Goal: Book appointment/travel/reservation

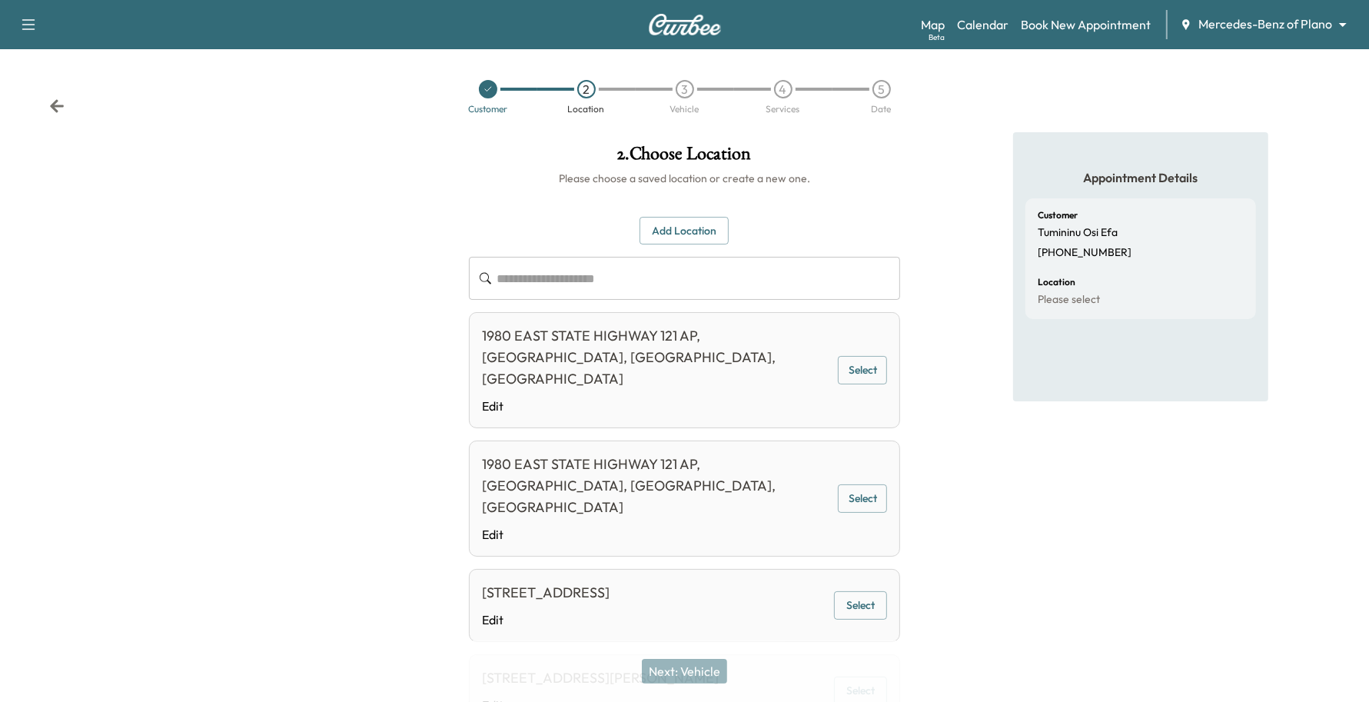
click at [1277, 12] on div "Map Beta Calendar Book New Appointment Mercedes-Benz of Plano ******** ​" at bounding box center [1139, 24] width 436 height 29
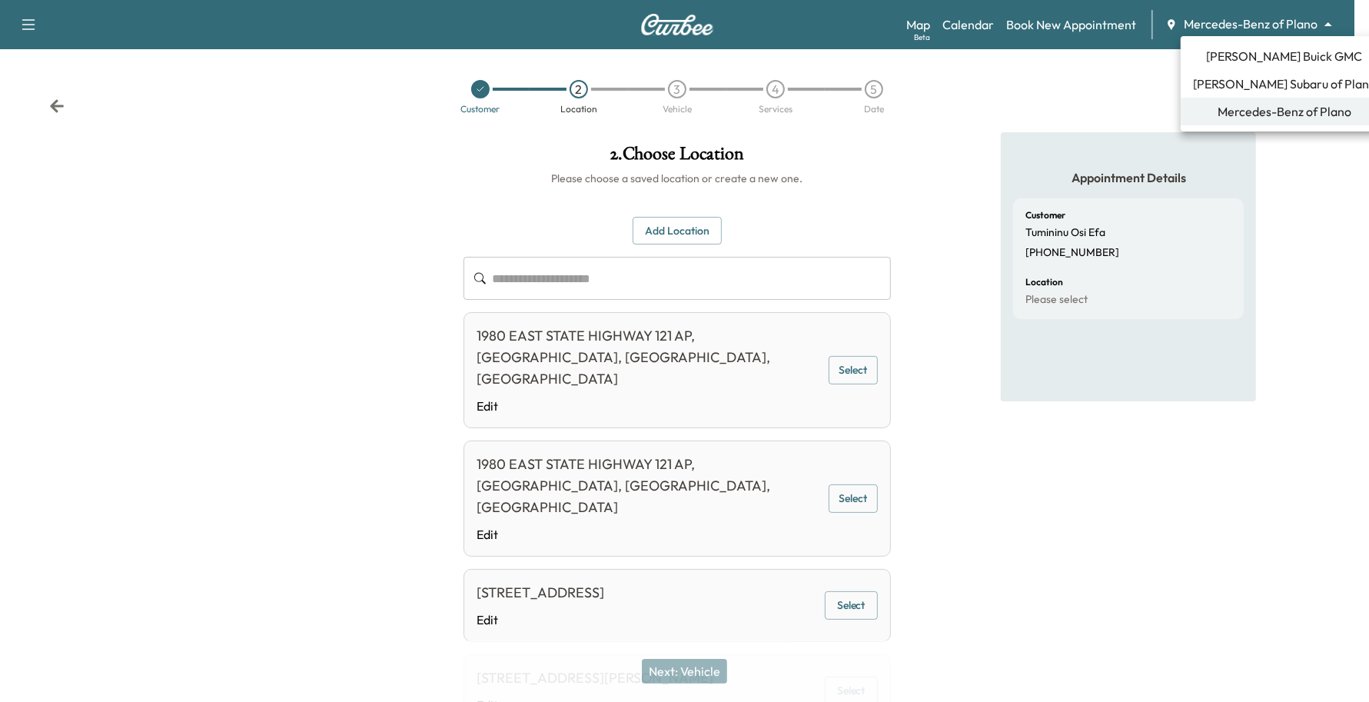
click at [1271, 29] on body "**********" at bounding box center [684, 351] width 1369 height 702
click at [1233, 85] on span "[PERSON_NAME] Subaru of Plano" at bounding box center [1284, 84] width 183 height 18
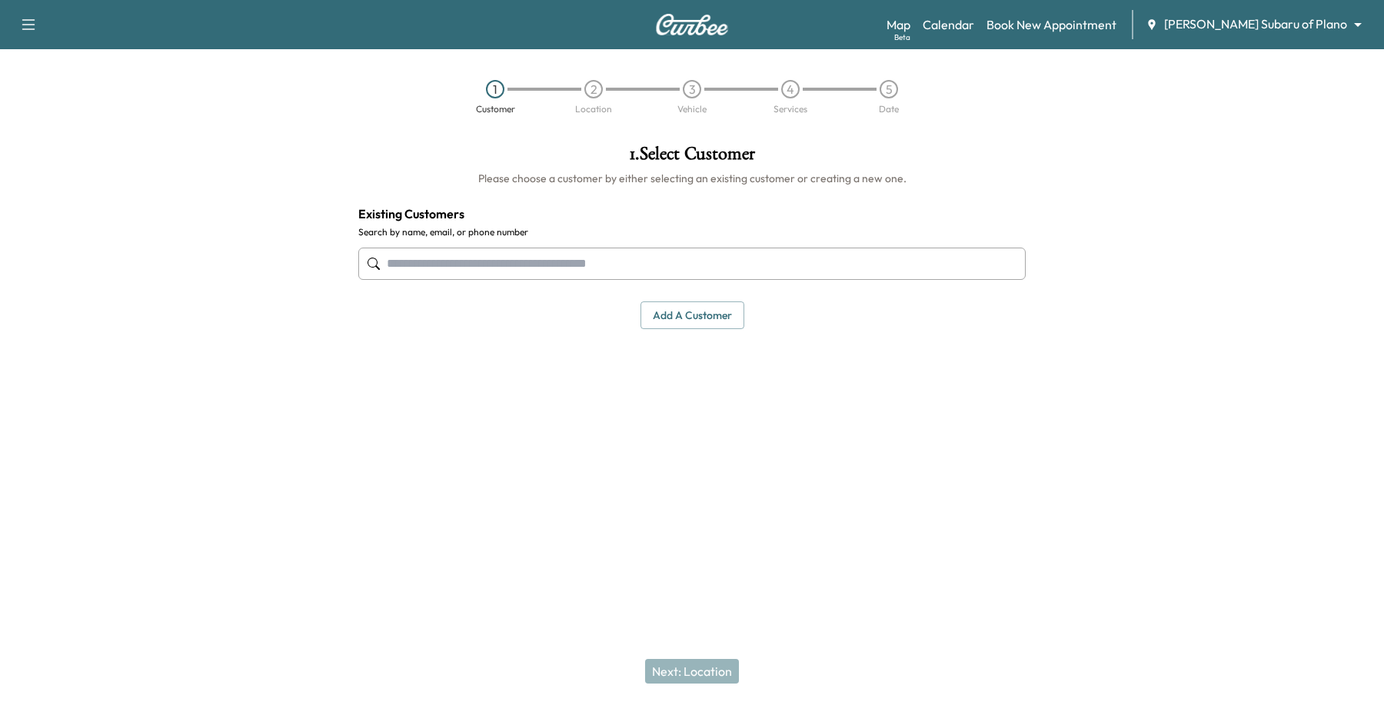
click at [601, 264] on input "text" at bounding box center [691, 264] width 667 height 32
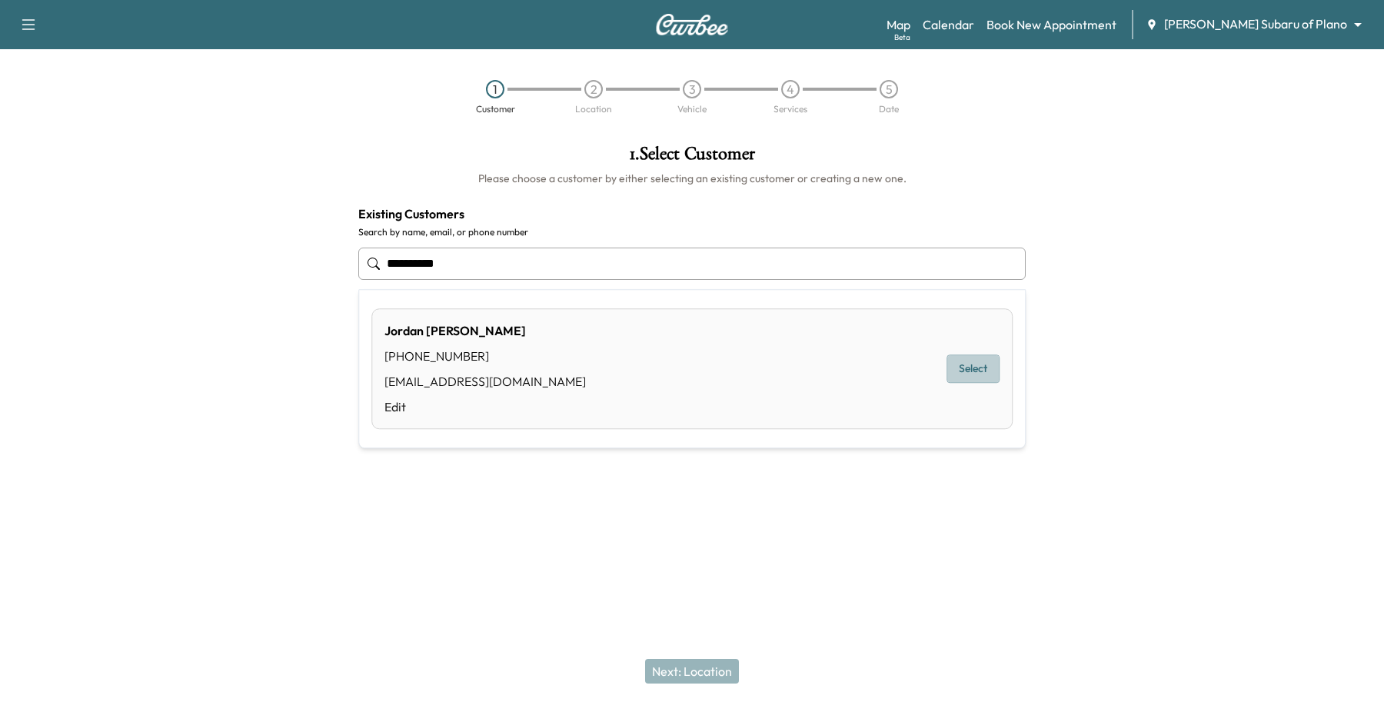
click at [983, 363] on button "Select" at bounding box center [973, 369] width 53 height 28
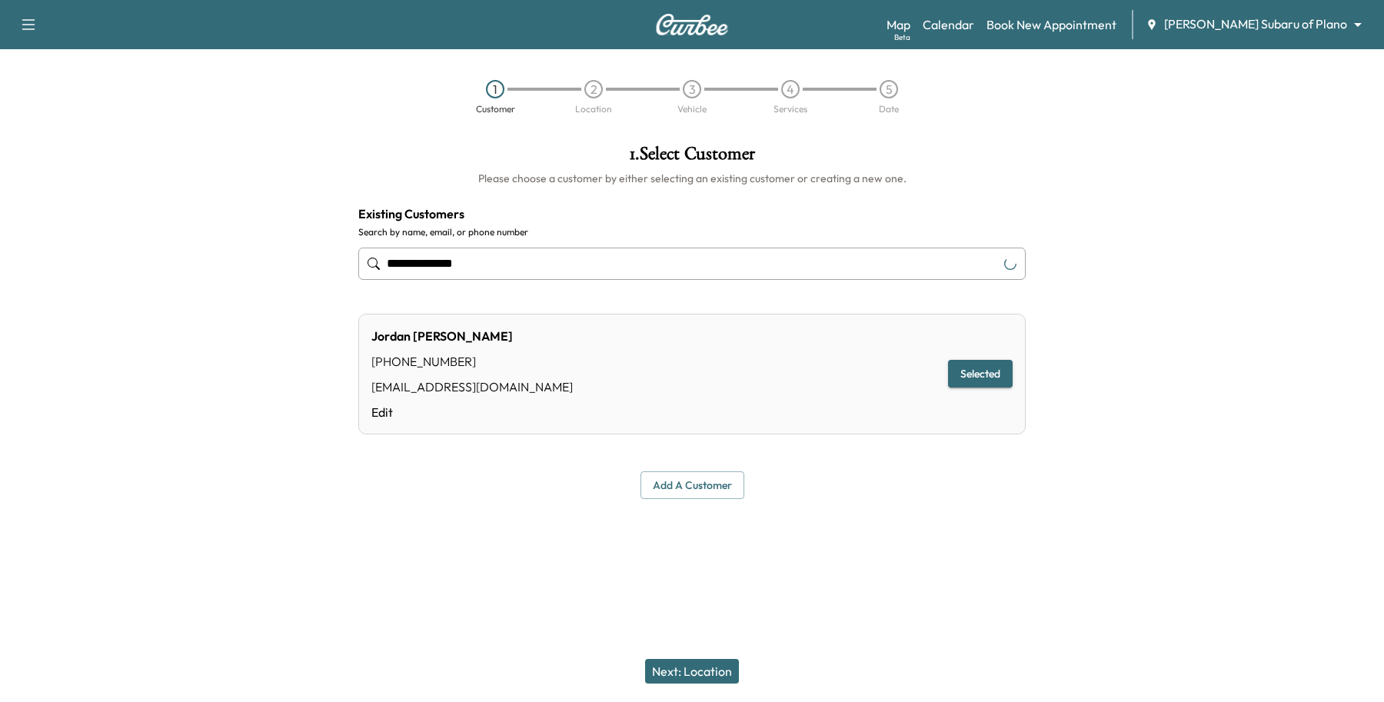
type input "**********"
click at [710, 670] on button "Next: Location" at bounding box center [692, 671] width 94 height 25
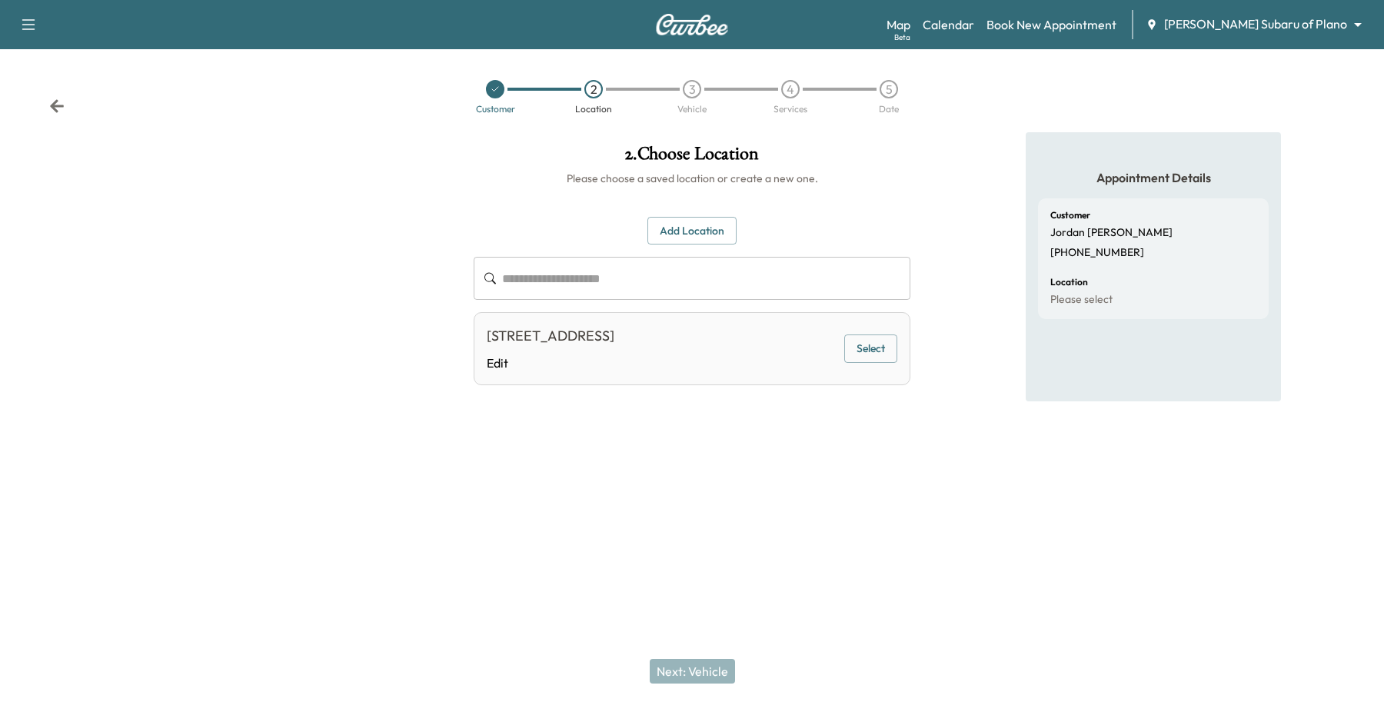
click at [854, 351] on button "Select" at bounding box center [870, 348] width 53 height 28
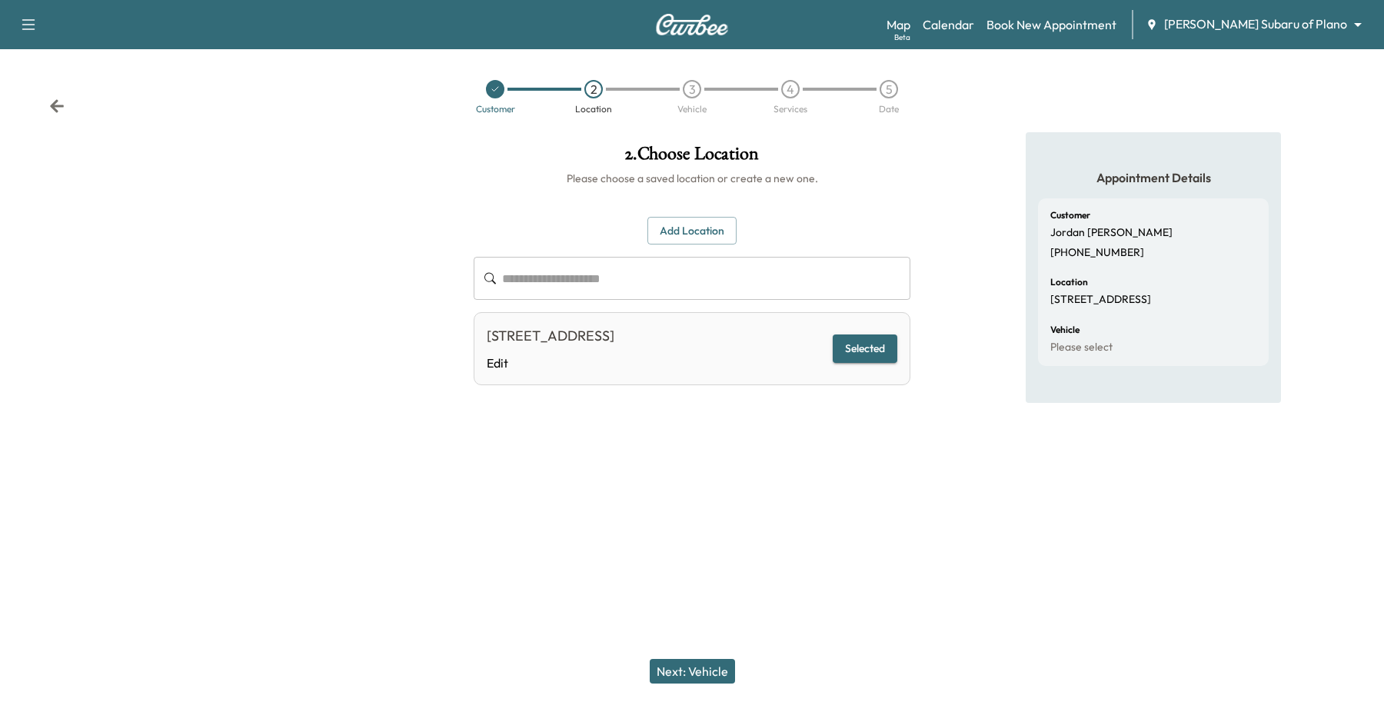
click at [727, 657] on div "Next: Vehicle" at bounding box center [692, 672] width 1384 height 62
click at [697, 664] on button "Next: Vehicle" at bounding box center [692, 671] width 85 height 25
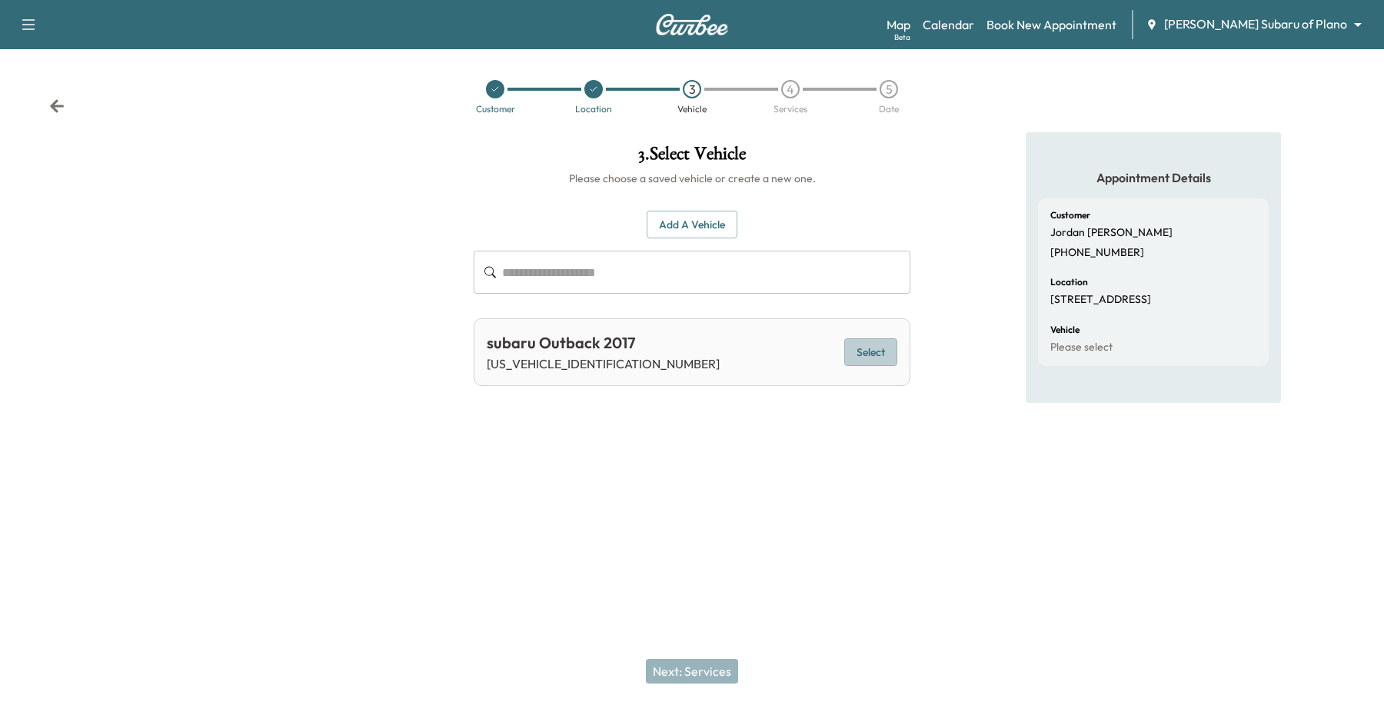
click at [878, 347] on button "Select" at bounding box center [870, 352] width 53 height 28
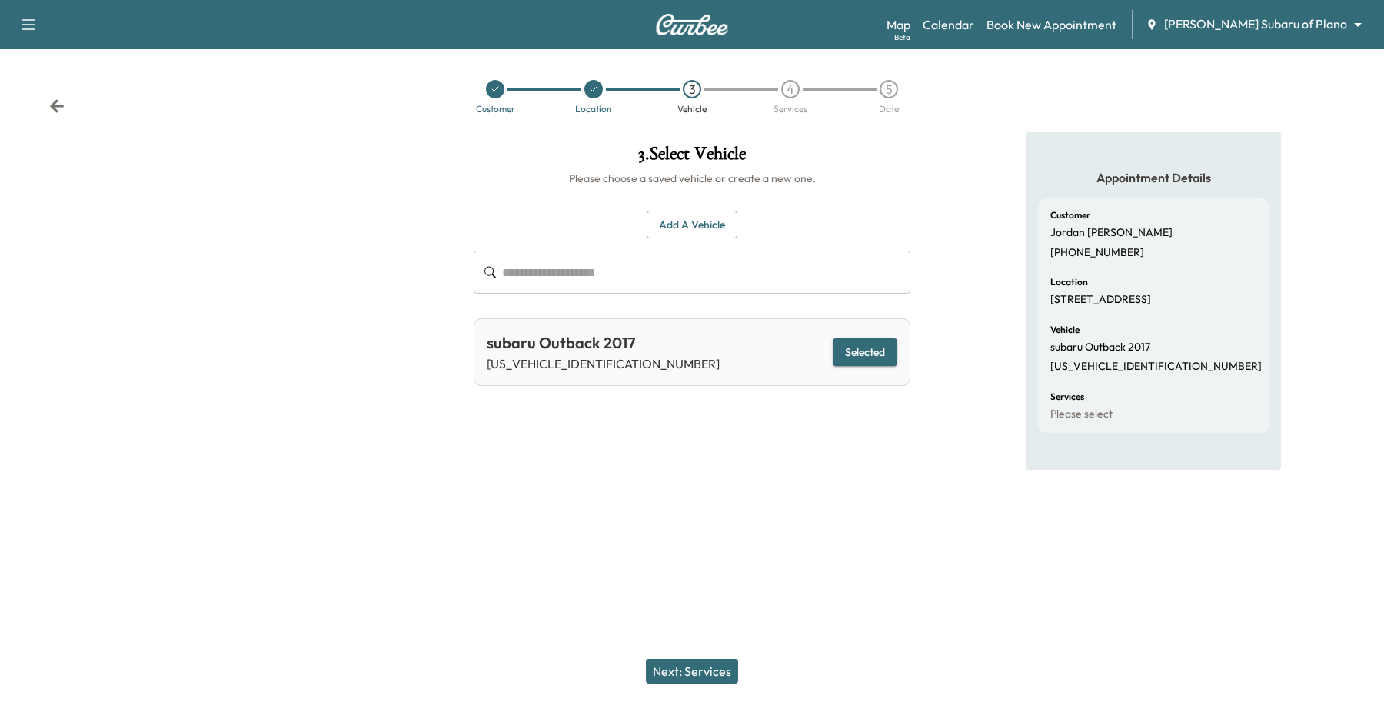
click at [667, 663] on button "Next: Services" at bounding box center [692, 671] width 92 height 25
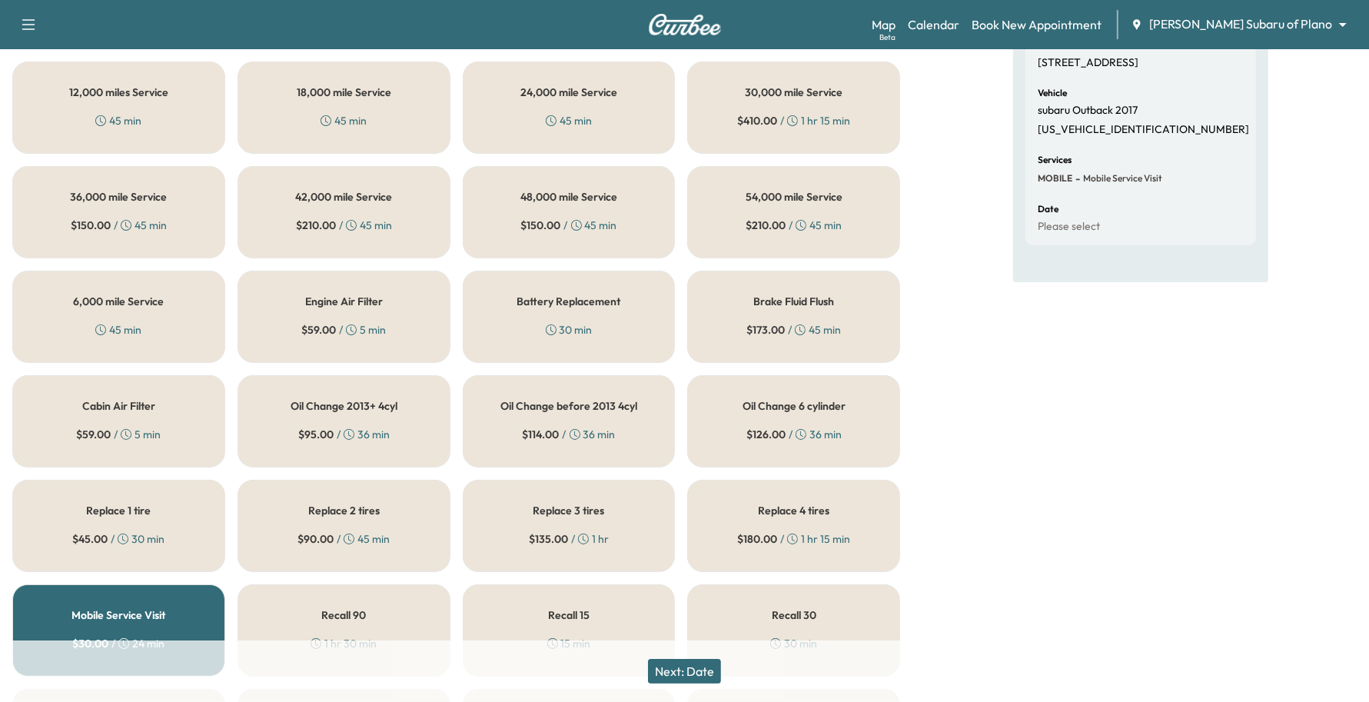
scroll to position [192, 0]
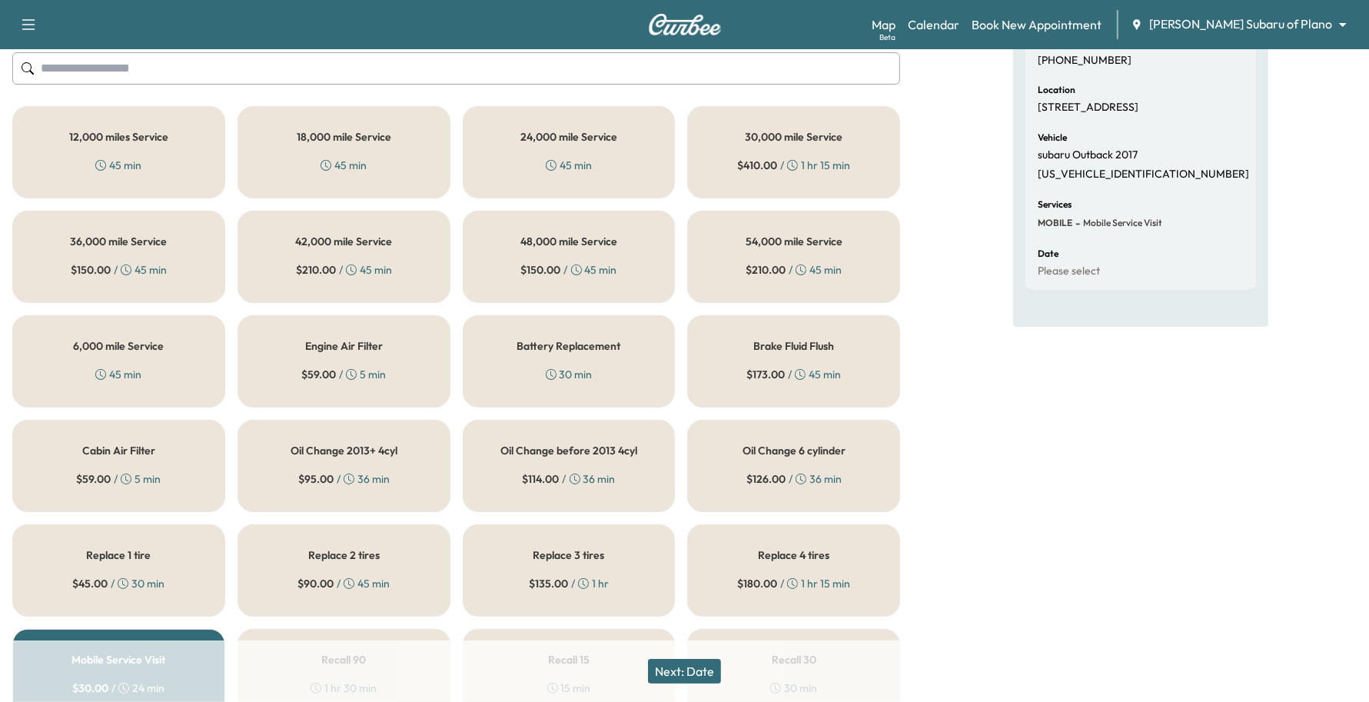
click at [398, 483] on div "Oil Change 2013+ 4cyl $ 95.00 / 36 min" at bounding box center [344, 466] width 213 height 92
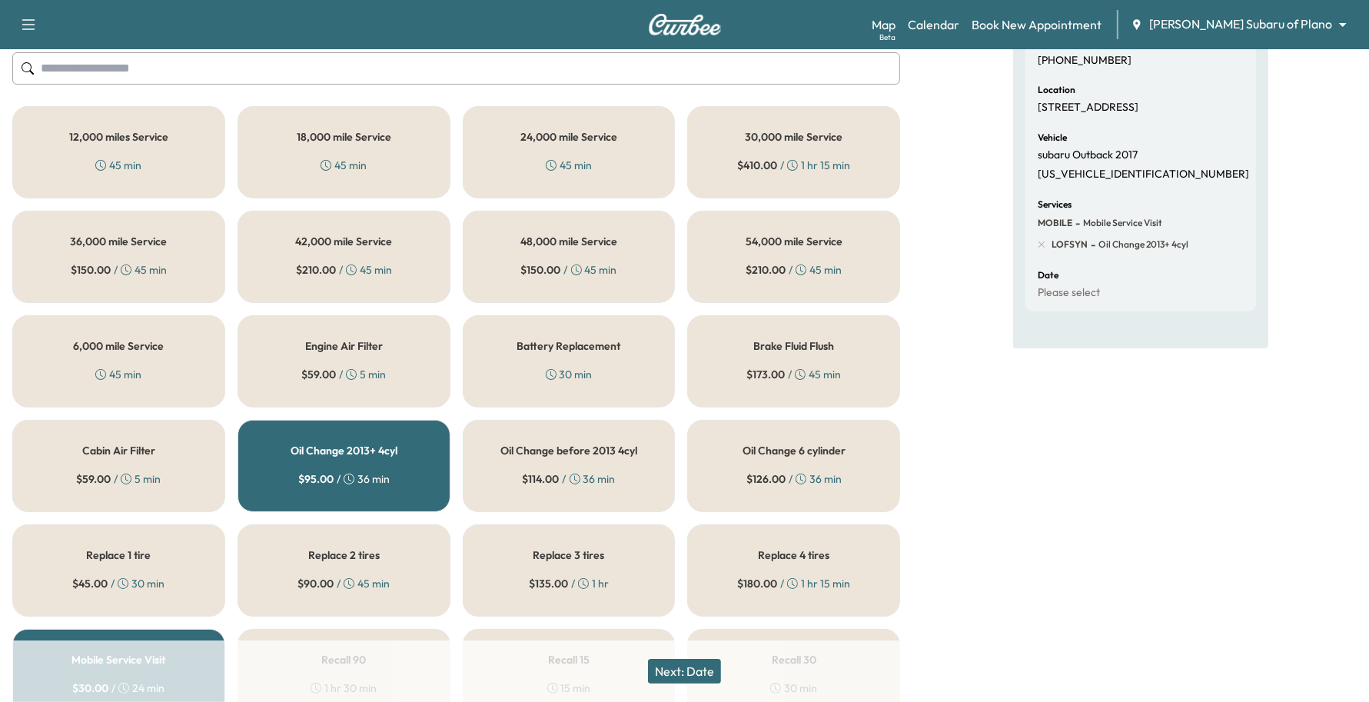
click at [694, 665] on button "Next: Date" at bounding box center [684, 671] width 73 height 25
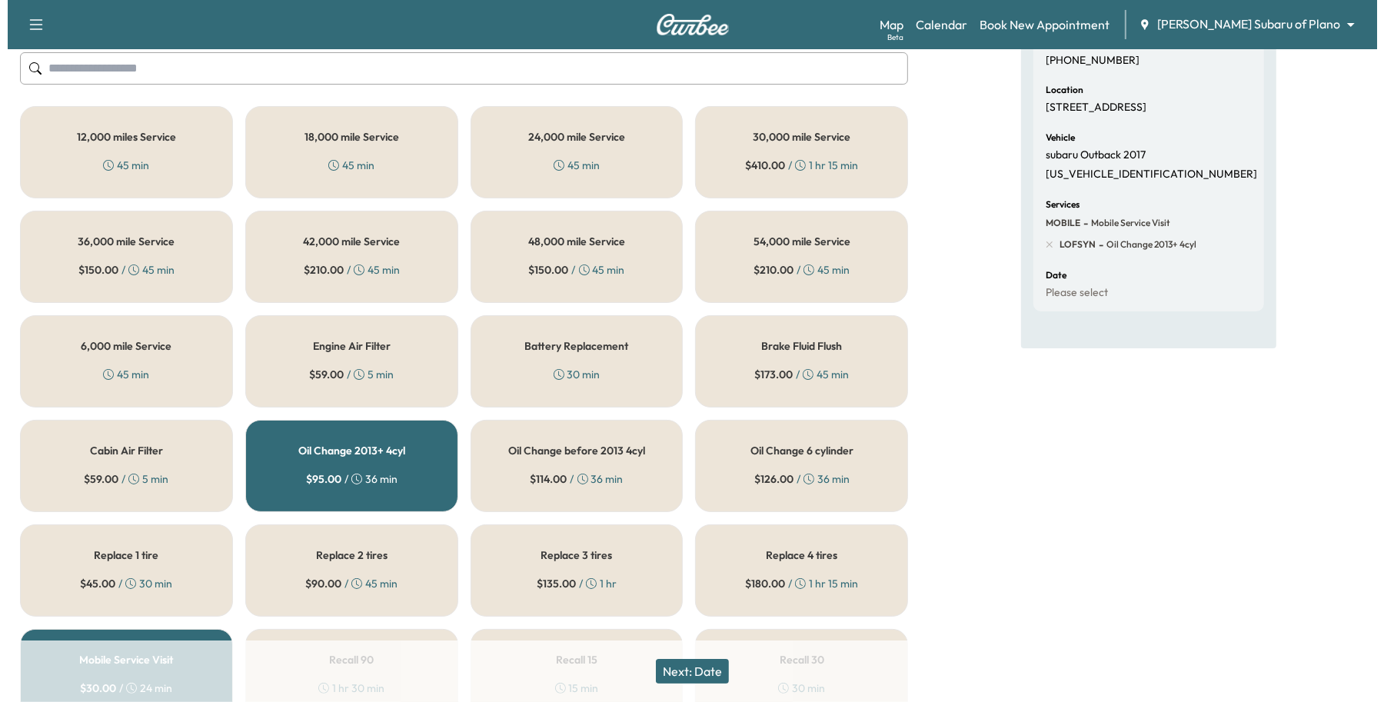
scroll to position [0, 0]
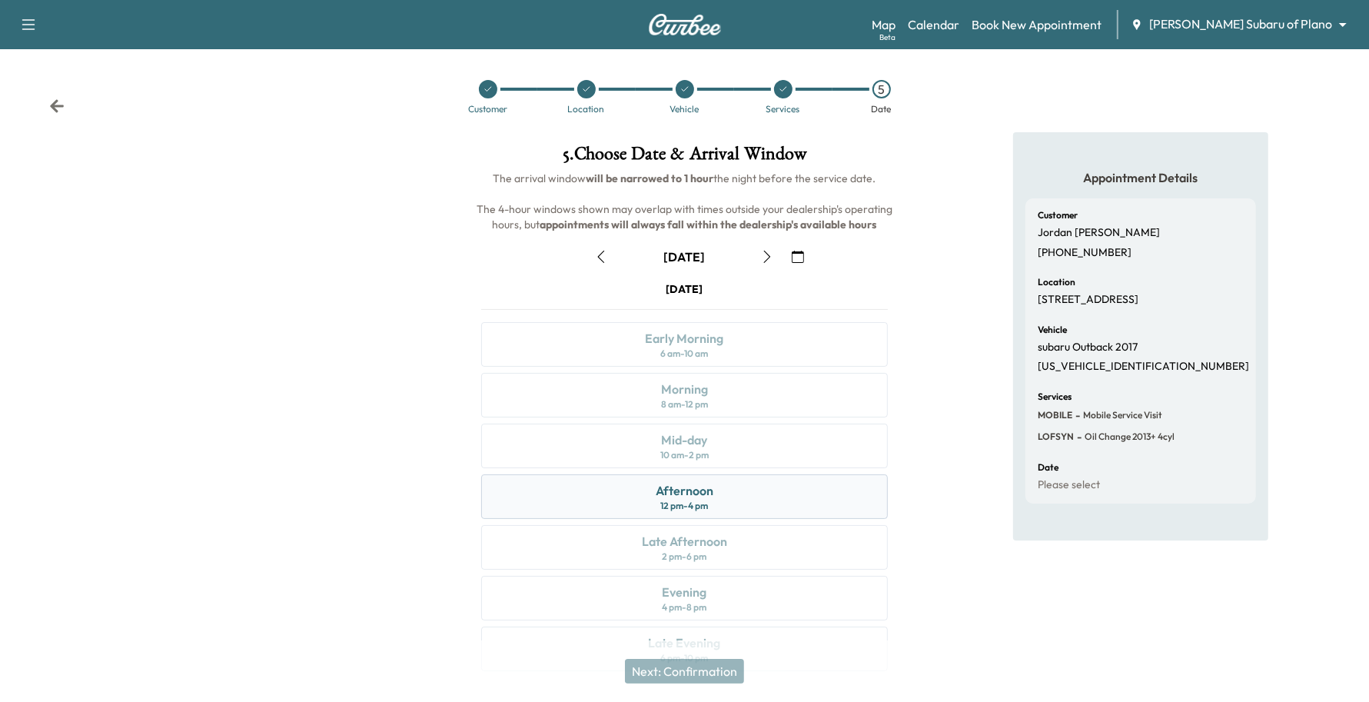
click at [717, 501] on div "Afternoon 12 pm - 4 pm" at bounding box center [685, 496] width 408 height 45
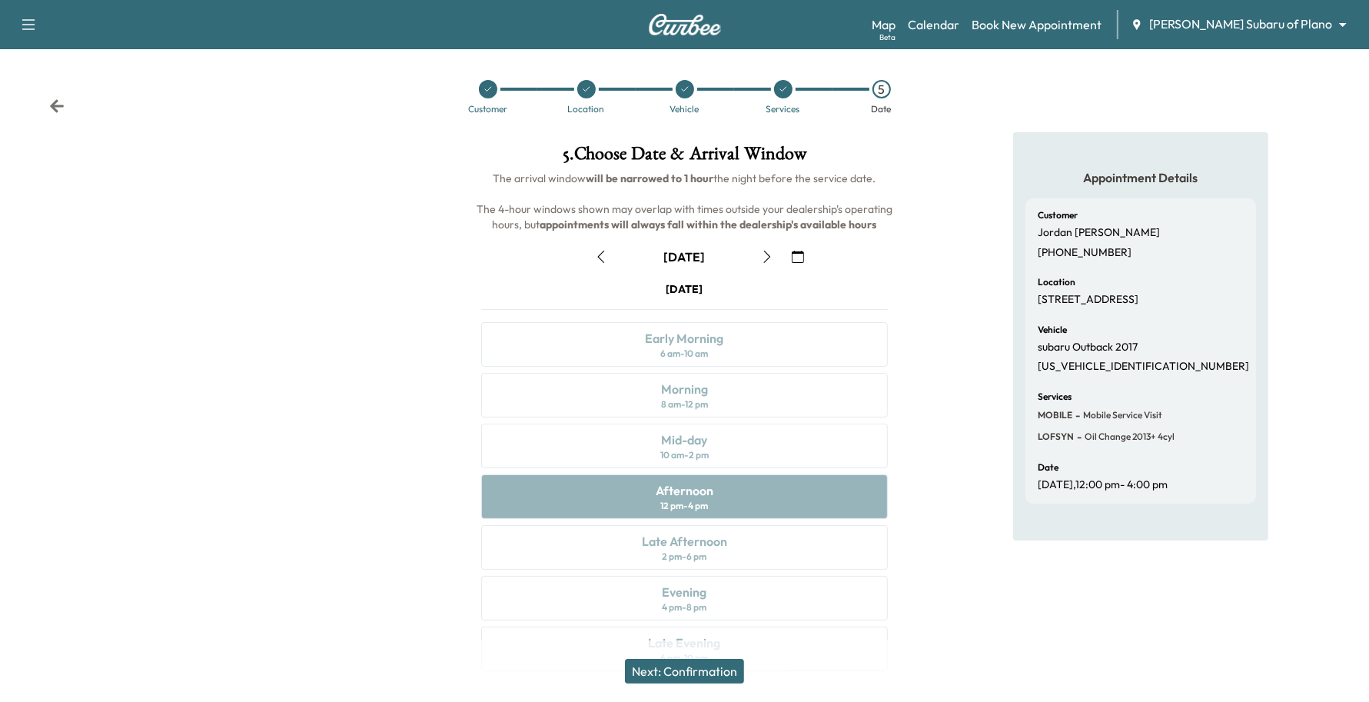
click at [1248, 32] on body "Support Log Out Map Beta Calendar Book New Appointment [PERSON_NAME] Subaru of …" at bounding box center [684, 351] width 1369 height 702
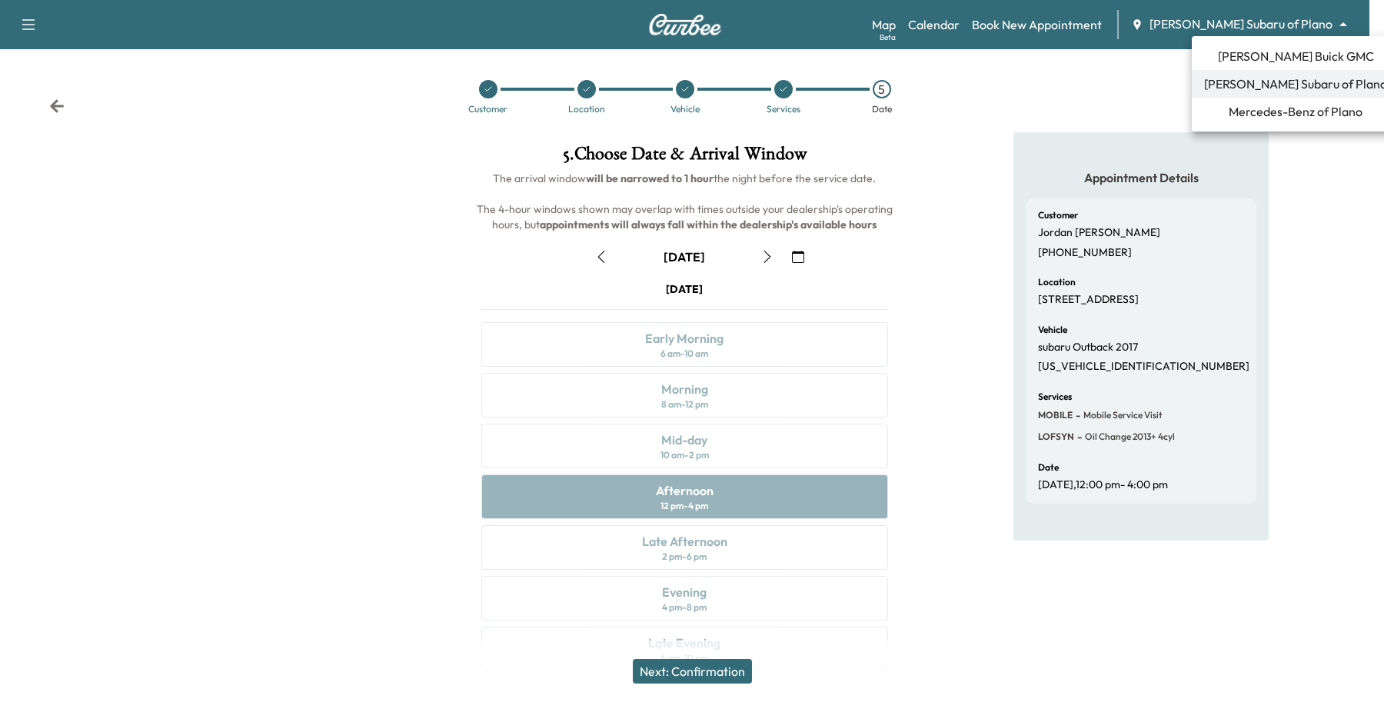
click at [1238, 64] on span "[PERSON_NAME] Buick GMC" at bounding box center [1296, 56] width 156 height 18
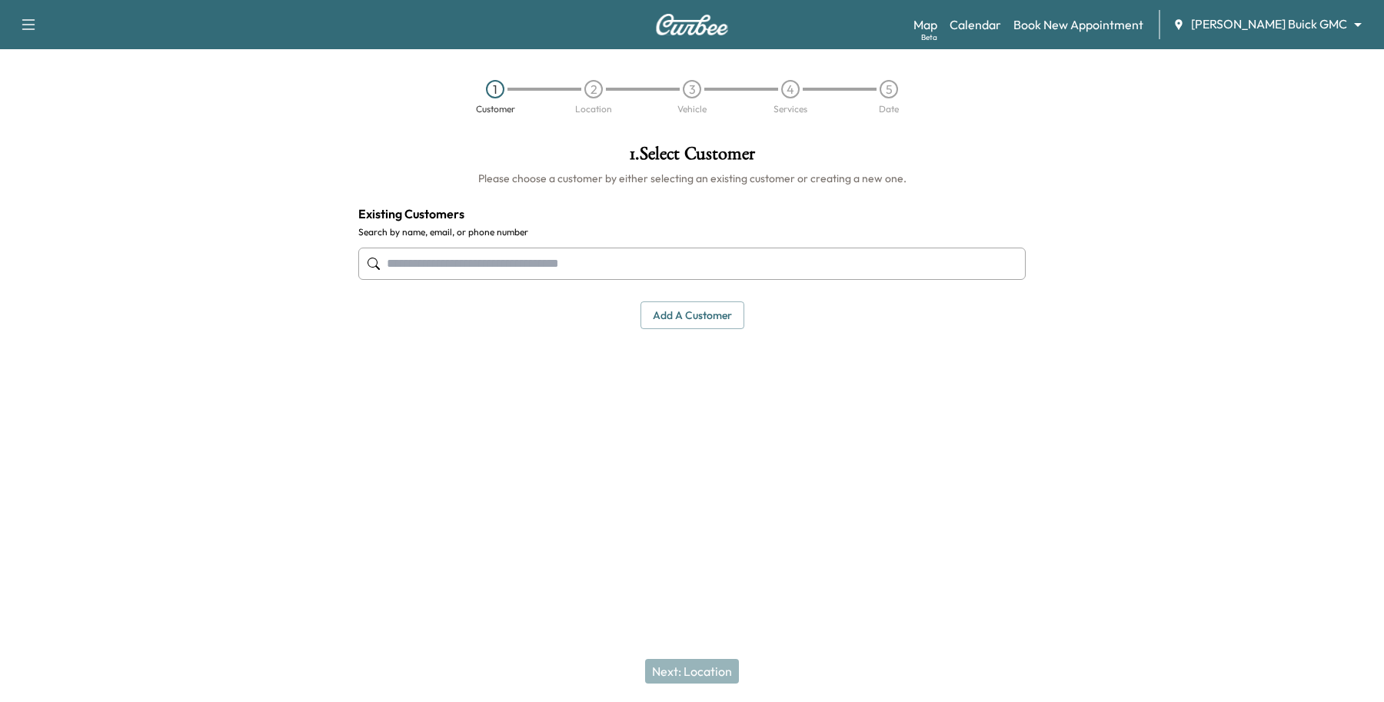
click at [525, 236] on label "Search by name, email, or phone number" at bounding box center [691, 232] width 667 height 12
click at [521, 261] on input "text" at bounding box center [691, 264] width 667 height 32
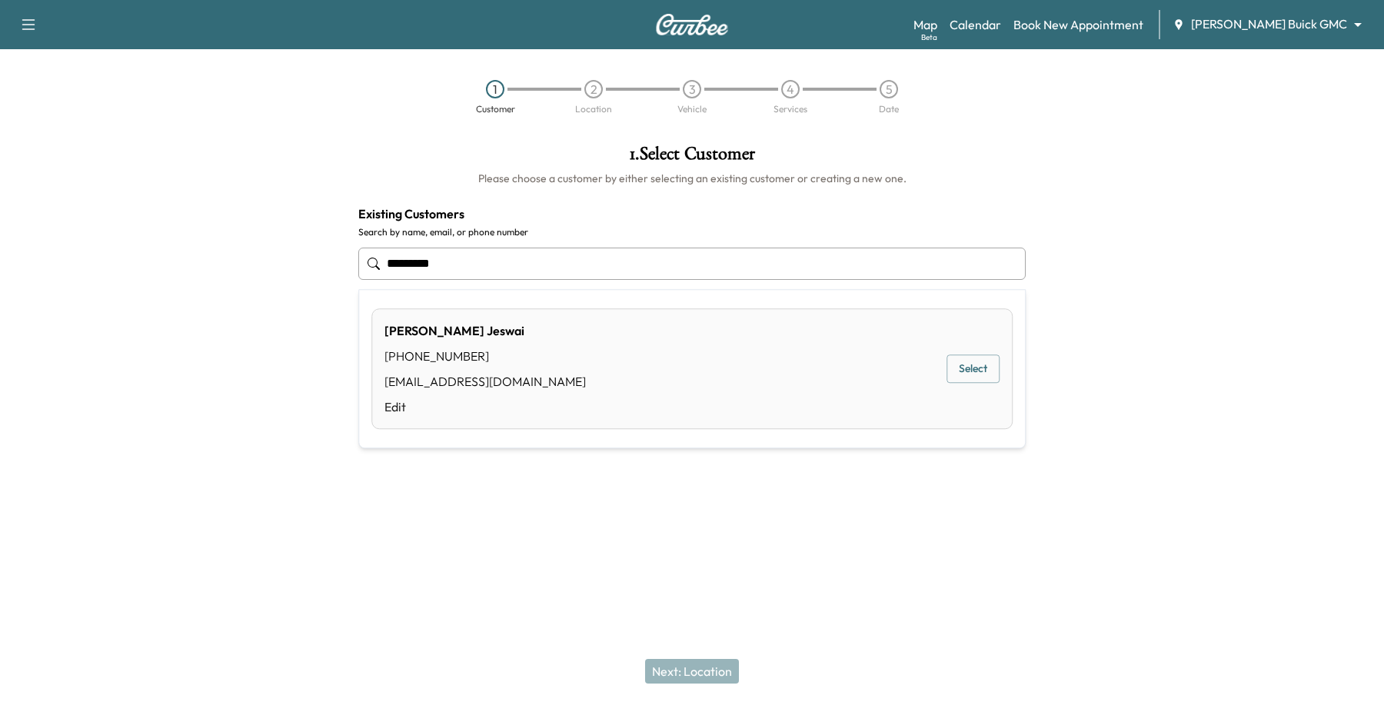
drag, startPoint x: 527, startPoint y: 271, endPoint x: -554, endPoint y: 151, distance: 1087.7
click at [0, 151] on html "**********" at bounding box center [692, 351] width 1384 height 702
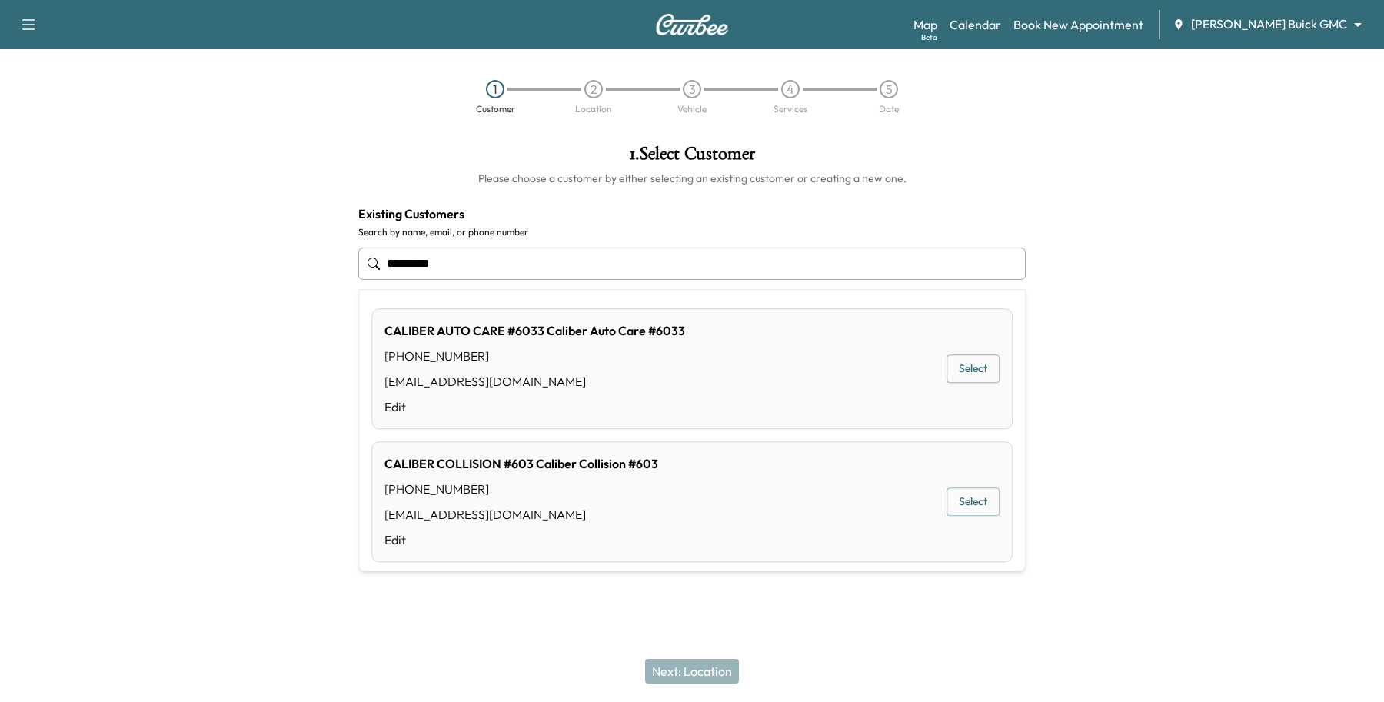
type input "**********"
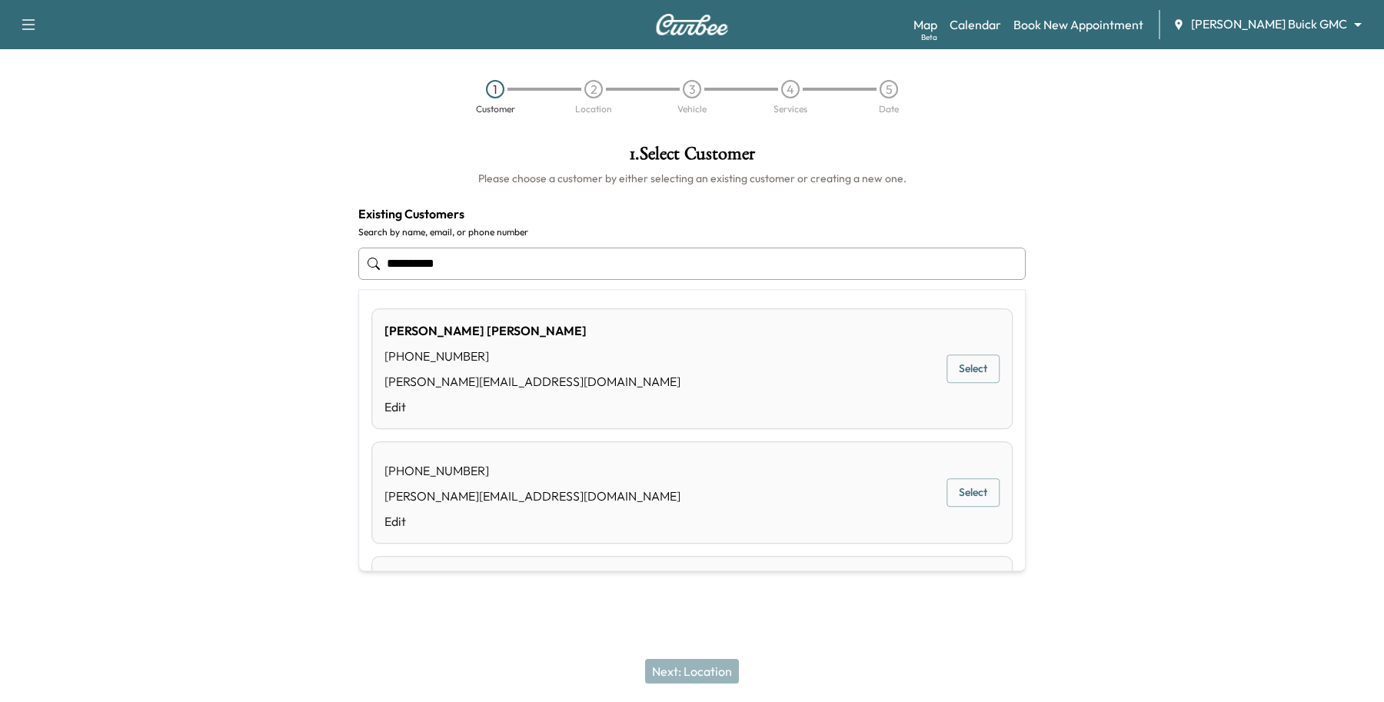
click at [950, 496] on button "Select" at bounding box center [973, 493] width 53 height 28
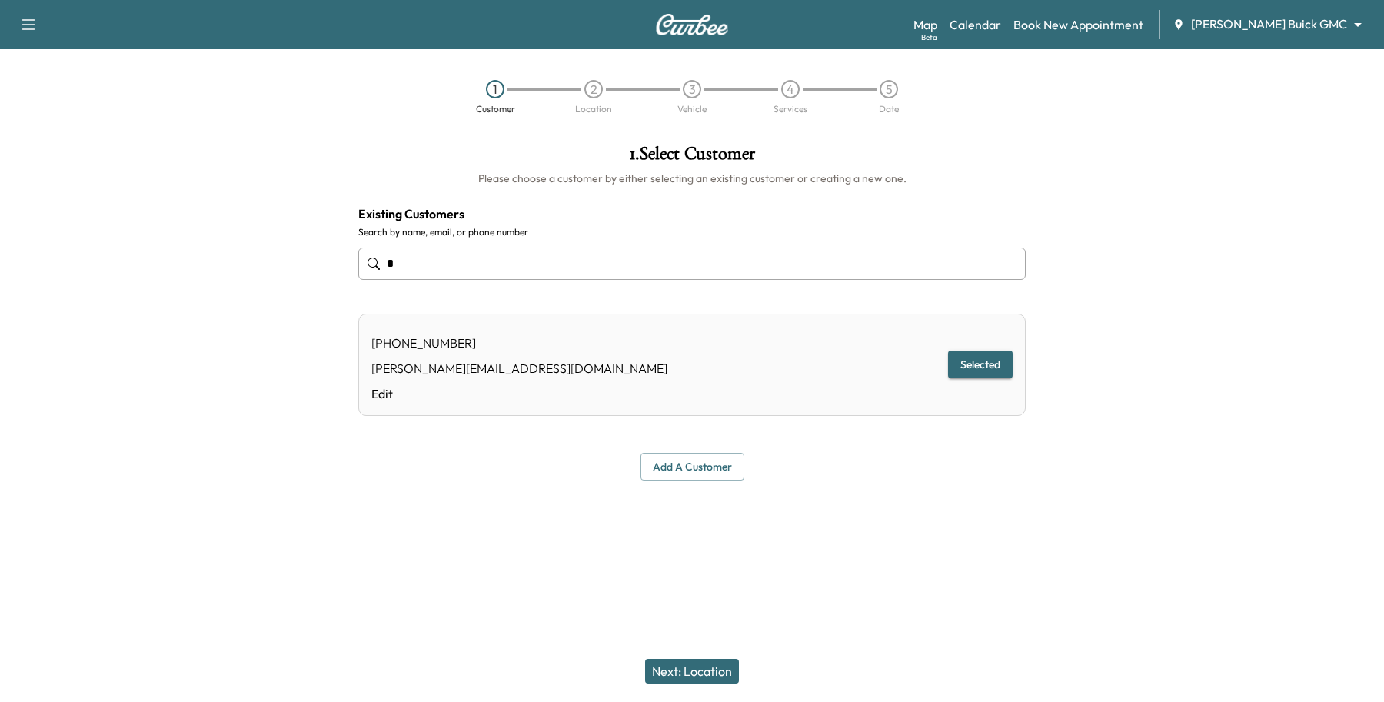
click at [975, 356] on button "Selected" at bounding box center [980, 365] width 65 height 28
click at [677, 677] on button "Next: Location" at bounding box center [692, 671] width 94 height 25
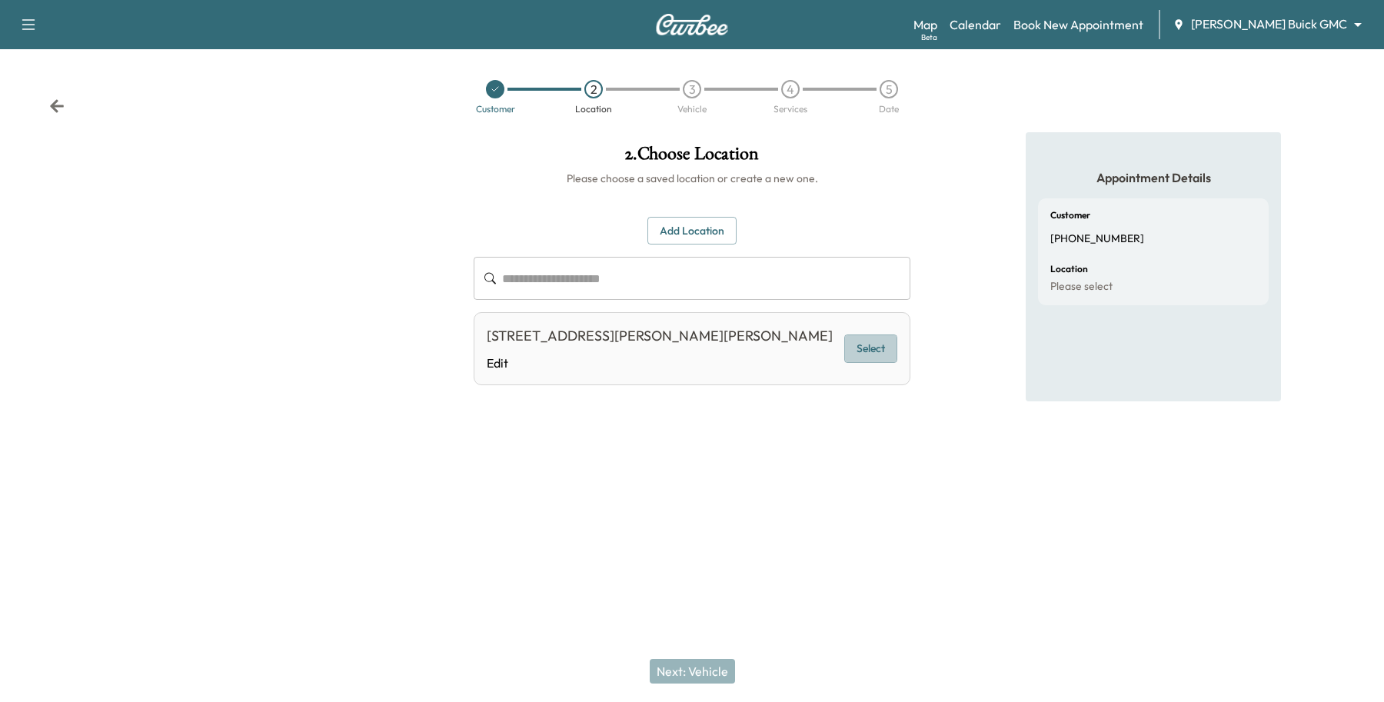
click at [844, 359] on button "Select" at bounding box center [870, 348] width 53 height 28
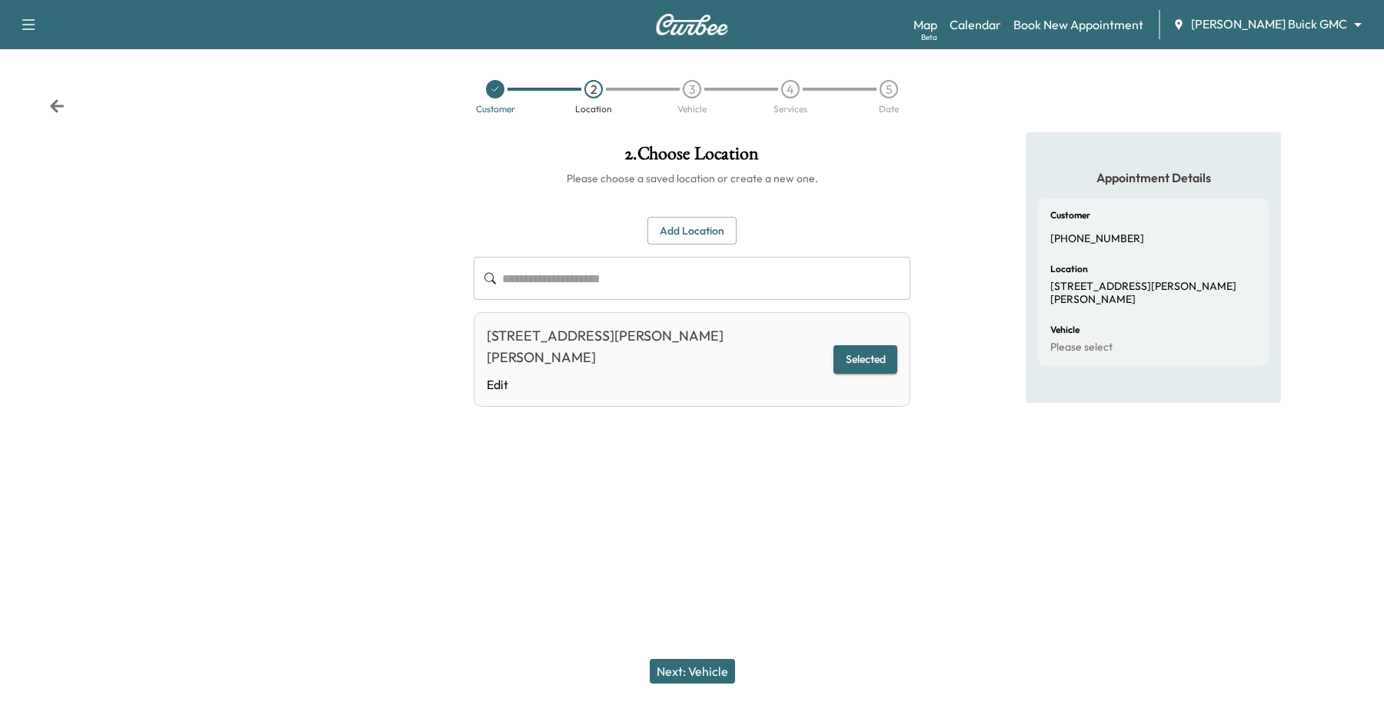
click at [681, 677] on button "Next: Vehicle" at bounding box center [692, 671] width 85 height 25
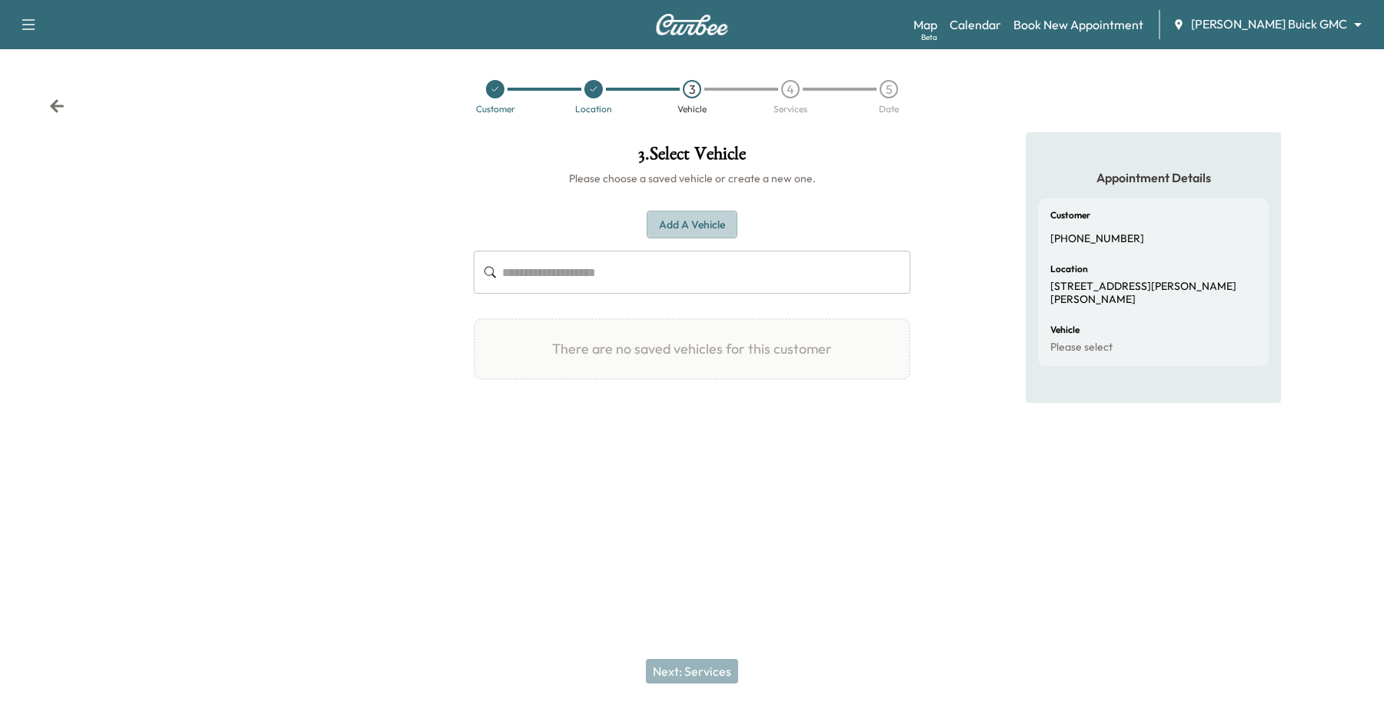
click at [702, 228] on button "Add a Vehicle" at bounding box center [692, 225] width 91 height 28
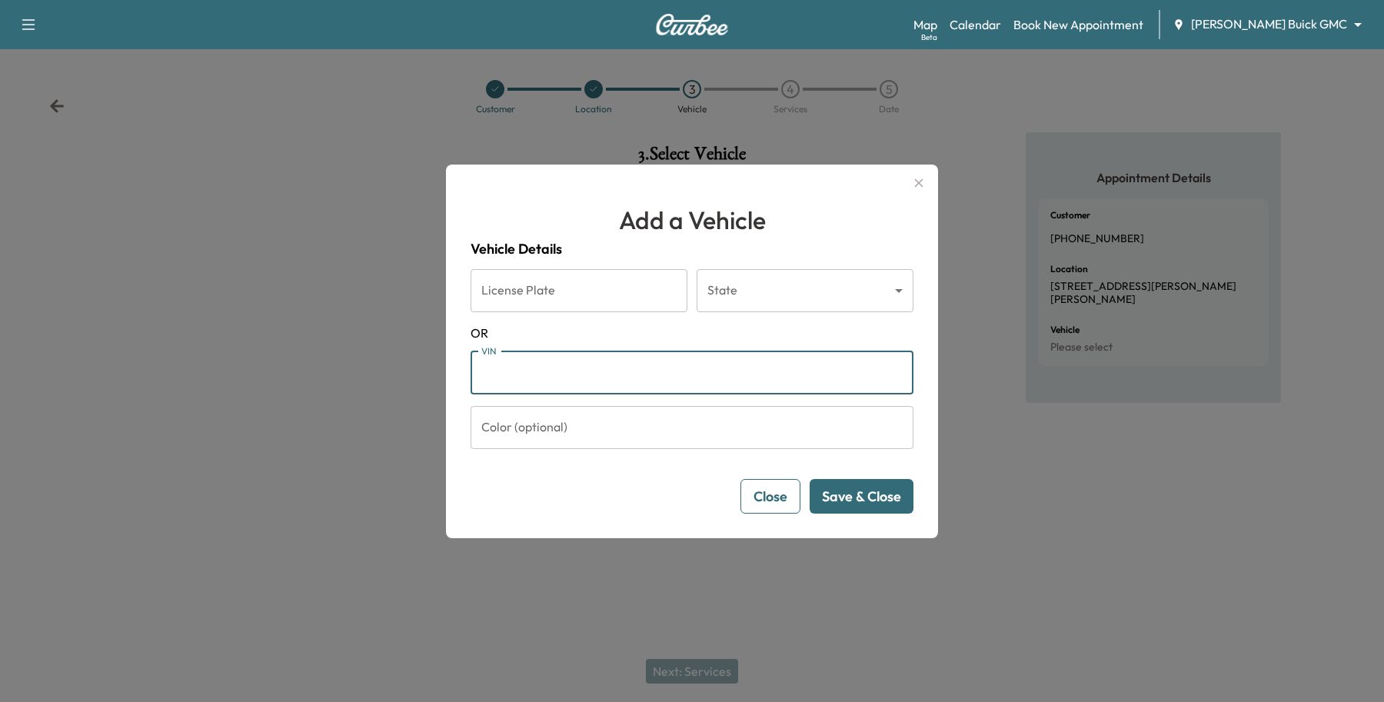
click at [498, 371] on input "VIN" at bounding box center [692, 372] width 443 height 43
drag, startPoint x: 617, startPoint y: 354, endPoint x: 593, endPoint y: 351, distance: 24.0
drag, startPoint x: 593, startPoint y: 351, endPoint x: 583, endPoint y: 375, distance: 25.8
click at [583, 375] on input "VIN" at bounding box center [692, 372] width 443 height 43
paste input "**********"
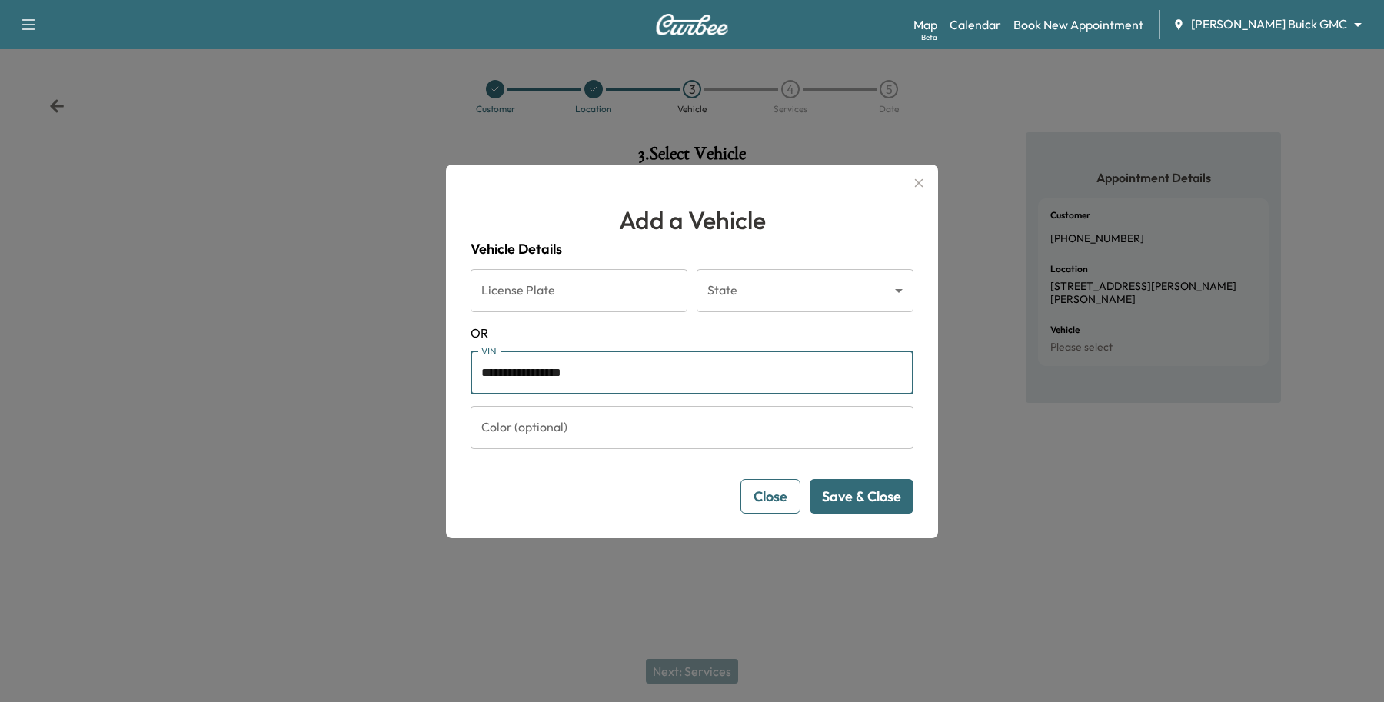
type input "**********"
click at [860, 510] on button "Save & Close" at bounding box center [862, 496] width 104 height 35
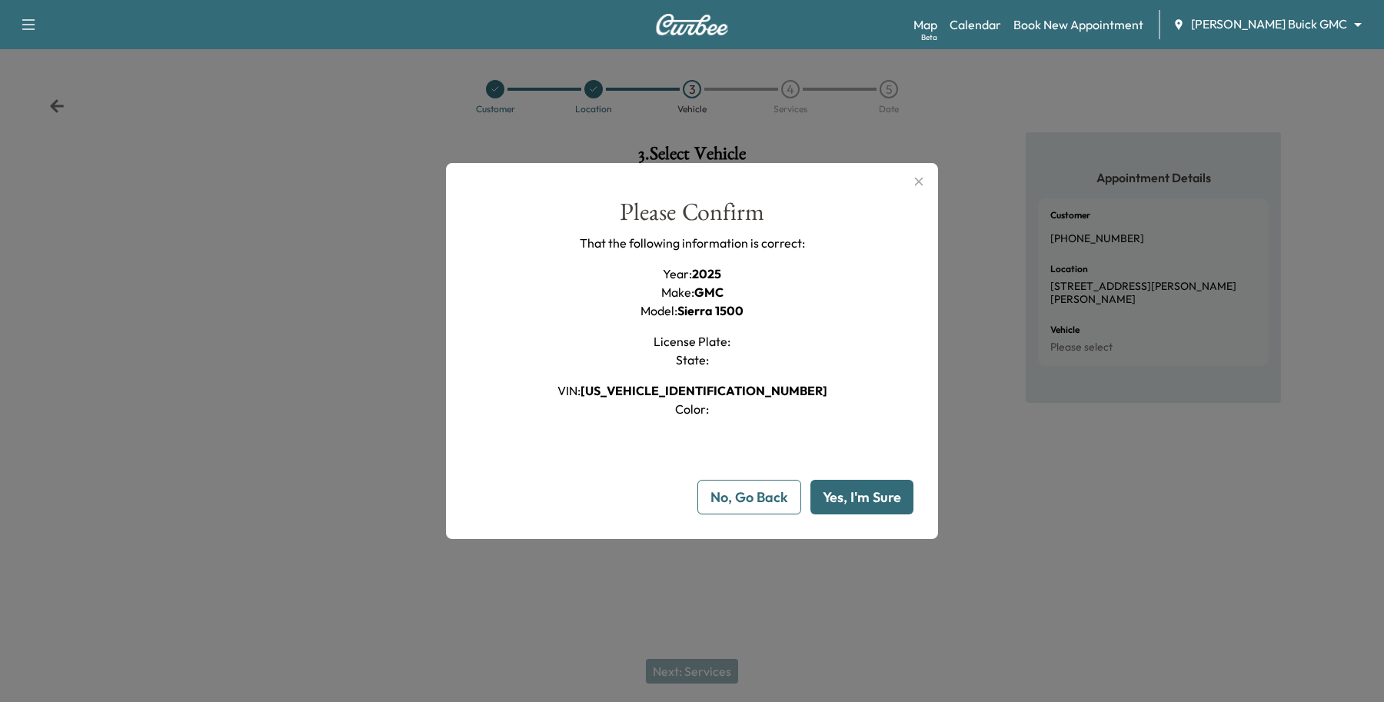
click at [865, 502] on button "Yes, I'm Sure" at bounding box center [861, 497] width 103 height 35
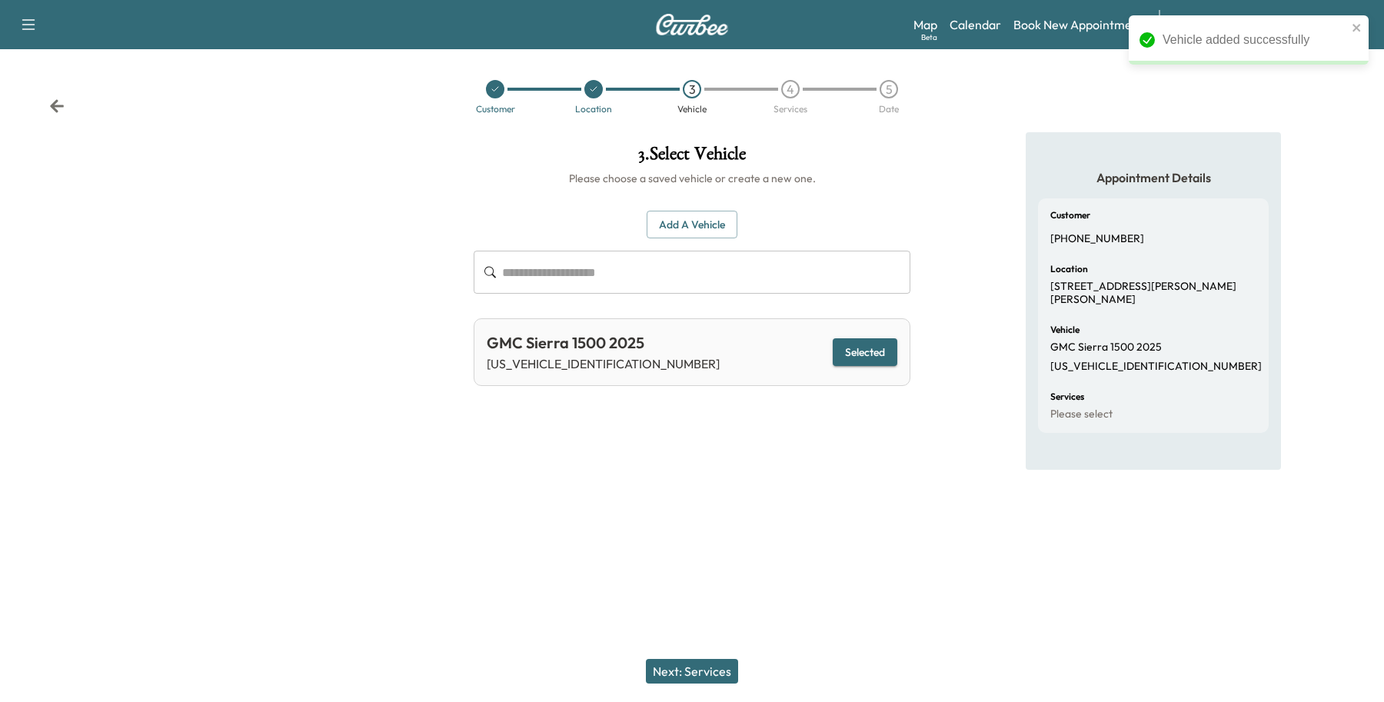
click at [696, 677] on button "Next: Services" at bounding box center [692, 671] width 92 height 25
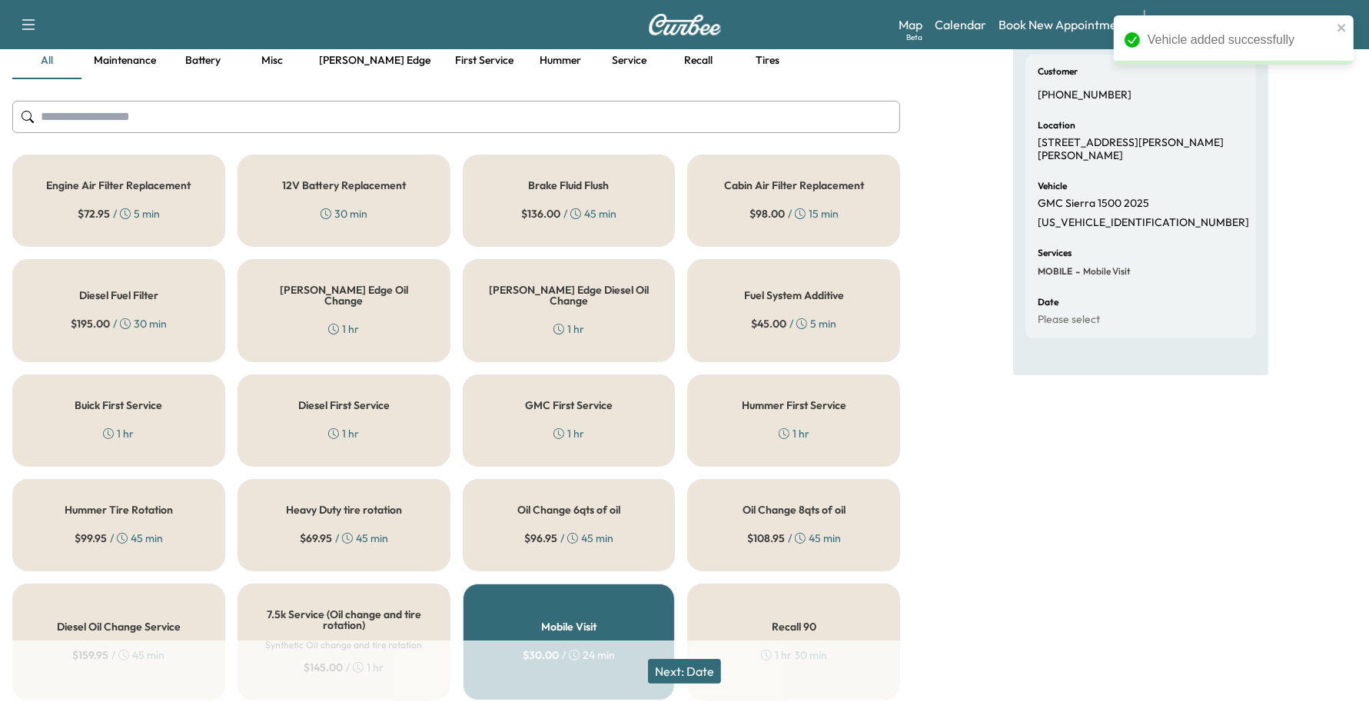
scroll to position [288, 0]
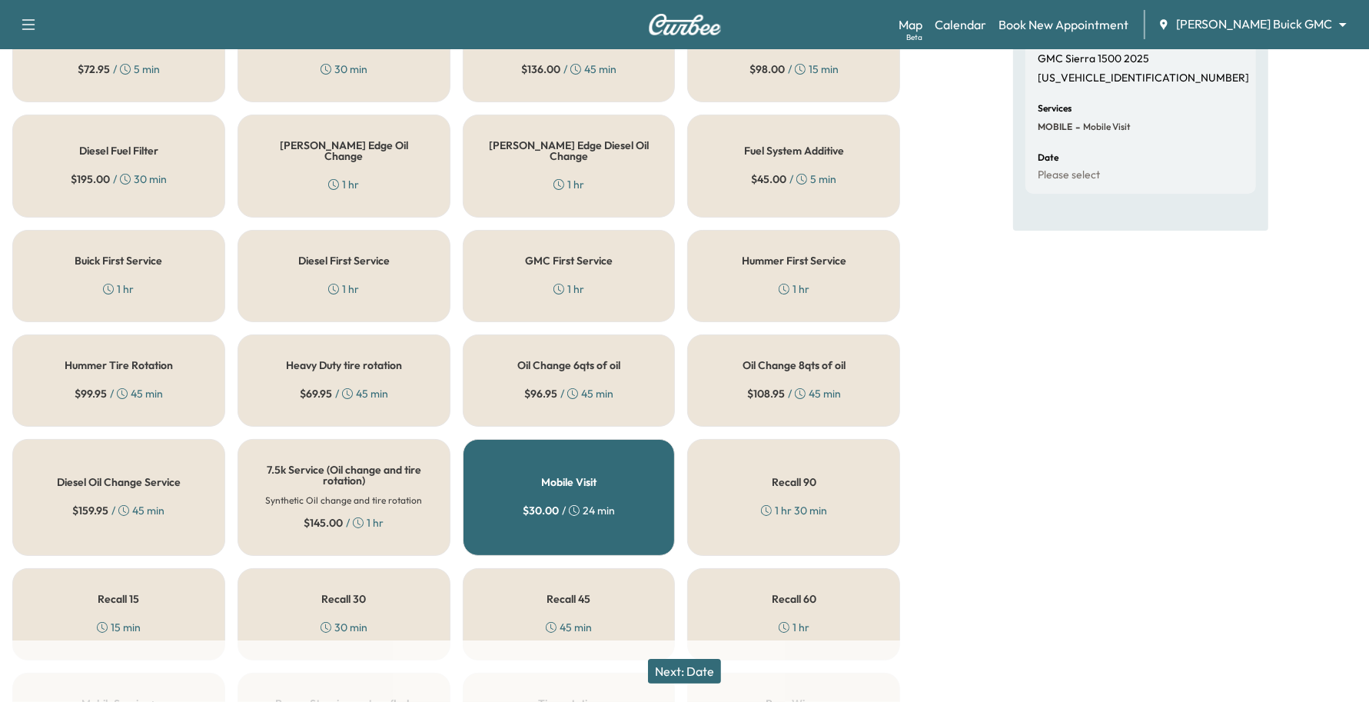
click at [264, 128] on div "[PERSON_NAME] Edge Oil Change 1 hr" at bounding box center [344, 166] width 213 height 103
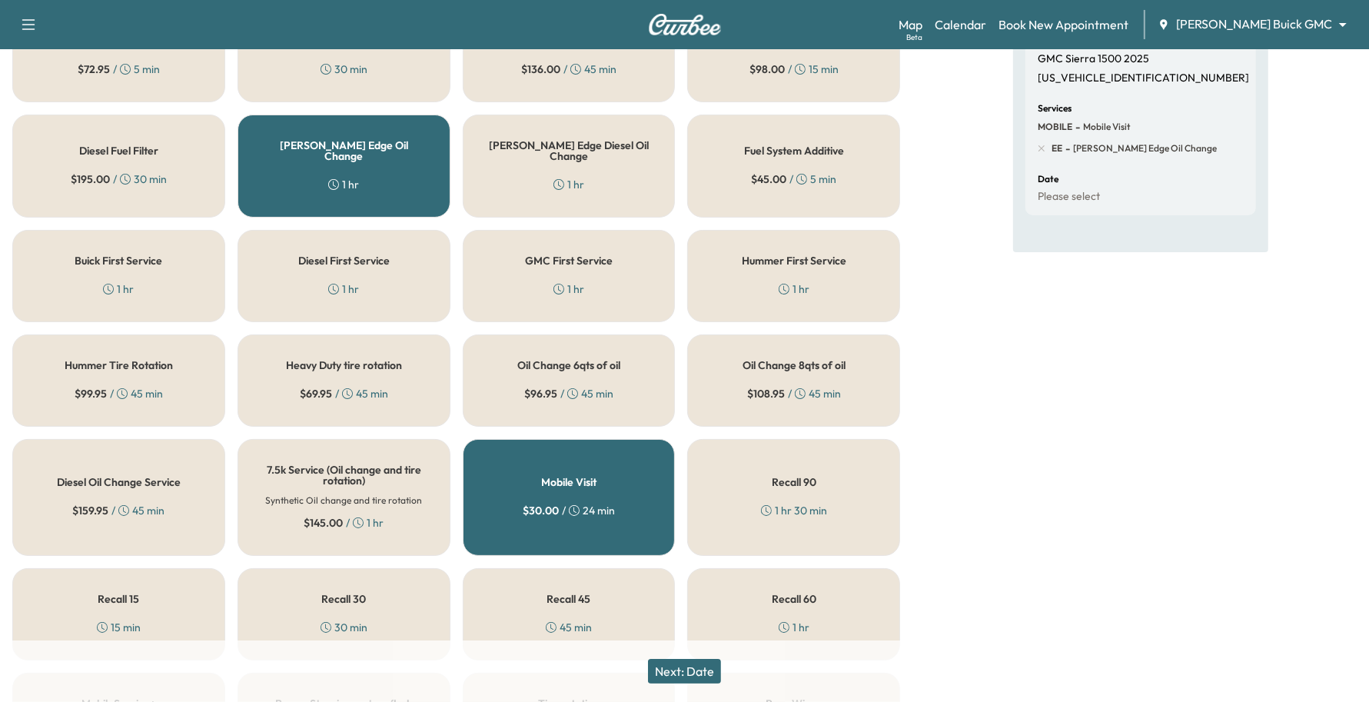
click at [704, 667] on button "Next: Date" at bounding box center [684, 671] width 73 height 25
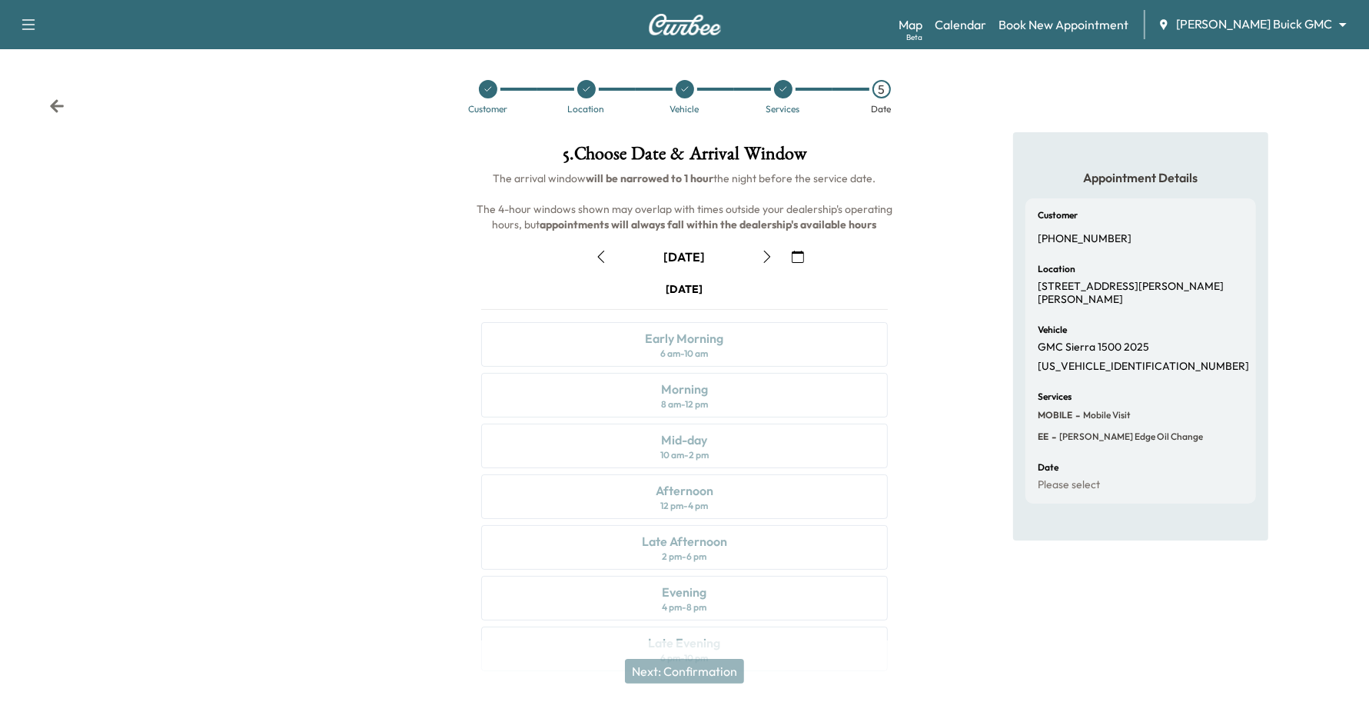
click at [769, 262] on icon "button" at bounding box center [767, 257] width 12 height 12
click at [621, 482] on div "Afternoon 12 pm - 4 pm" at bounding box center [685, 496] width 408 height 45
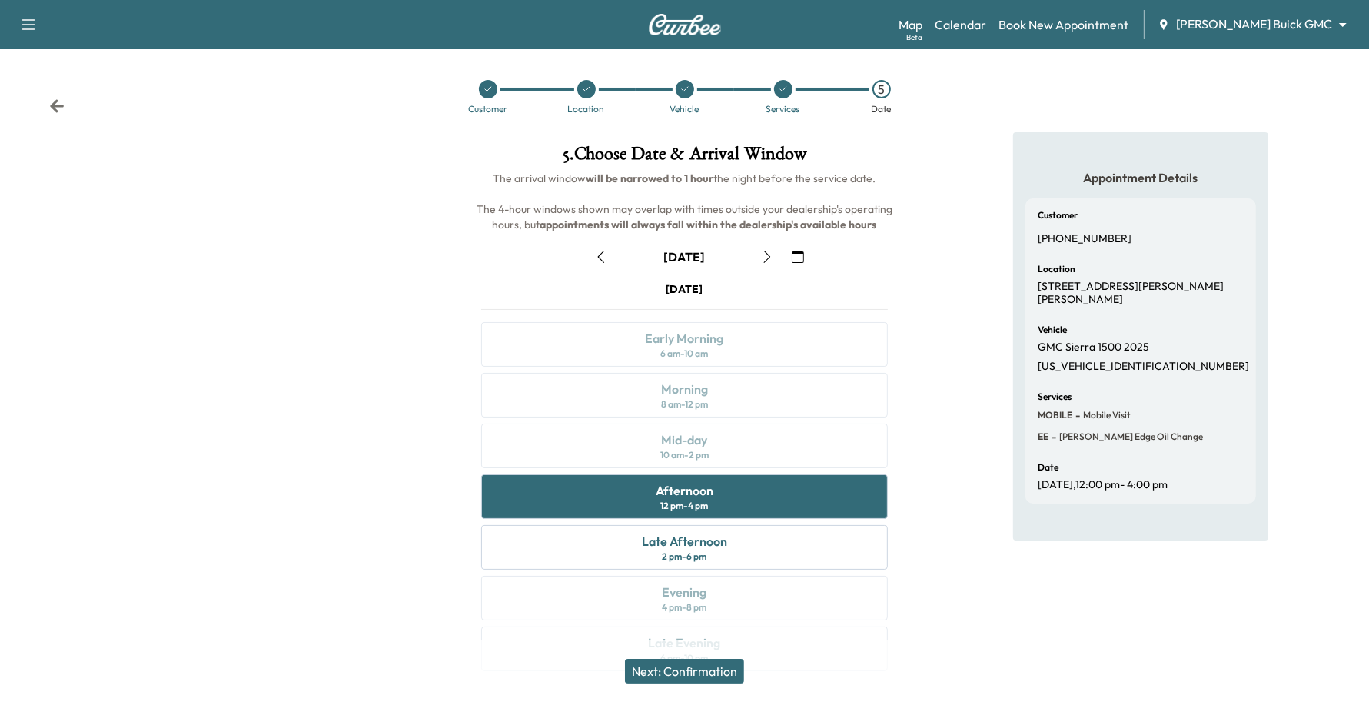
click at [782, 88] on icon at bounding box center [783, 89] width 9 height 9
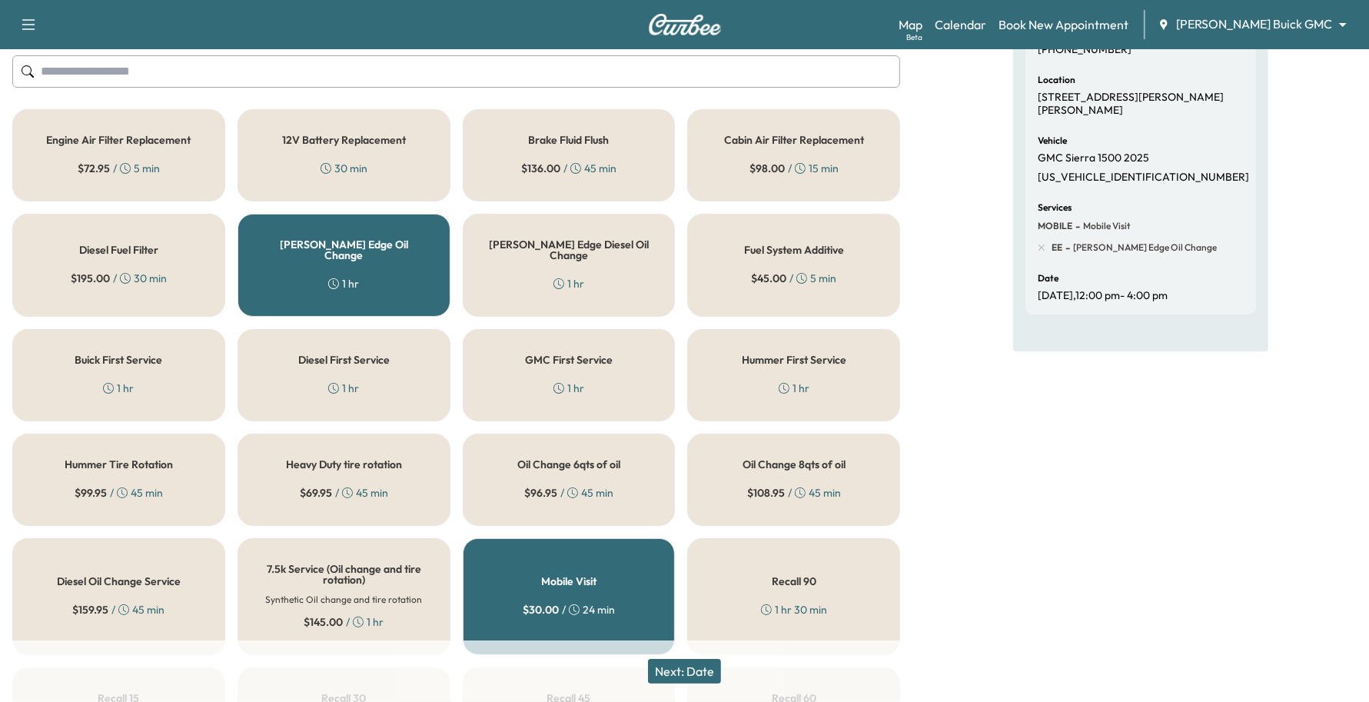
scroll to position [96, 0]
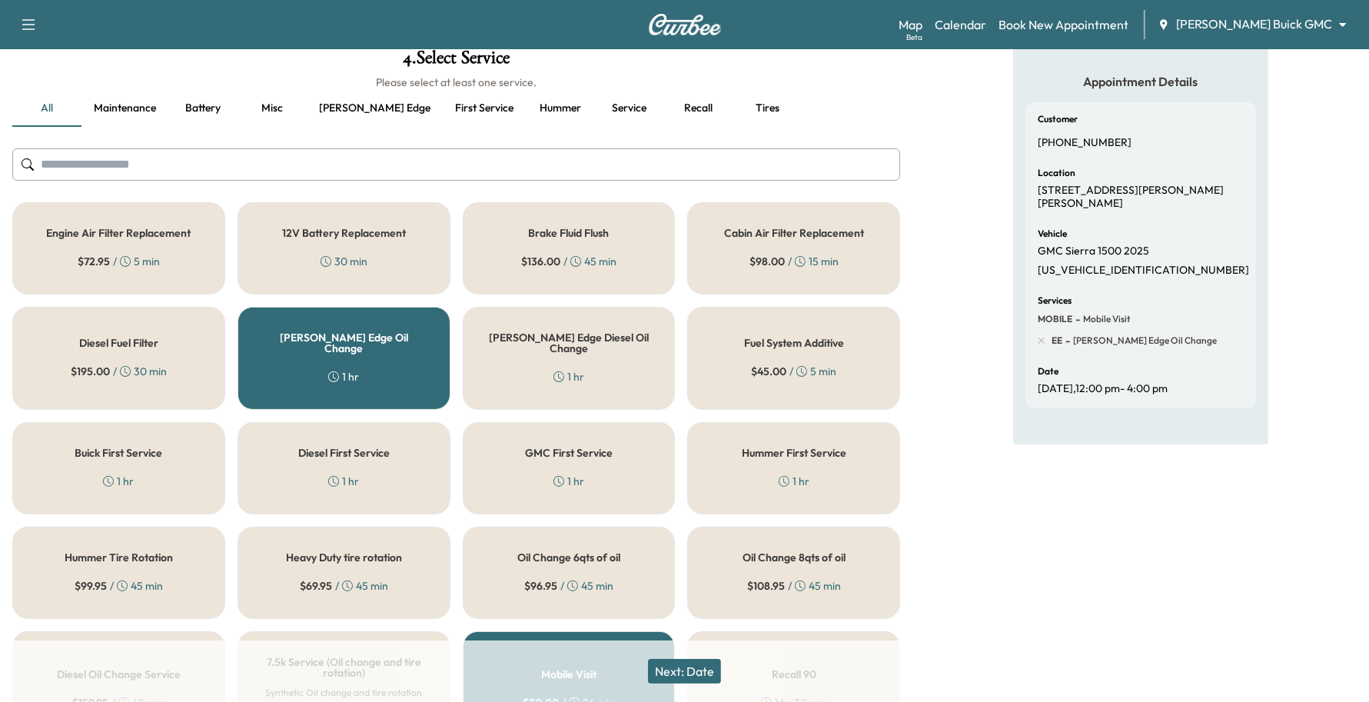
click at [162, 116] on button "Maintenance" at bounding box center [125, 108] width 87 height 37
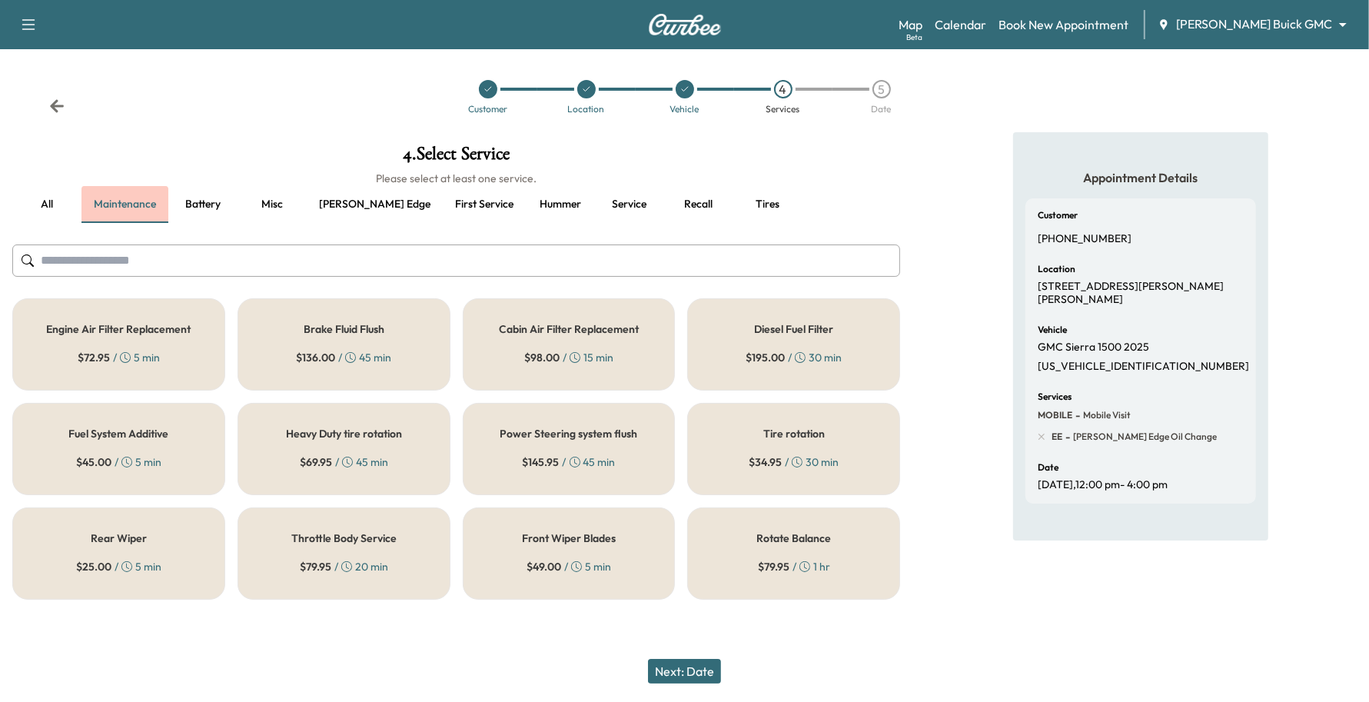
scroll to position [0, 0]
click at [734, 200] on button "Tires" at bounding box center [768, 204] width 69 height 37
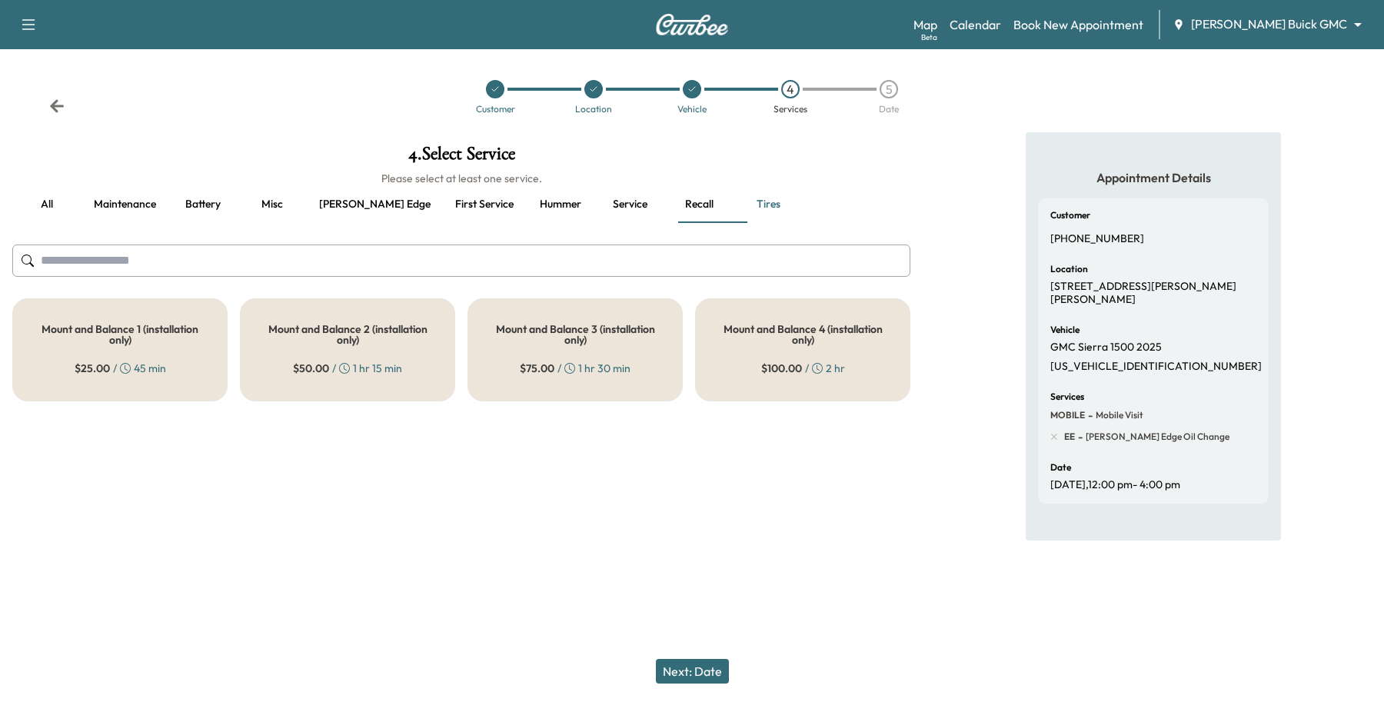
click at [147, 196] on button "Maintenance" at bounding box center [125, 204] width 87 height 37
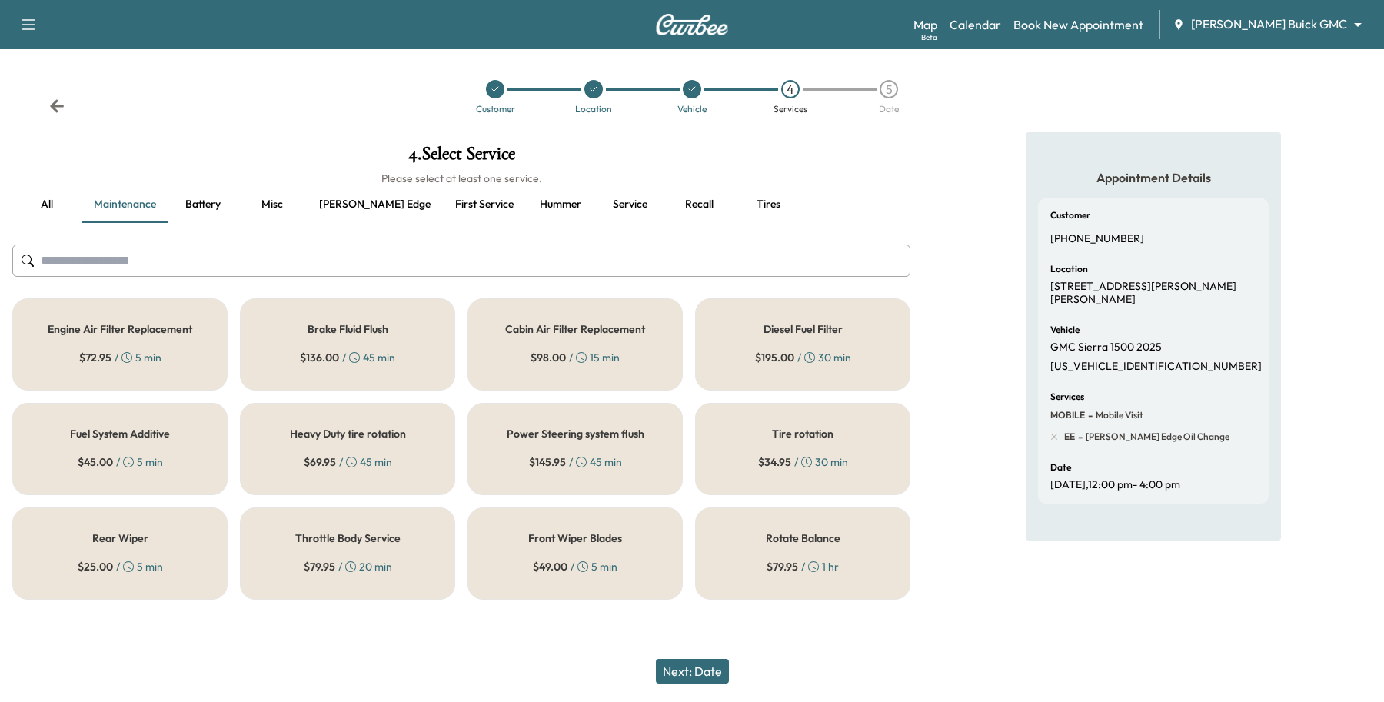
click at [55, 197] on button "all" at bounding box center [46, 204] width 69 height 37
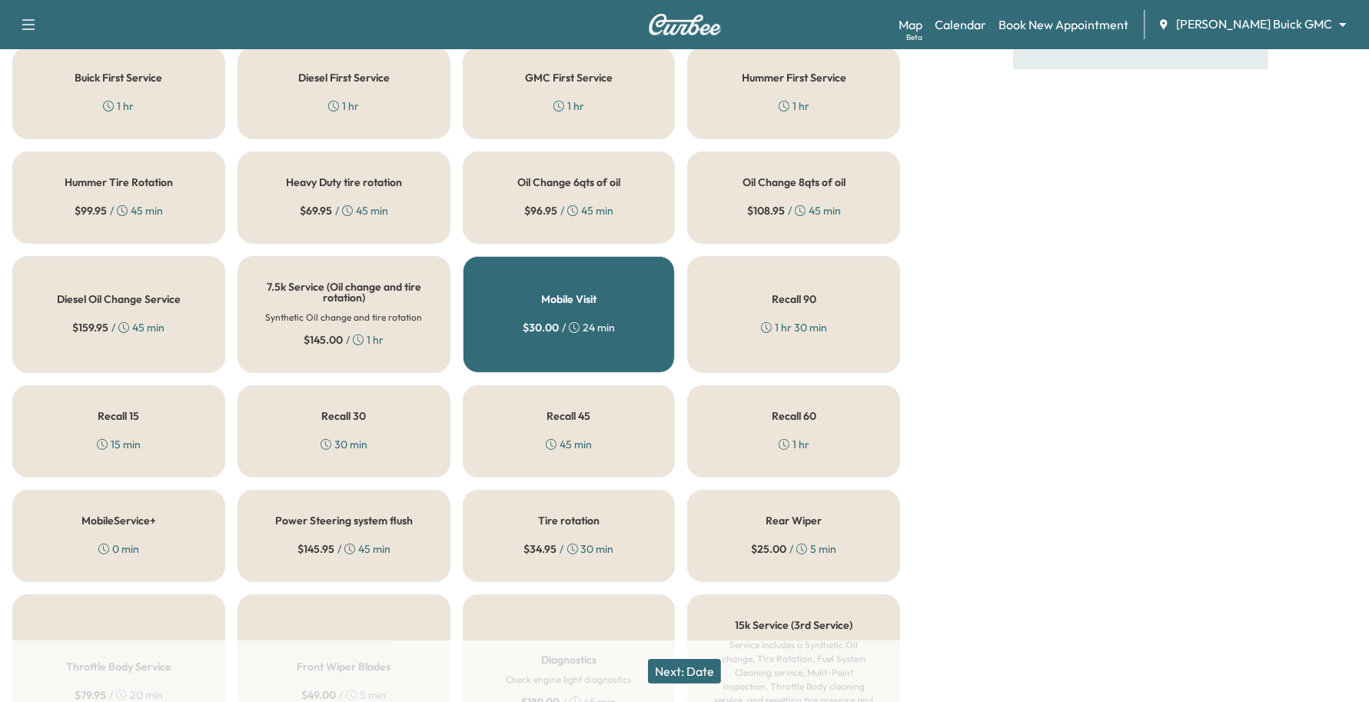
scroll to position [481, 0]
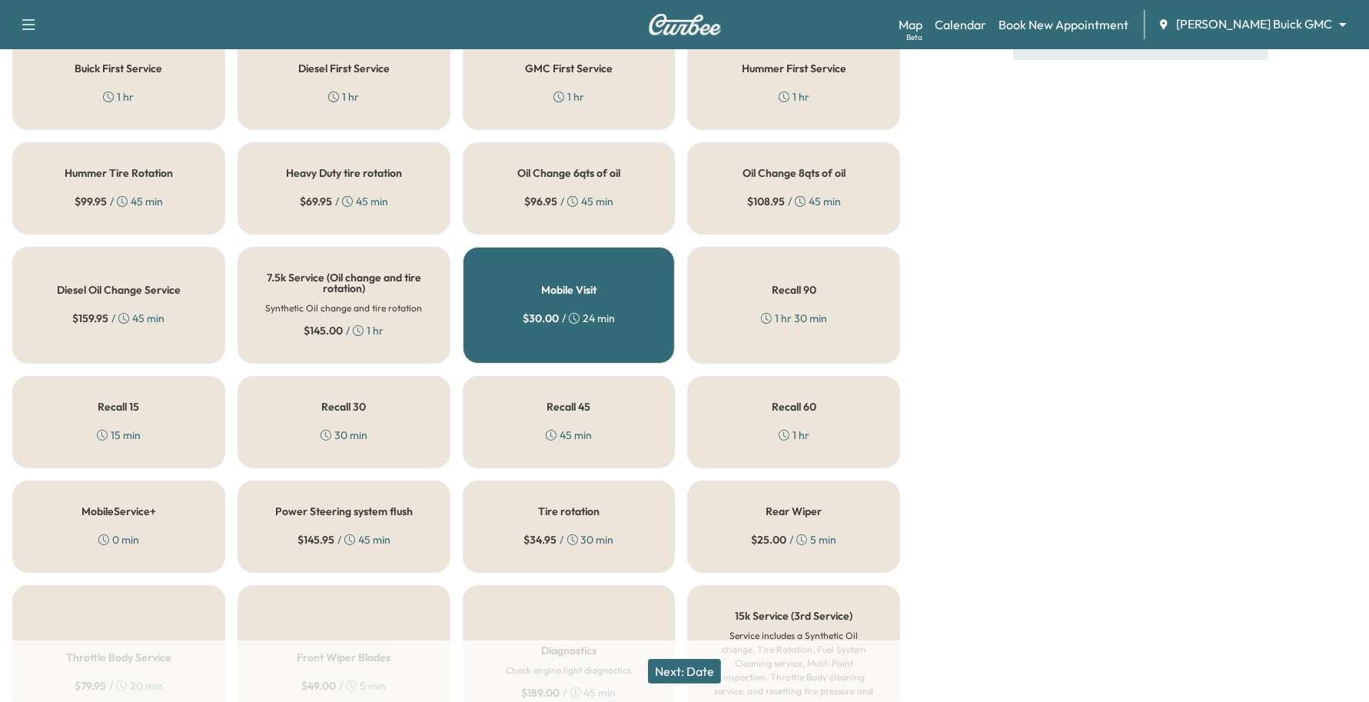
click at [674, 665] on button "Next: Date" at bounding box center [684, 671] width 73 height 25
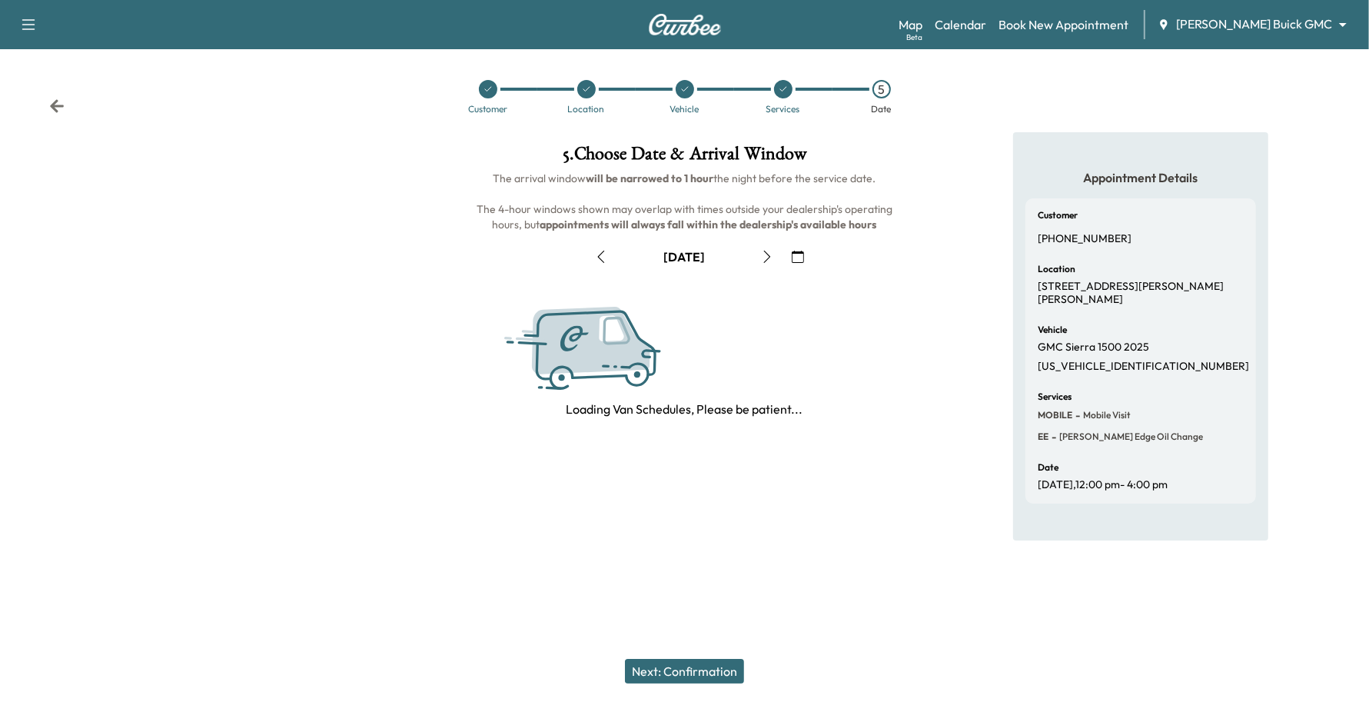
scroll to position [0, 0]
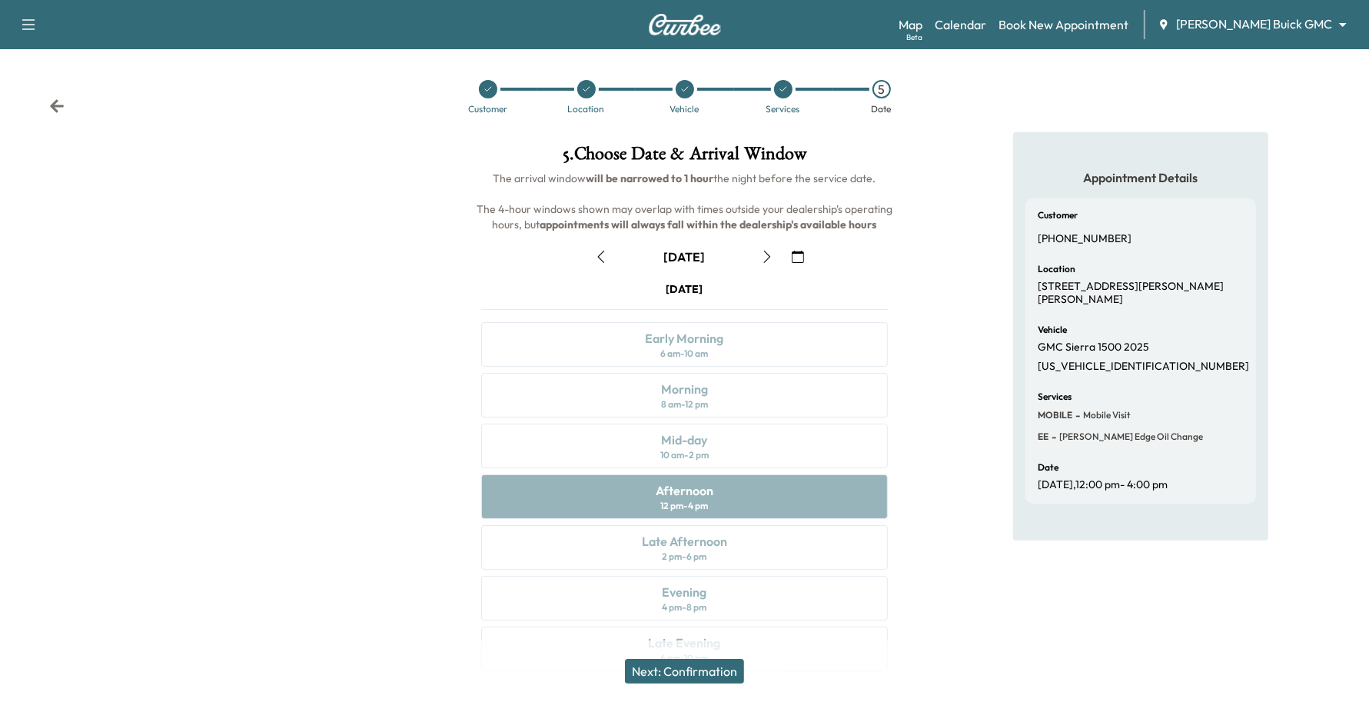
click at [673, 479] on div "[DATE] Early Morning 6 am - 10 am Morning 8 am - 12 pm Mid-day 10 am - 2 pm Aft…" at bounding box center [685, 479] width 432 height 396
click at [671, 506] on div "[DATE] Early Morning 6 am - 10 am Morning 8 am - 12 pm Mid-day 10 am - 2 pm Aft…" at bounding box center [685, 479] width 432 height 396
click at [673, 506] on div "[DATE] Early Morning 6 am - 10 am Morning 8 am - 12 pm Mid-day 10 am - 2 pm Aft…" at bounding box center [685, 479] width 432 height 396
click at [754, 606] on div "[DATE] Early Morning 6 am - 10 am Morning 8 am - 12 pm Mid-day 10 am - 2 pm Aft…" at bounding box center [685, 479] width 432 height 396
click at [790, 594] on div "[DATE] Early Morning 6 am - 10 am Morning 8 am - 12 pm Mid-day 10 am - 2 pm Aft…" at bounding box center [685, 479] width 432 height 396
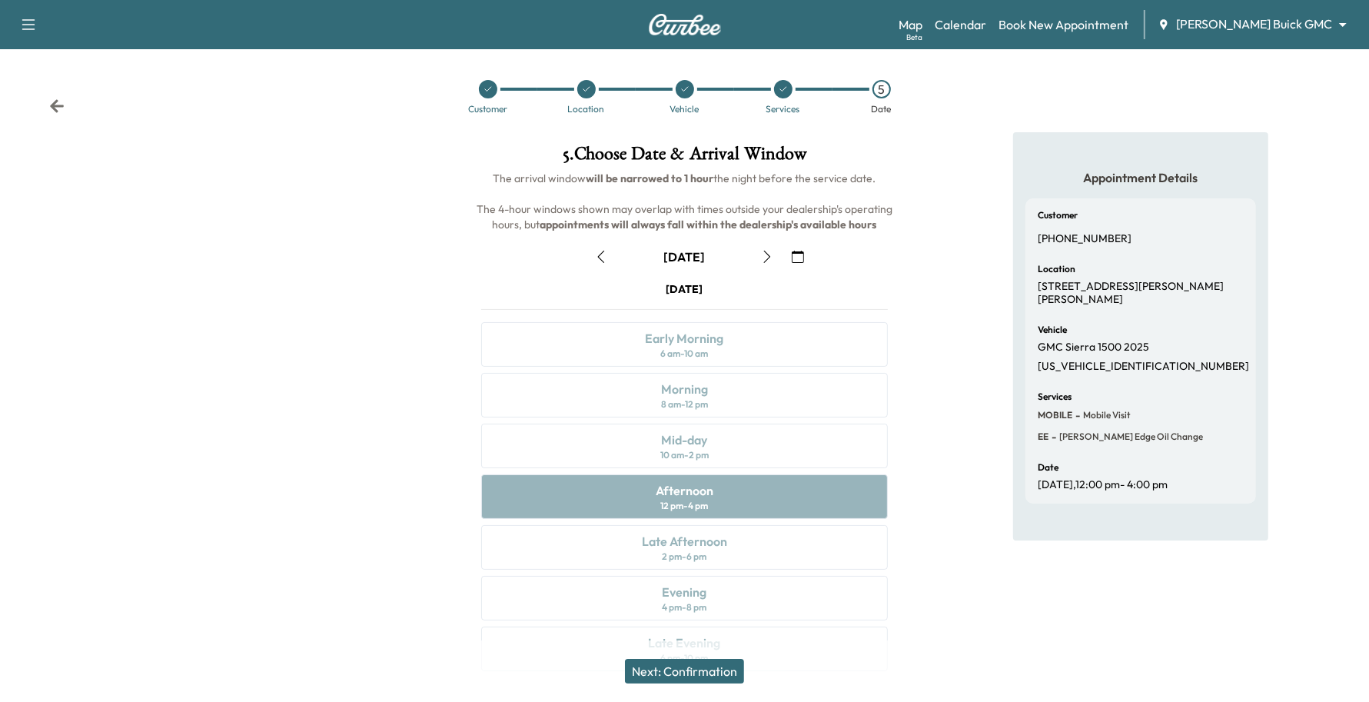
click at [797, 251] on icon "button" at bounding box center [798, 257] width 12 height 12
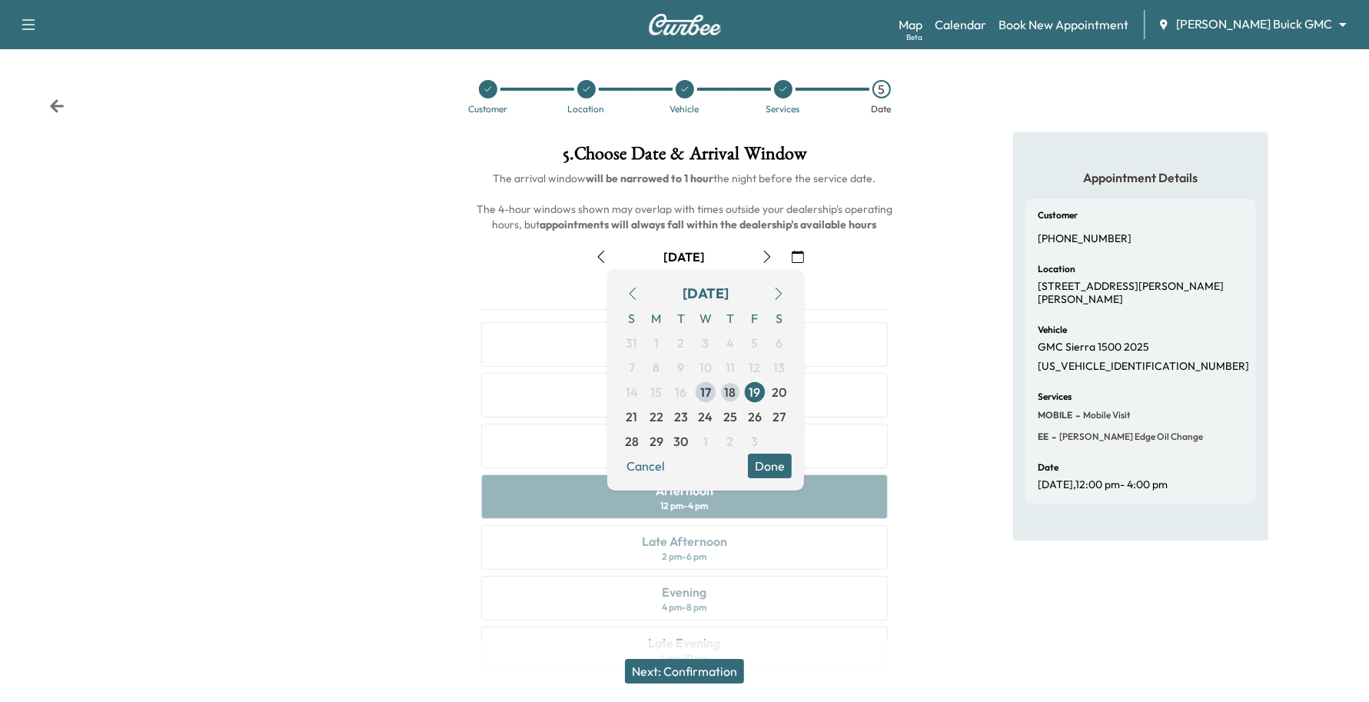
click at [739, 391] on span "18" at bounding box center [730, 392] width 25 height 25
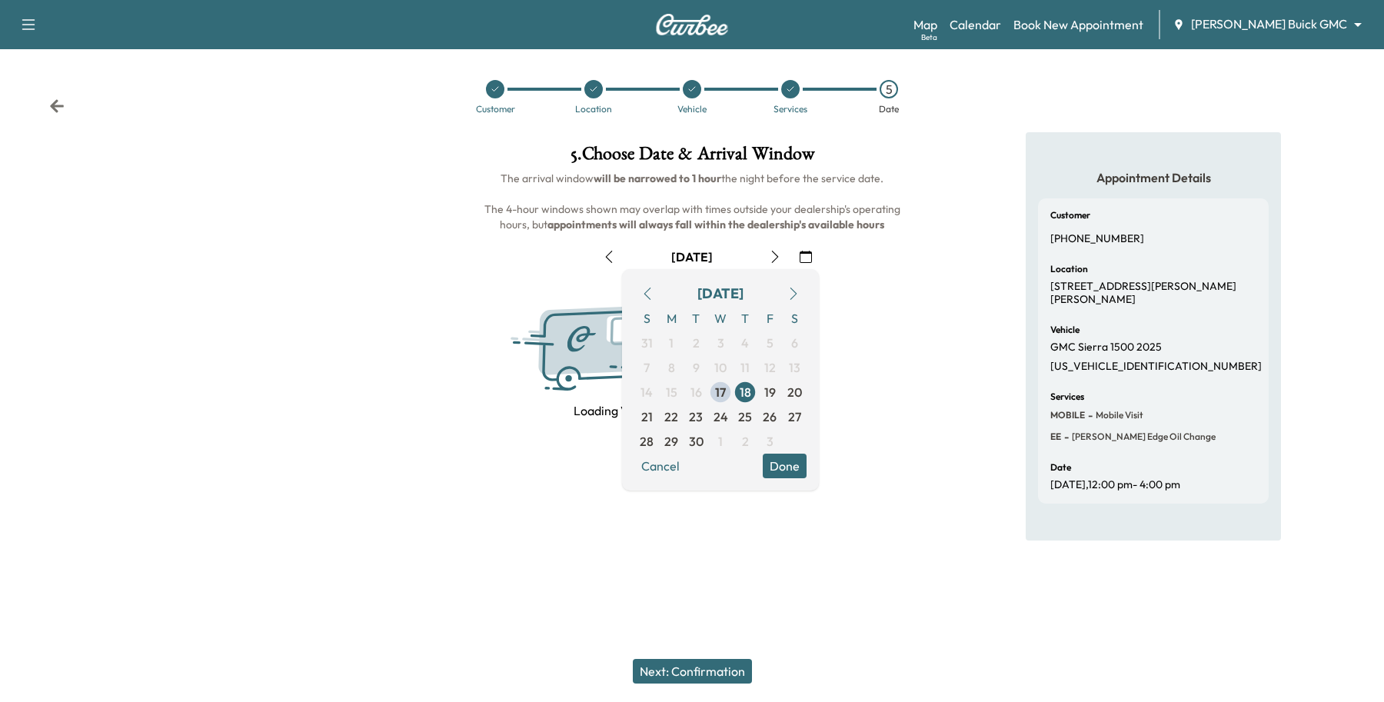
click at [798, 474] on button "Done" at bounding box center [785, 466] width 44 height 25
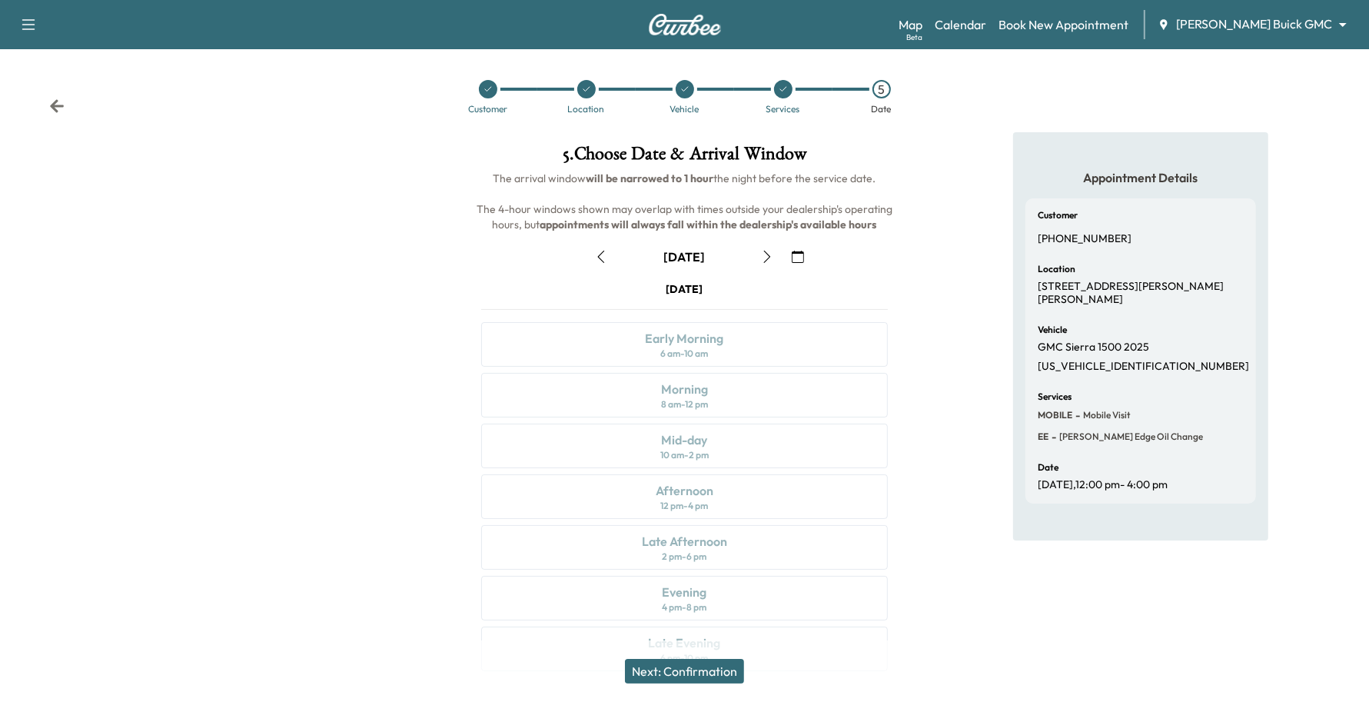
click at [767, 255] on icon "button" at bounding box center [767, 257] width 12 height 12
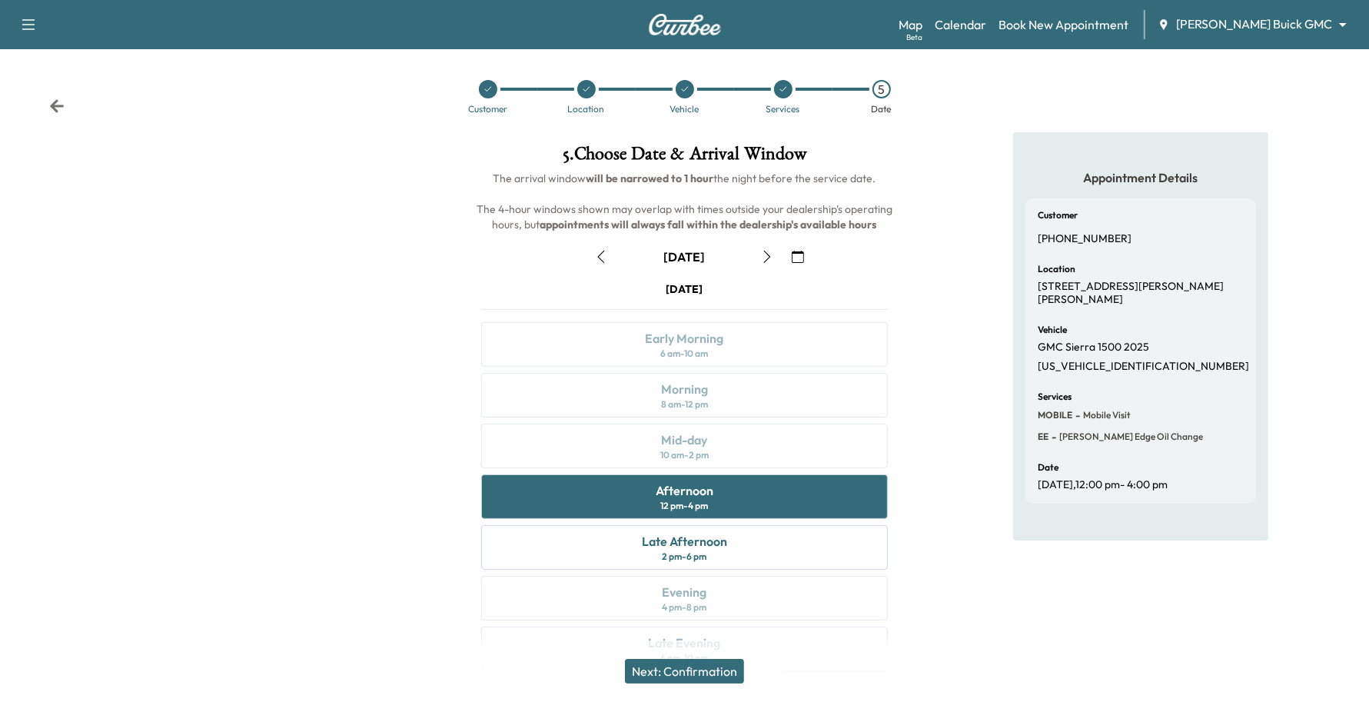
click at [673, 666] on button "Next: Confirmation" at bounding box center [684, 671] width 119 height 25
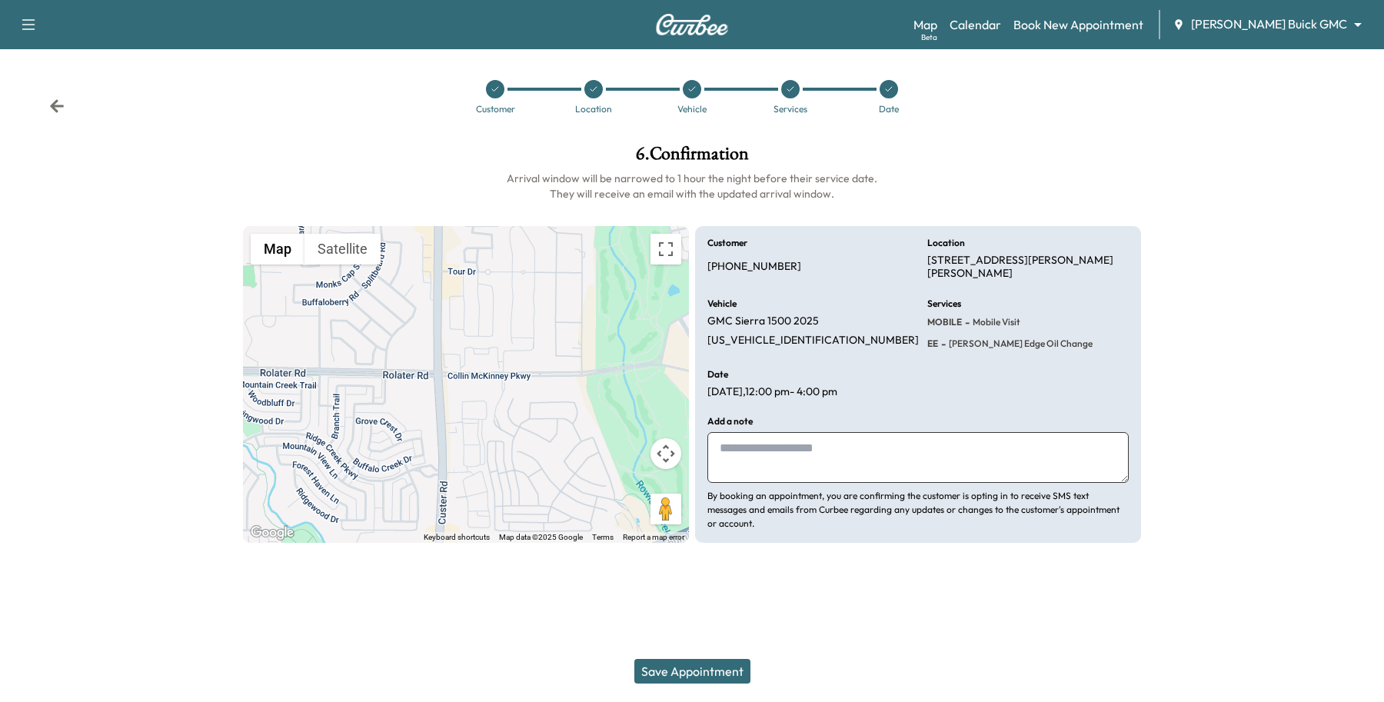
click at [688, 660] on button "Save Appointment" at bounding box center [692, 671] width 116 height 25
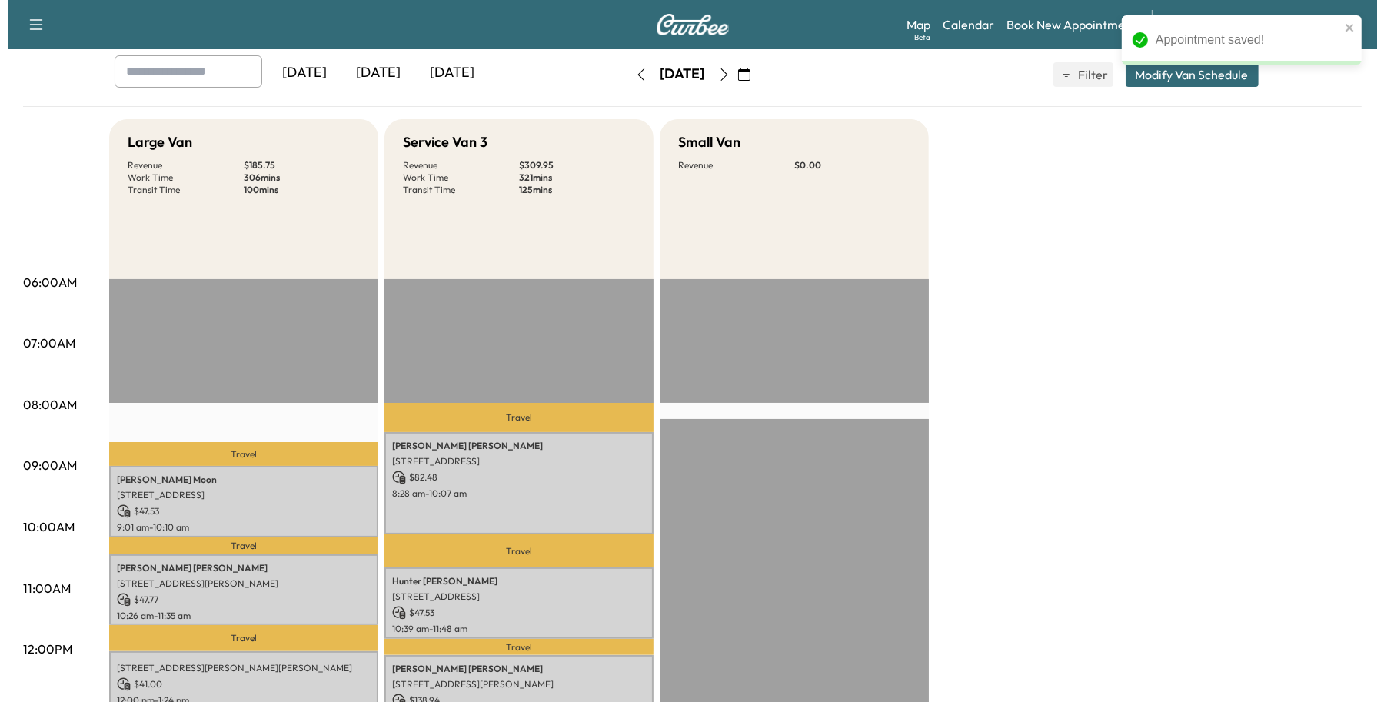
scroll to position [384, 0]
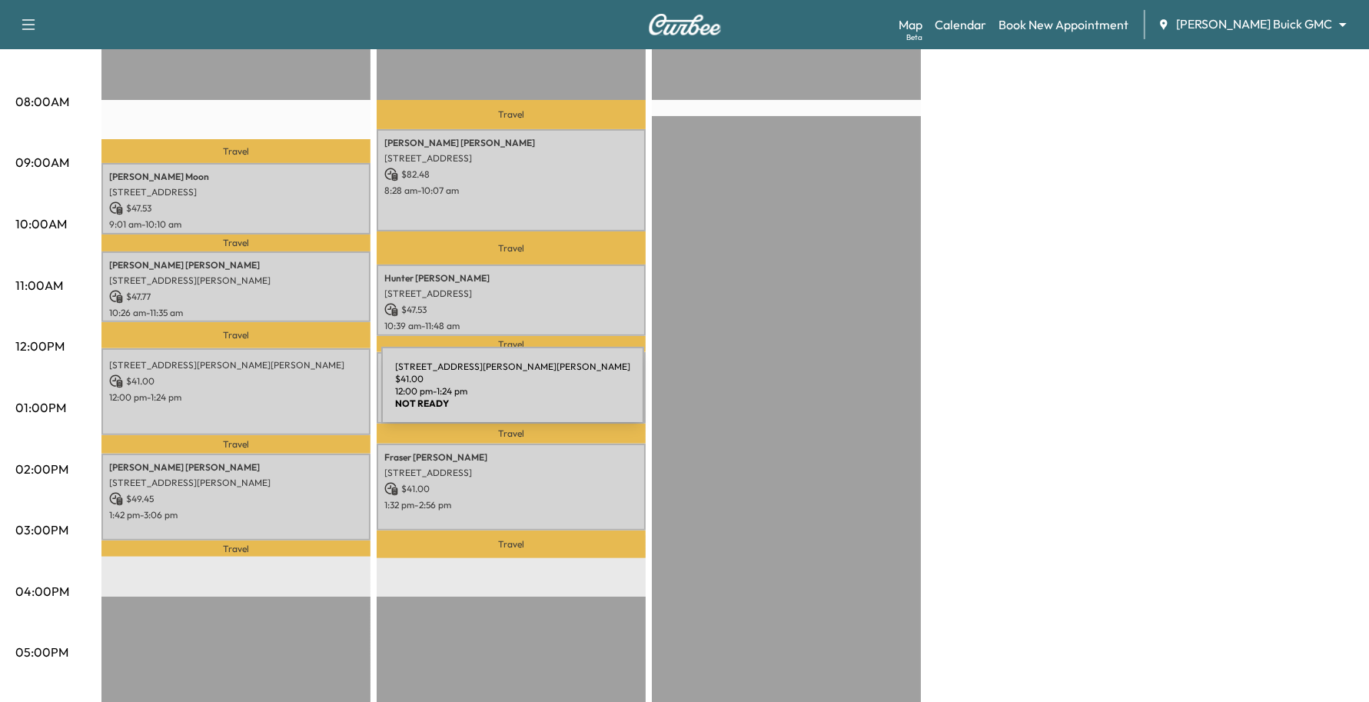
click at [267, 401] on div "[STREET_ADDRESS][PERSON_NAME][PERSON_NAME] $ 41.00 12:00 pm - 1:24 pm" at bounding box center [235, 391] width 269 height 87
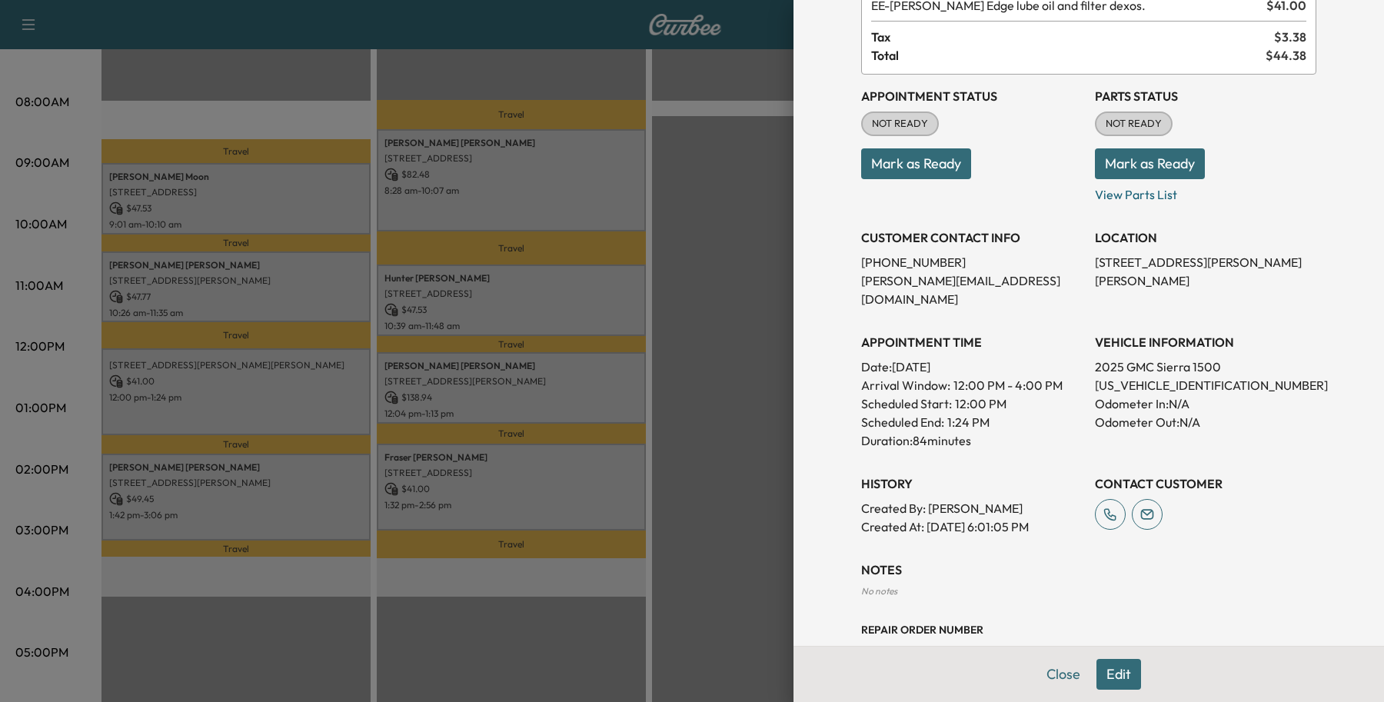
scroll to position [0, 0]
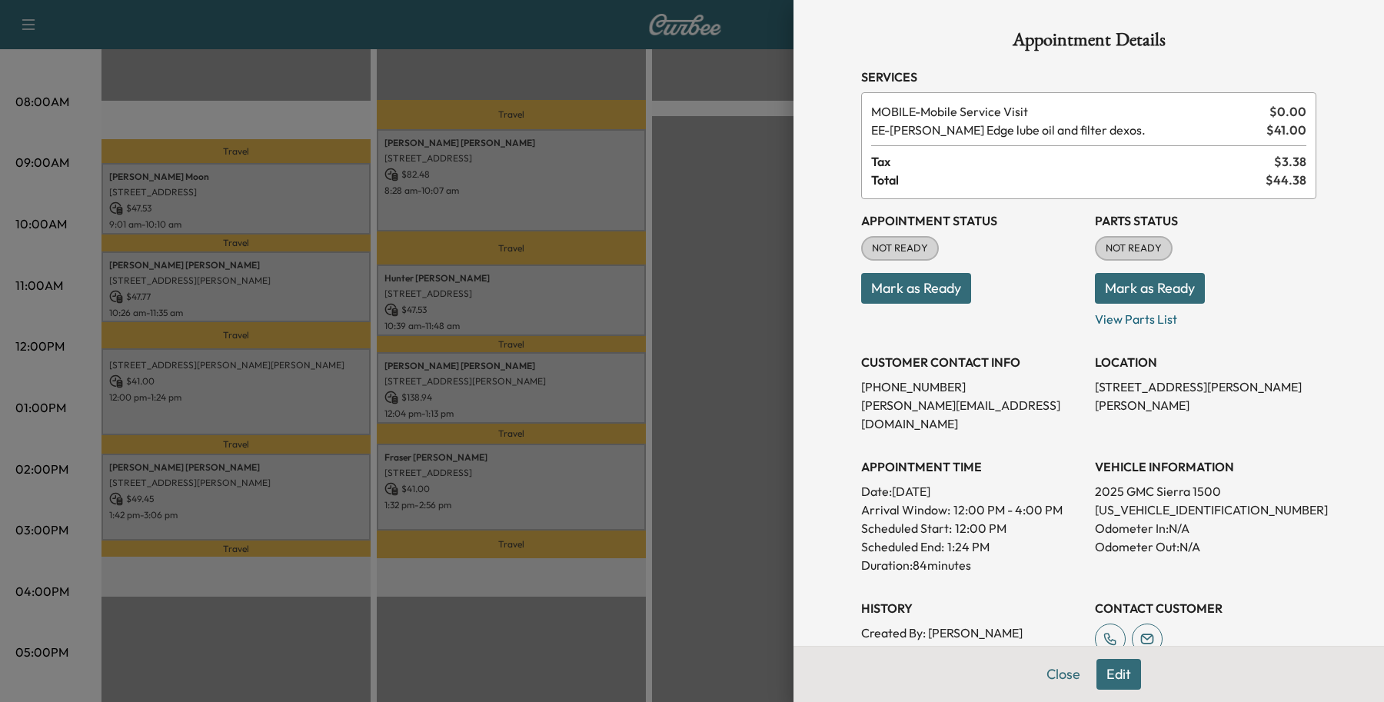
click at [1104, 670] on button "Edit" at bounding box center [1118, 674] width 45 height 31
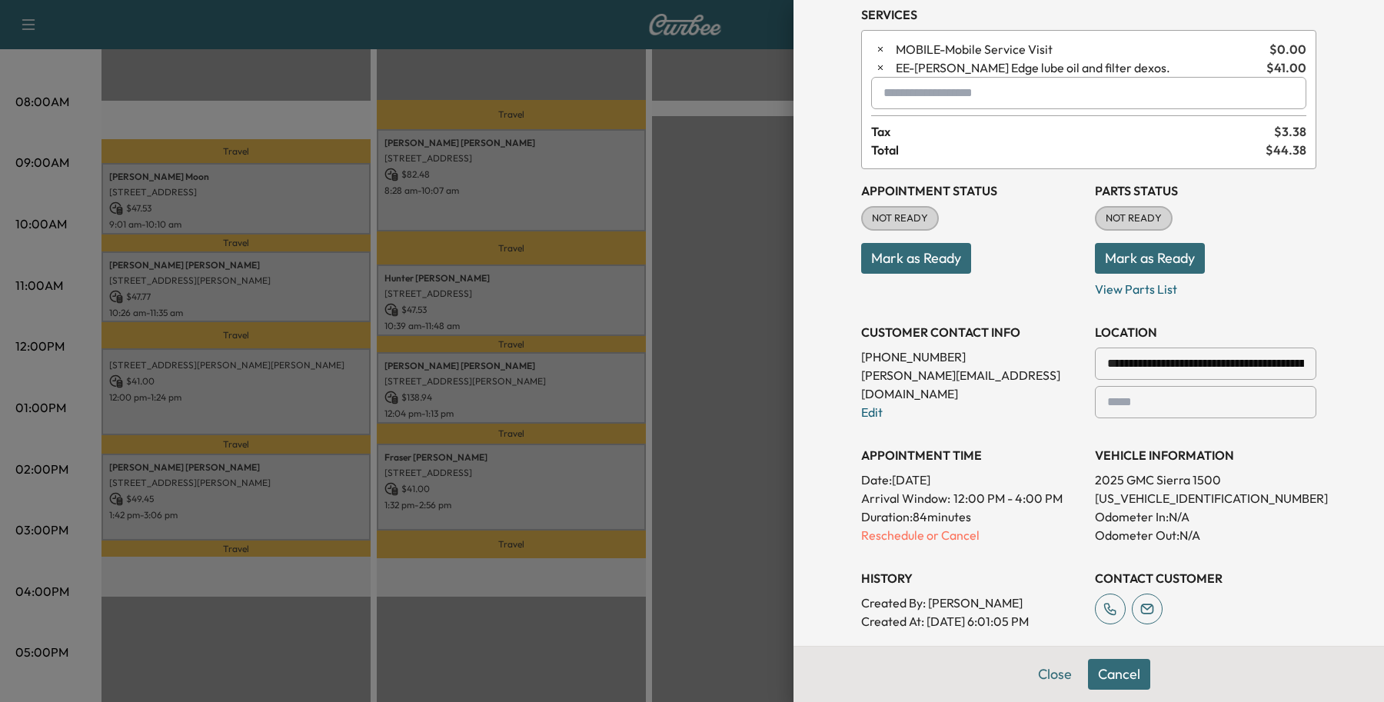
scroll to position [96, 0]
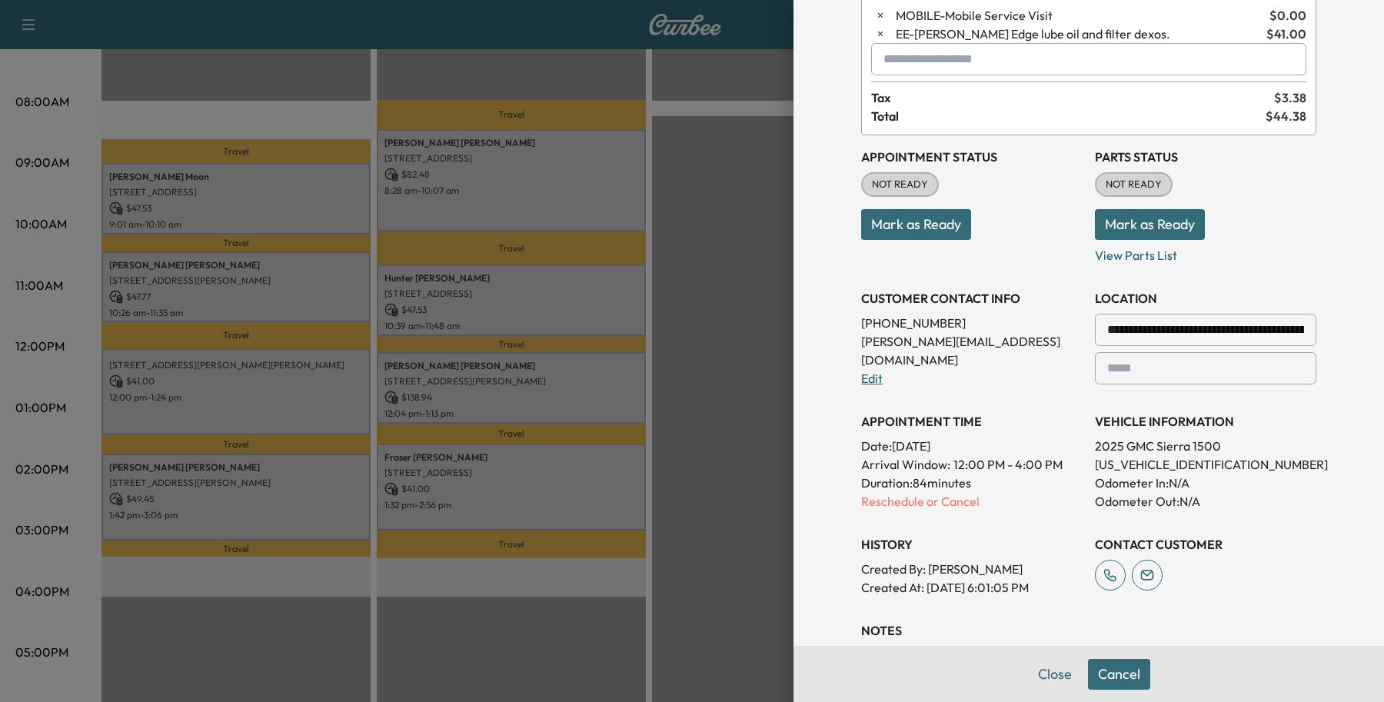
click at [866, 371] on link "Edit" at bounding box center [872, 378] width 22 height 15
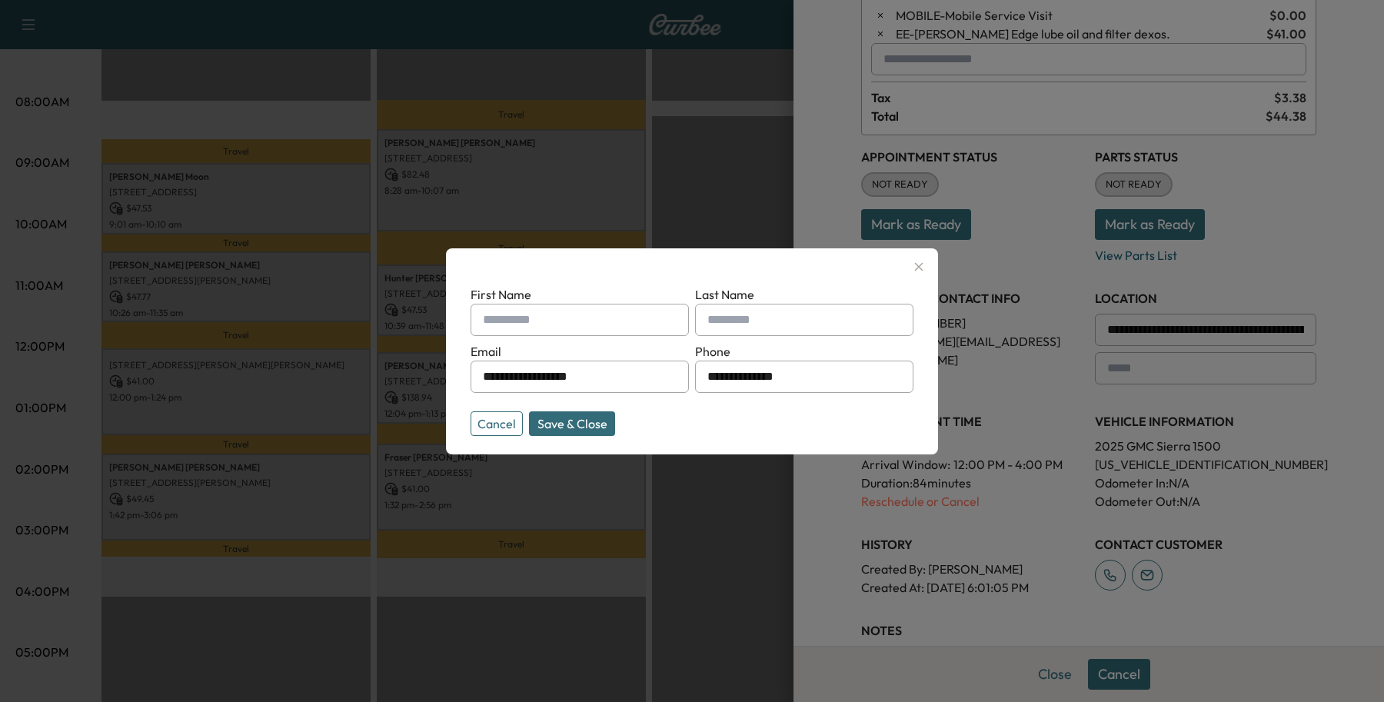
click at [641, 324] on input "text" at bounding box center [580, 320] width 218 height 32
type input "*****"
type input "****"
click at [577, 435] on button "Save & Close" at bounding box center [572, 423] width 86 height 25
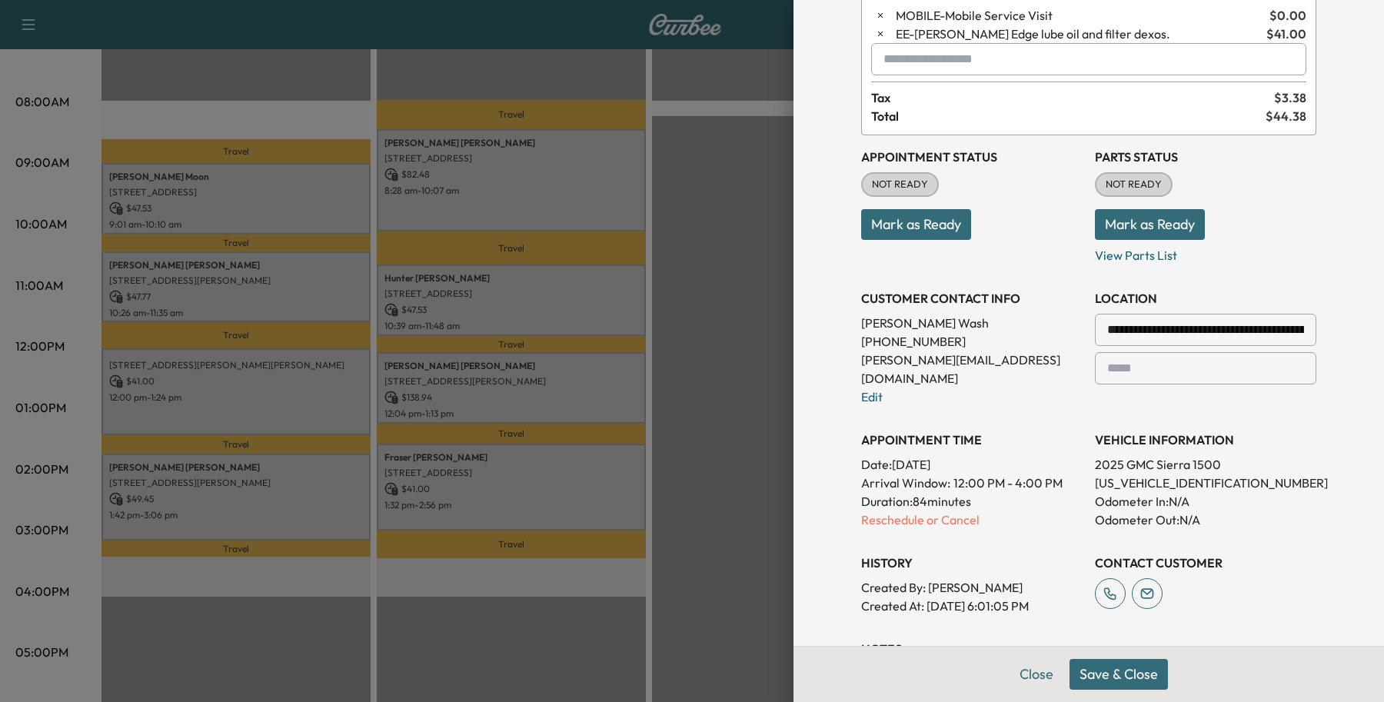
click at [1100, 675] on button "Save & Close" at bounding box center [1119, 674] width 98 height 31
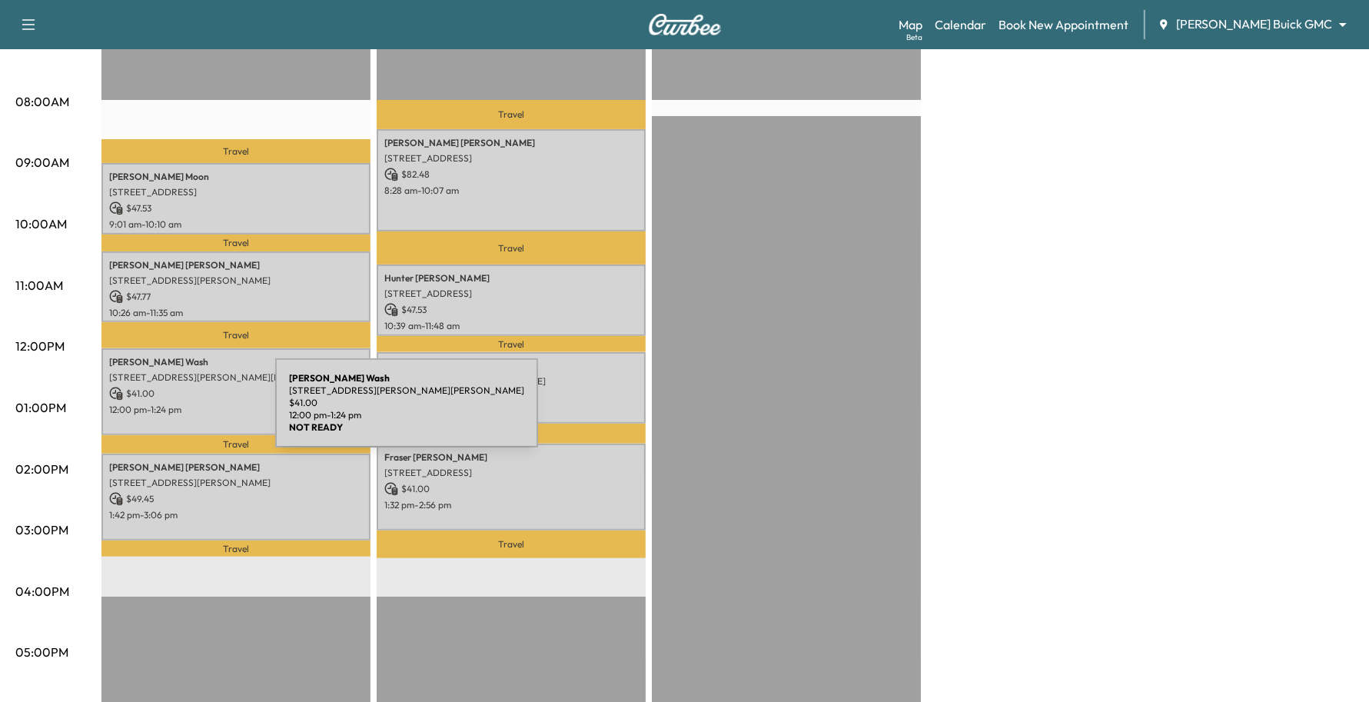
click at [160, 412] on div "[PERSON_NAME] [STREET_ADDRESS][PERSON_NAME][PERSON_NAME] $ 41.00 12:00 pm - 1:2…" at bounding box center [235, 391] width 269 height 87
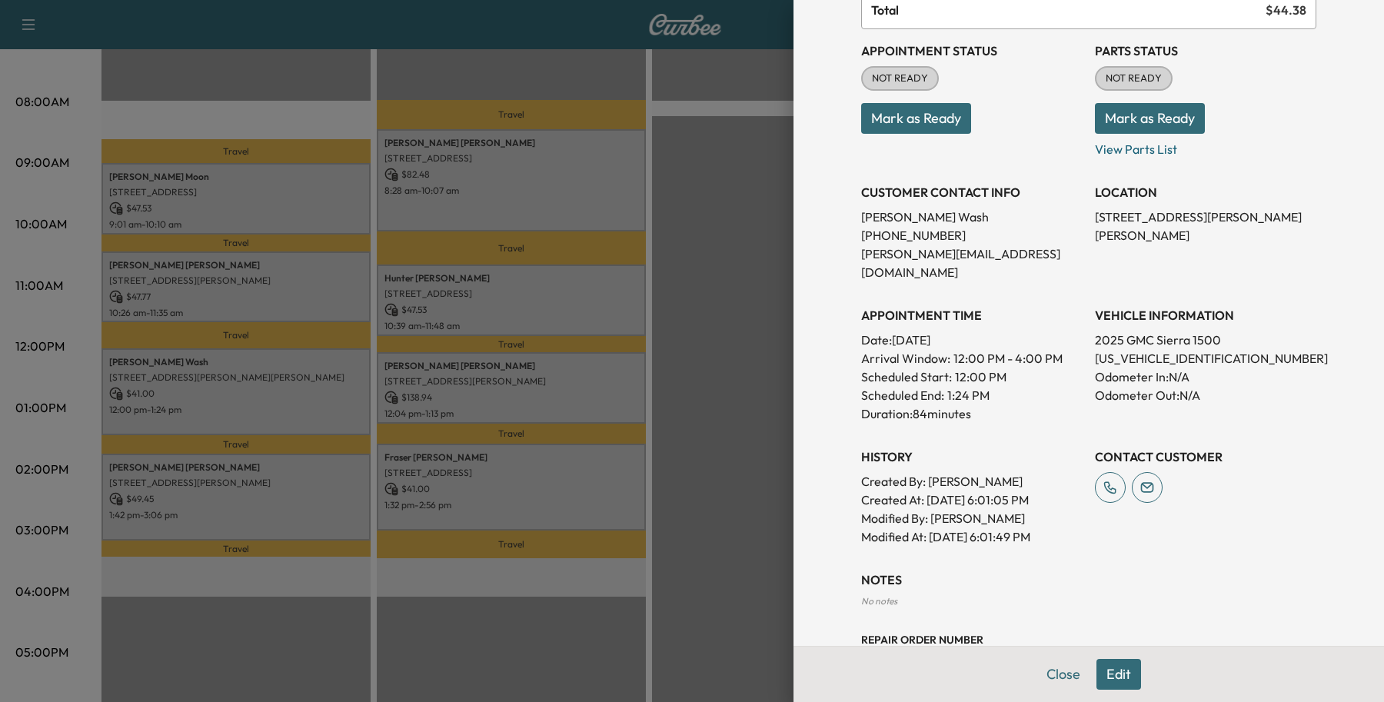
scroll to position [275, 0]
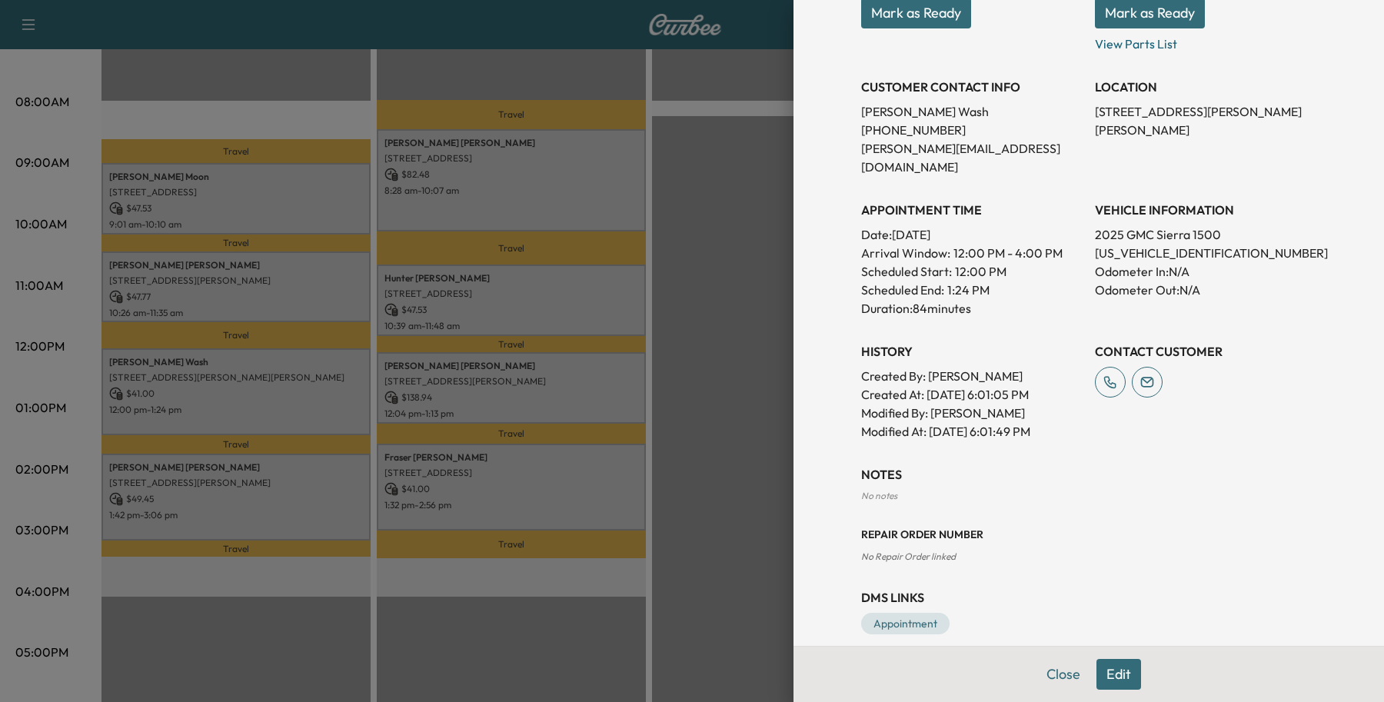
click at [220, 368] on div at bounding box center [692, 351] width 1384 height 702
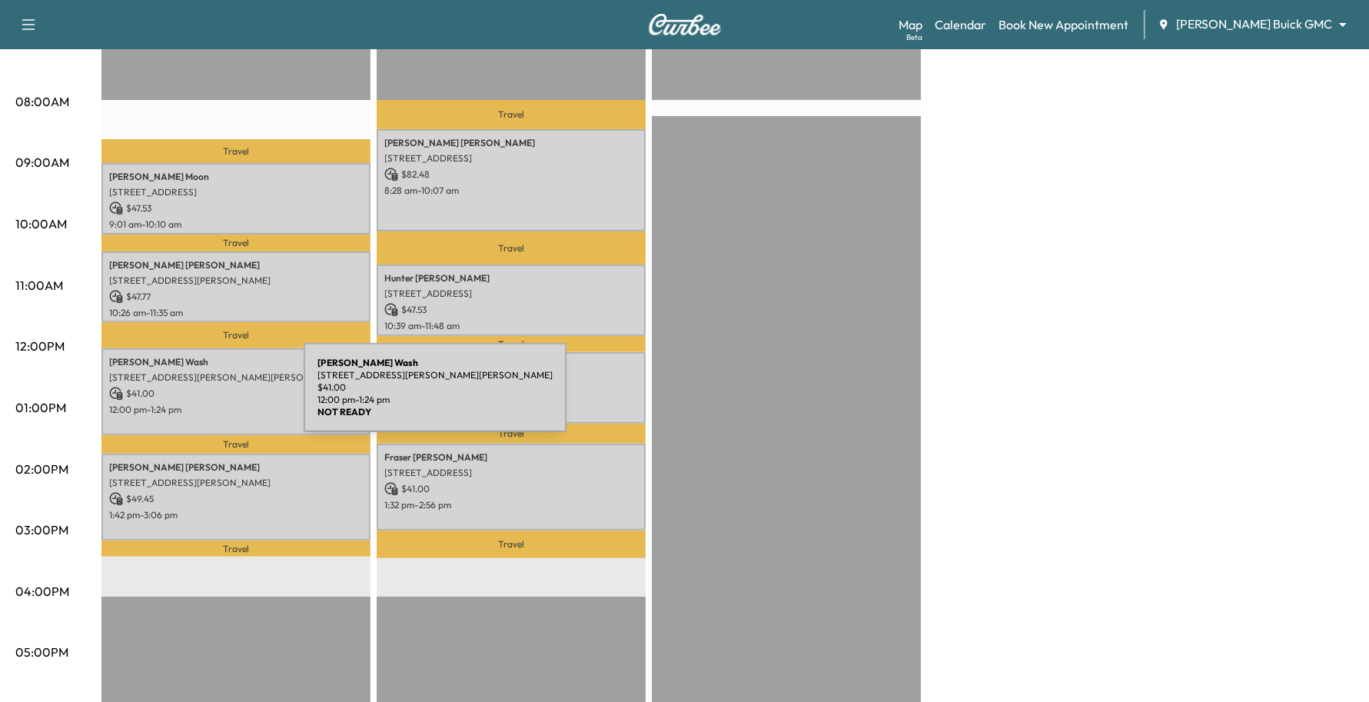
click at [188, 397] on div "[PERSON_NAME] [STREET_ADDRESS][PERSON_NAME][PERSON_NAME] $ 41.00 12:00 pm - 1:2…" at bounding box center [235, 391] width 269 height 87
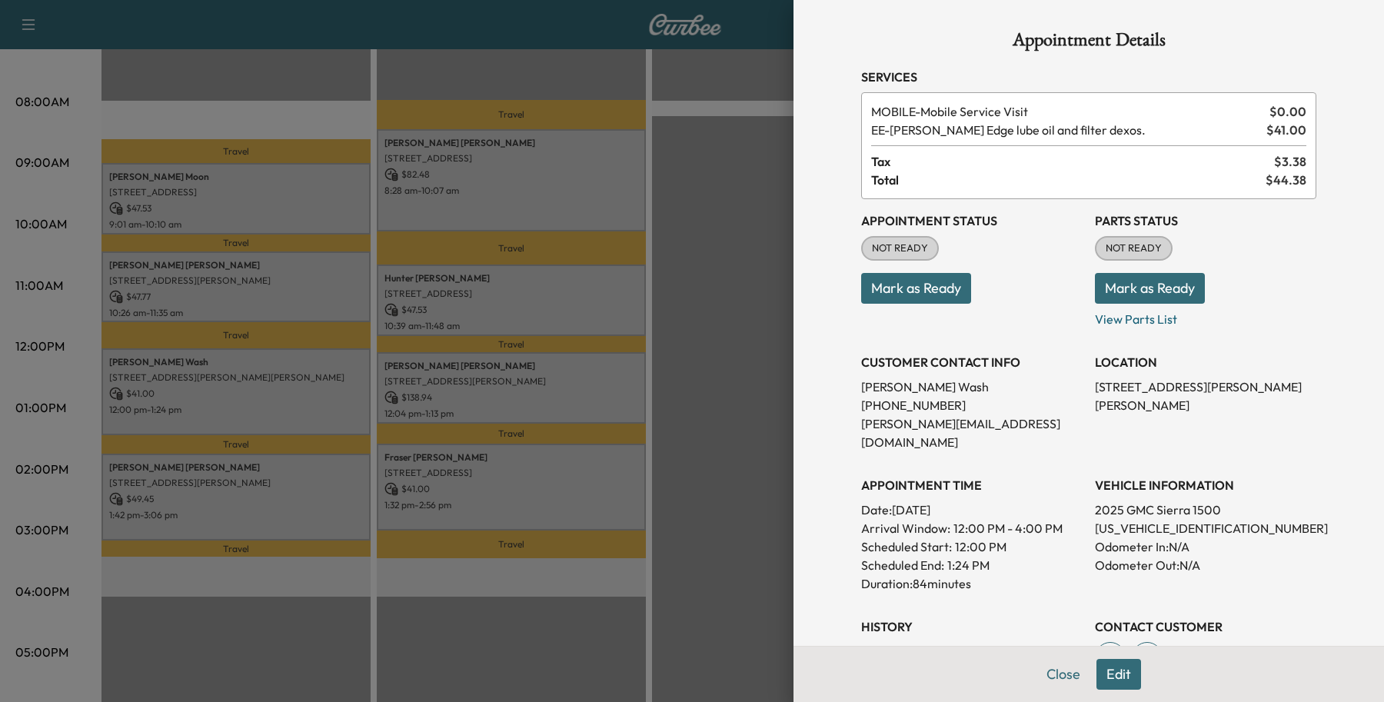
click at [1102, 680] on button "Edit" at bounding box center [1118, 674] width 45 height 31
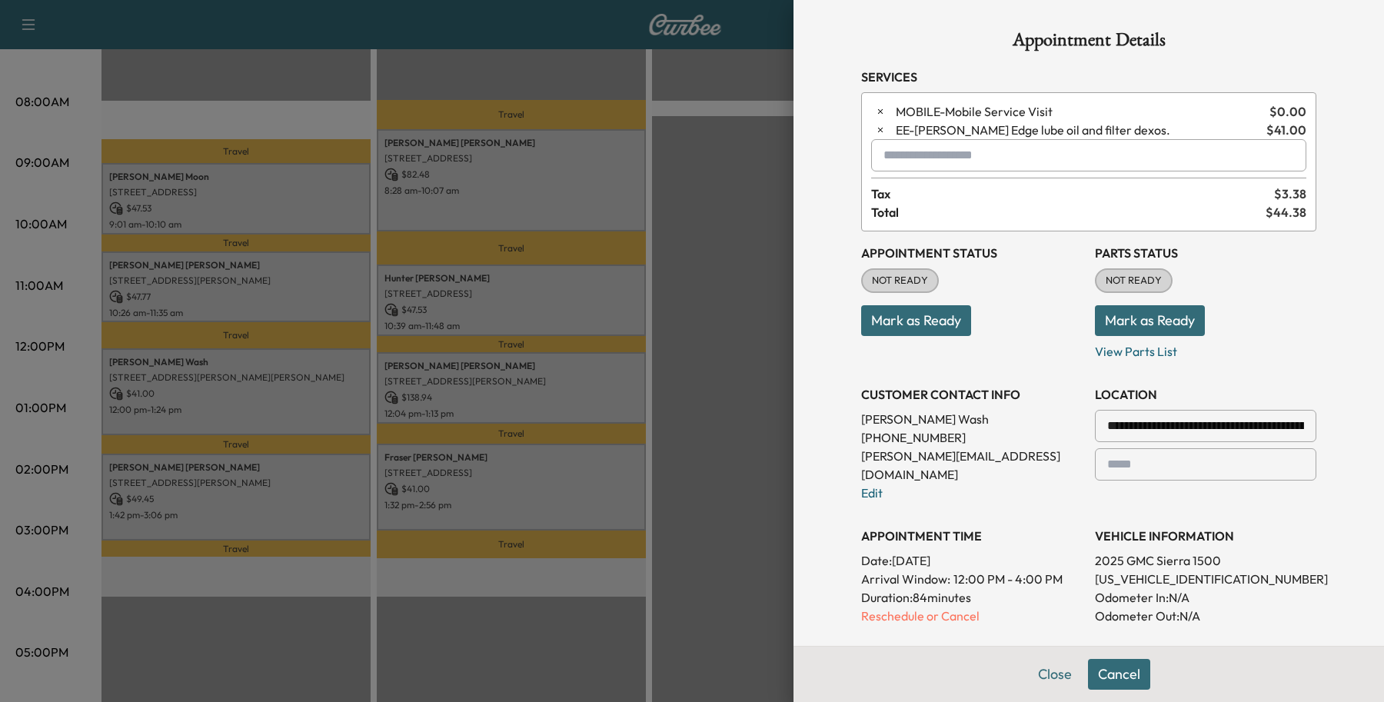
click at [1113, 471] on input "text" at bounding box center [1205, 464] width 221 height 32
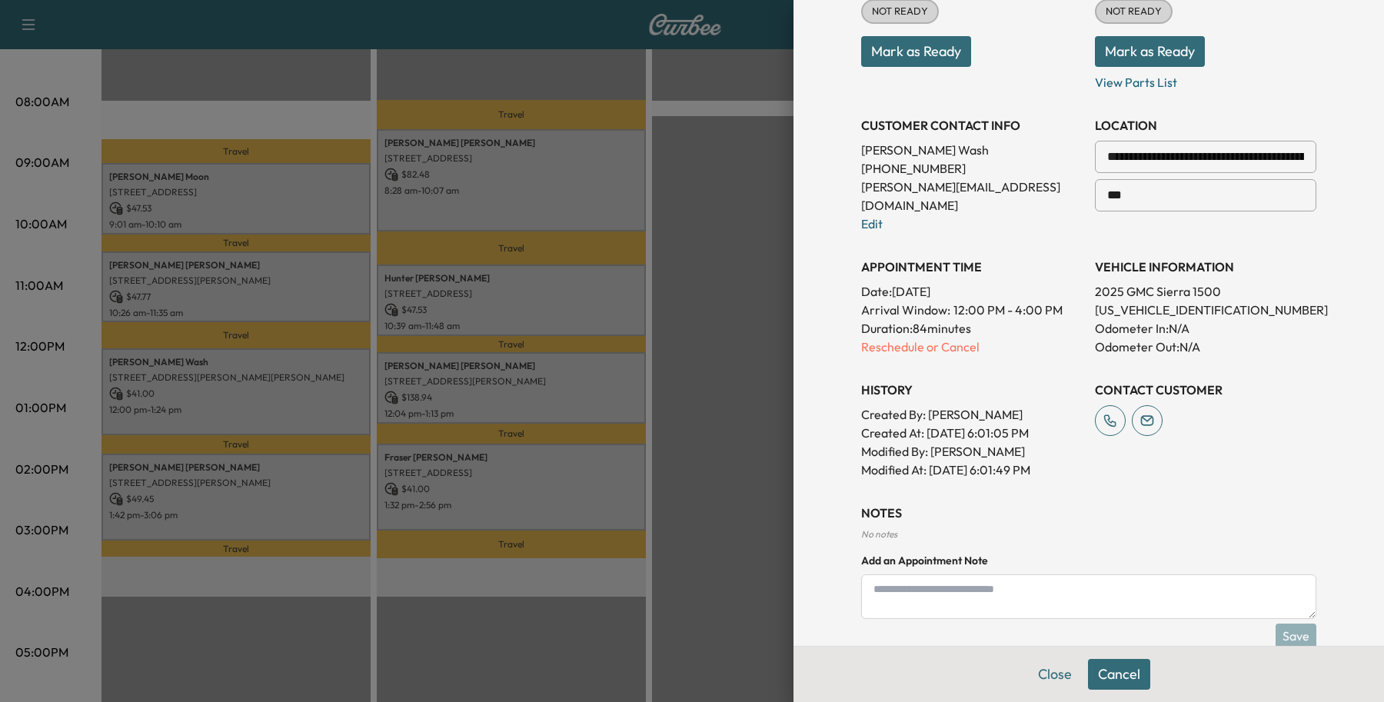
scroll to position [235, 0]
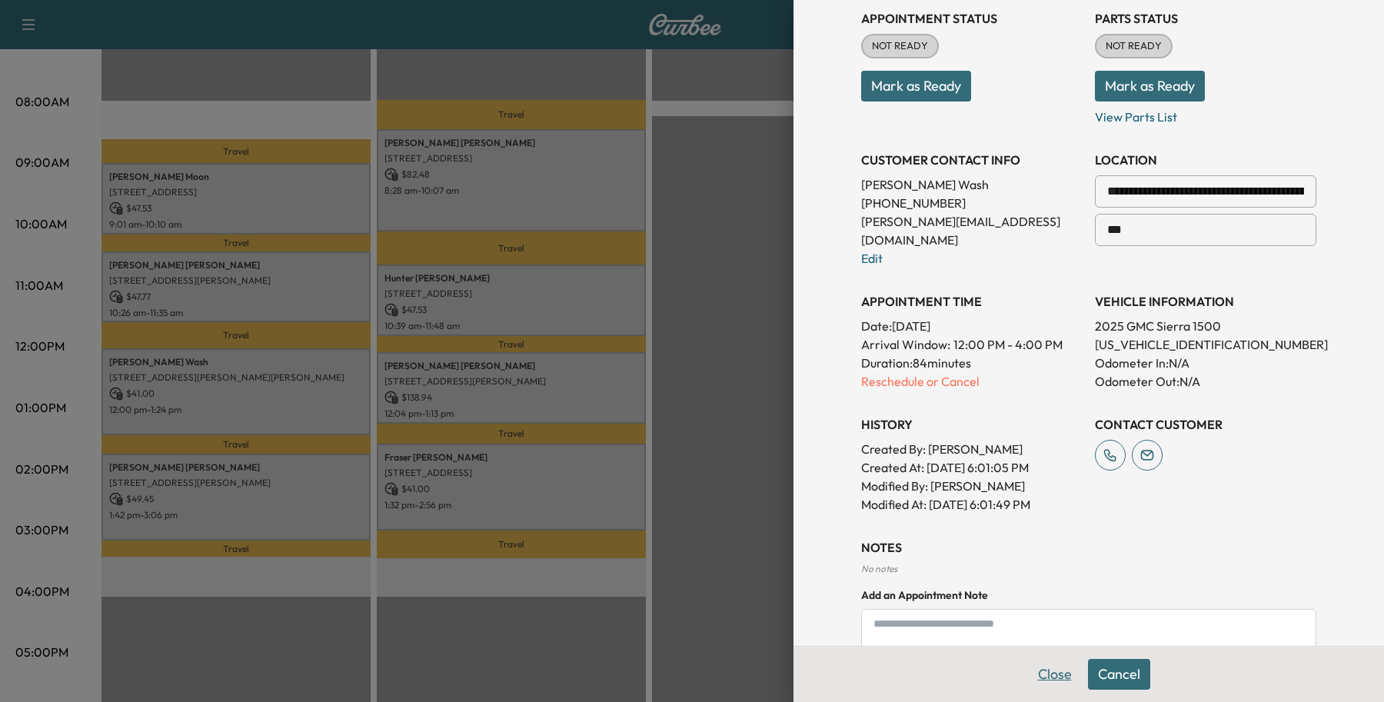
type input "***"
click at [1036, 670] on button "Close" at bounding box center [1055, 674] width 54 height 31
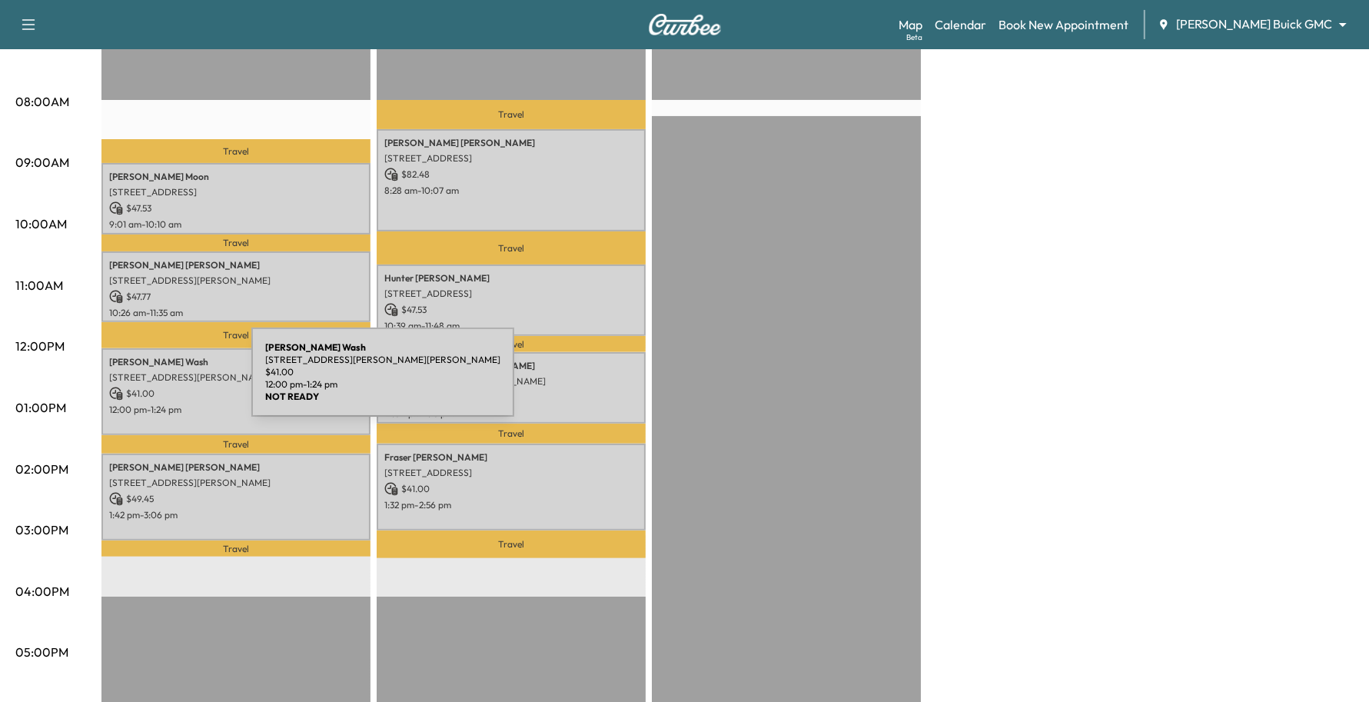
click at [136, 387] on p "$ 41.00" at bounding box center [236, 394] width 254 height 14
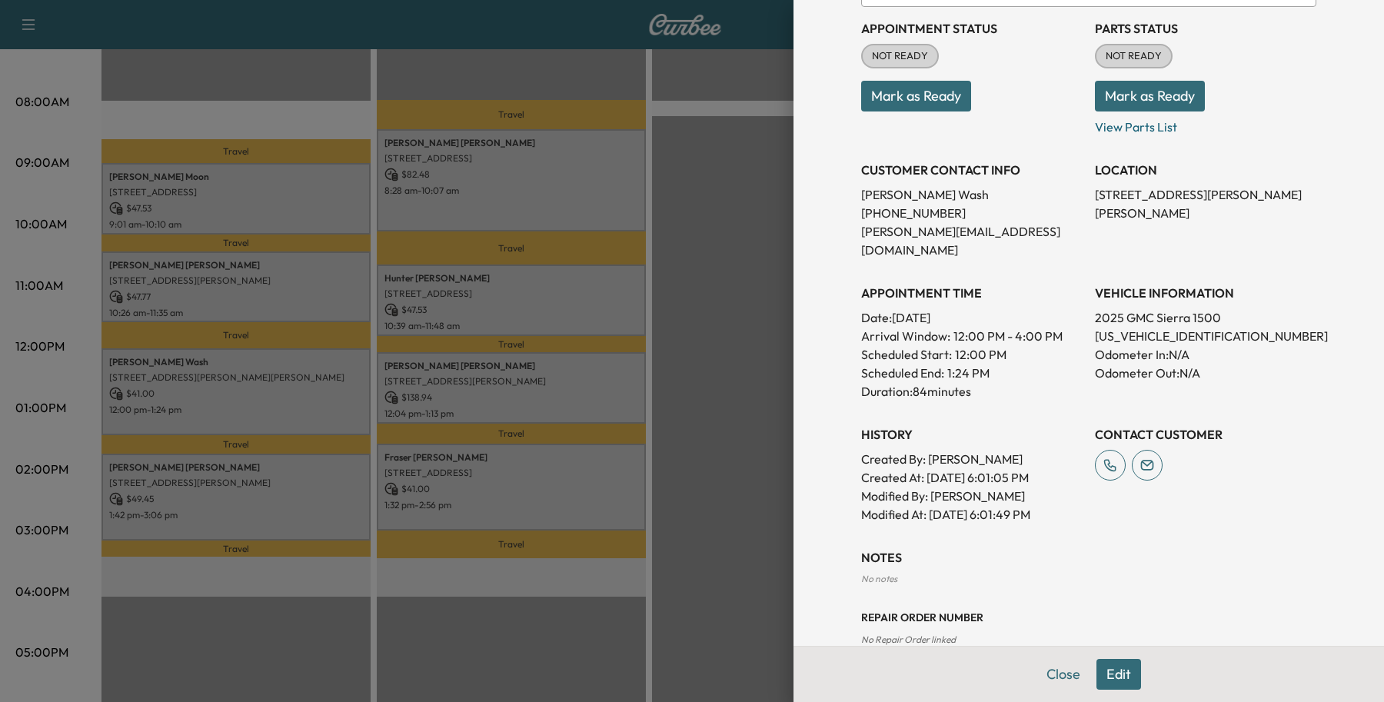
scroll to position [0, 0]
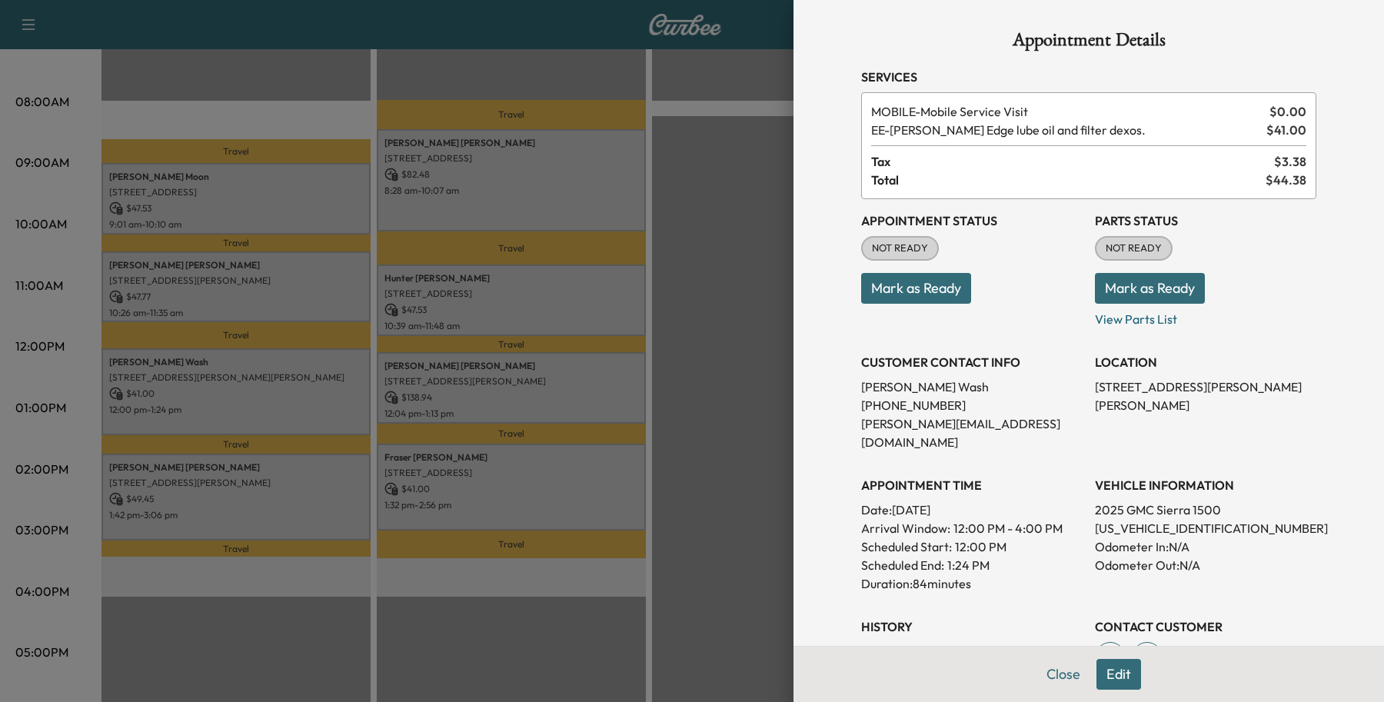
click at [1096, 683] on button "Edit" at bounding box center [1118, 674] width 45 height 31
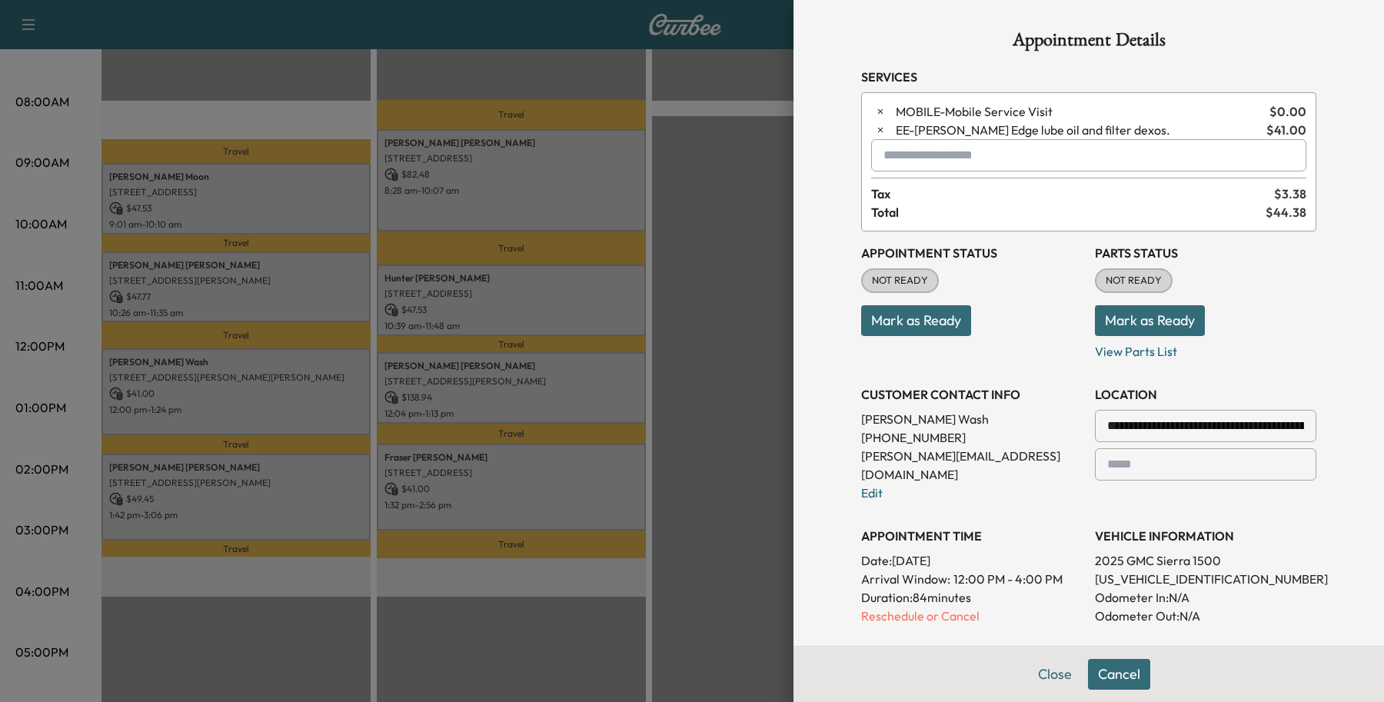
drag, startPoint x: 1130, startPoint y: 473, endPoint x: 1138, endPoint y: 471, distance: 8.0
click at [1134, 471] on input "text" at bounding box center [1205, 464] width 221 height 32
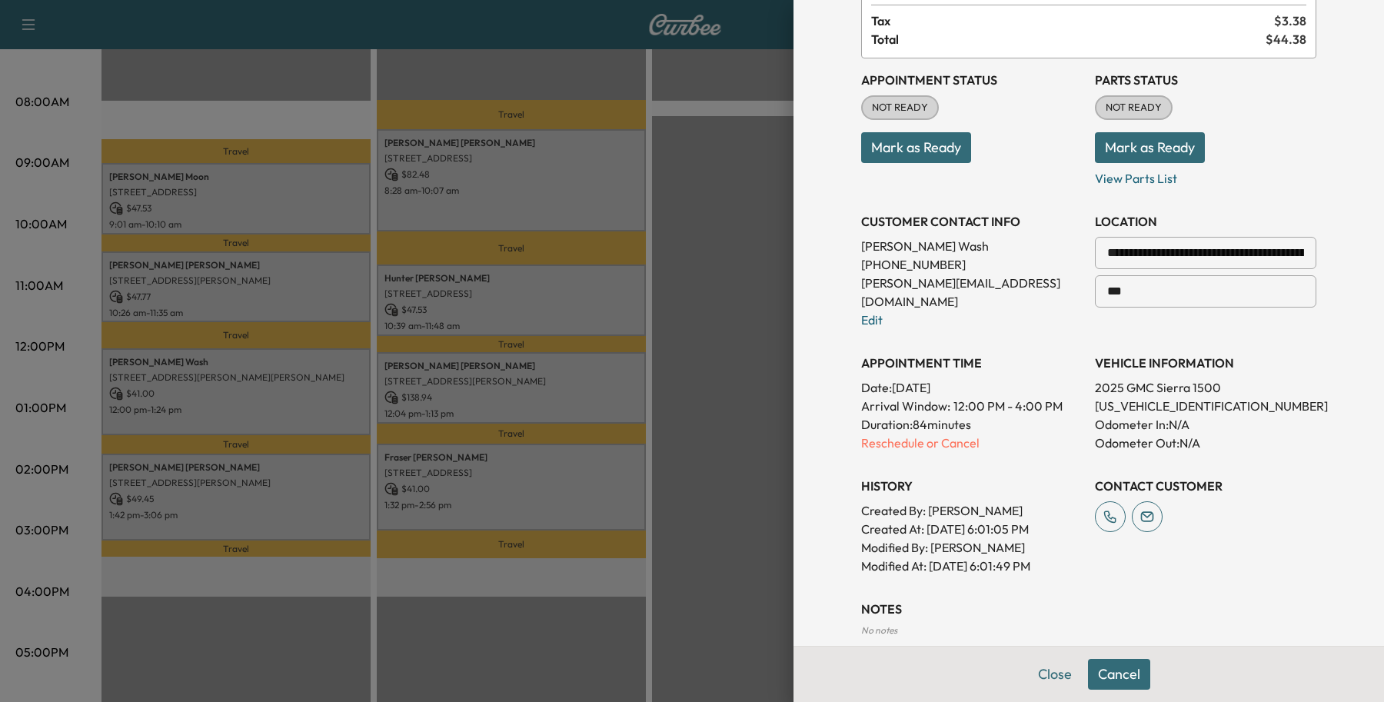
scroll to position [331, 0]
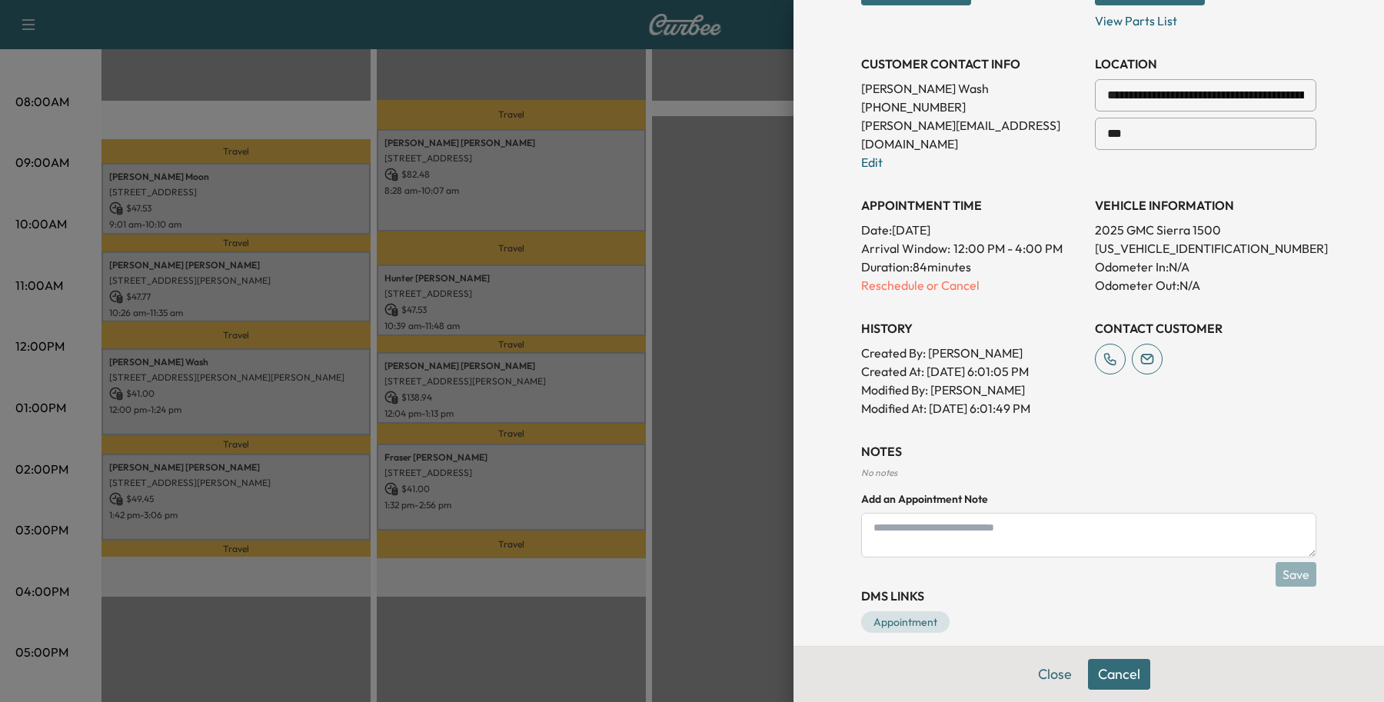
type input "***"
click at [1031, 524] on textarea at bounding box center [1088, 535] width 455 height 45
drag, startPoint x: 873, startPoint y: 501, endPoint x: 882, endPoint y: 506, distance: 10.0
click at [882, 513] on textarea "**********" at bounding box center [1088, 535] width 455 height 45
type textarea "**********"
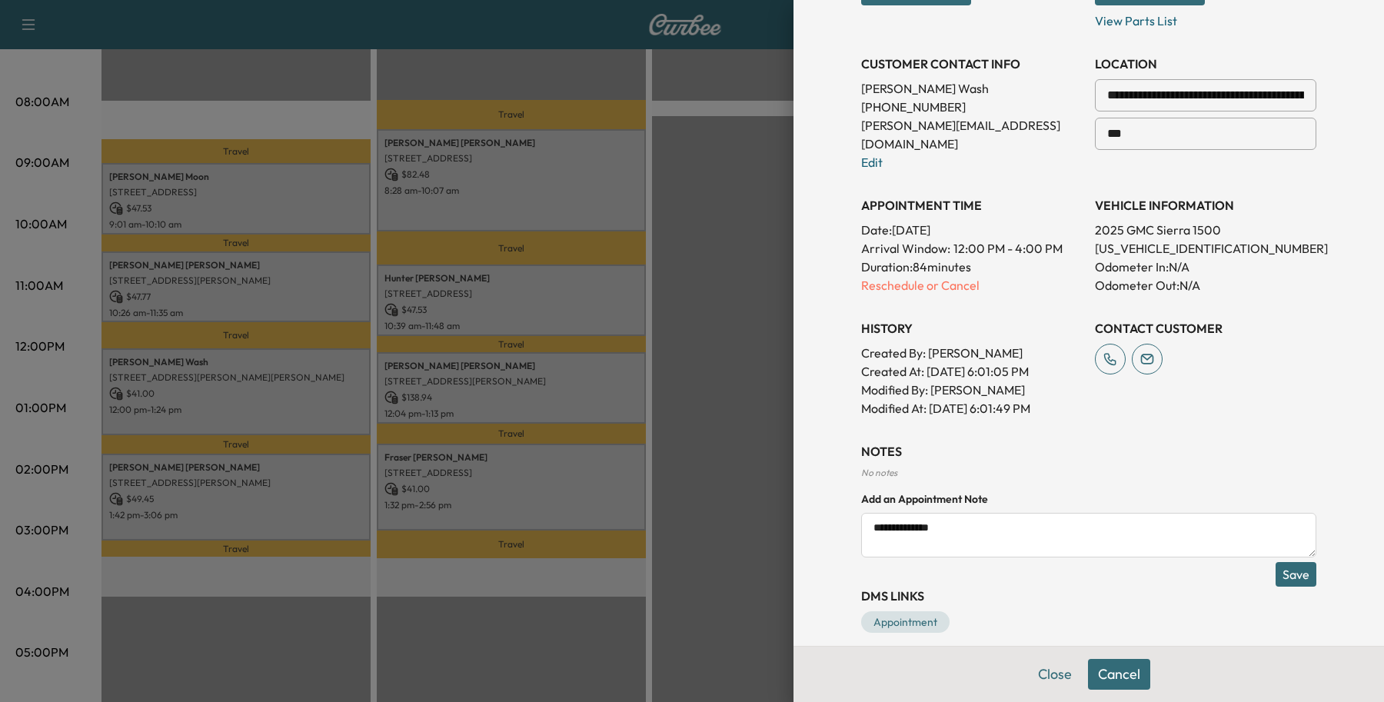
click at [1285, 562] on button "Save" at bounding box center [1296, 574] width 41 height 25
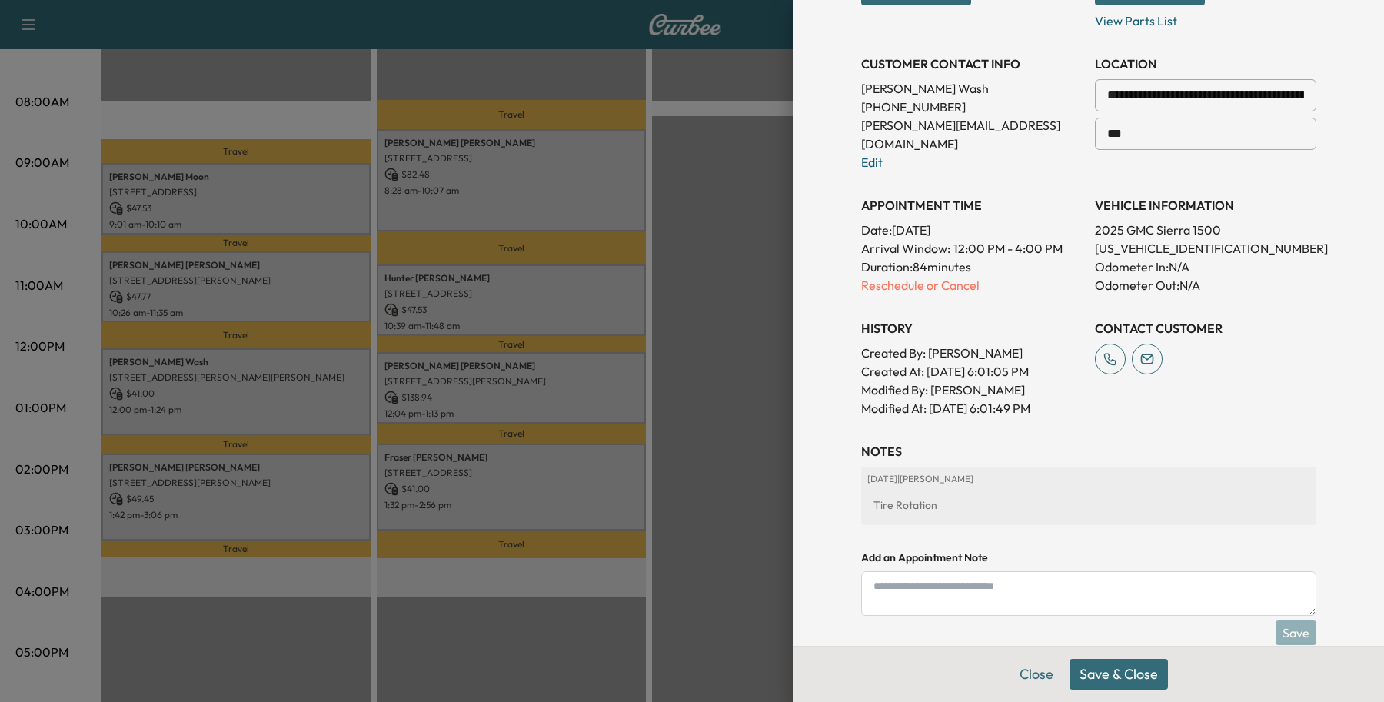
click at [1109, 679] on button "Save & Close" at bounding box center [1119, 674] width 98 height 31
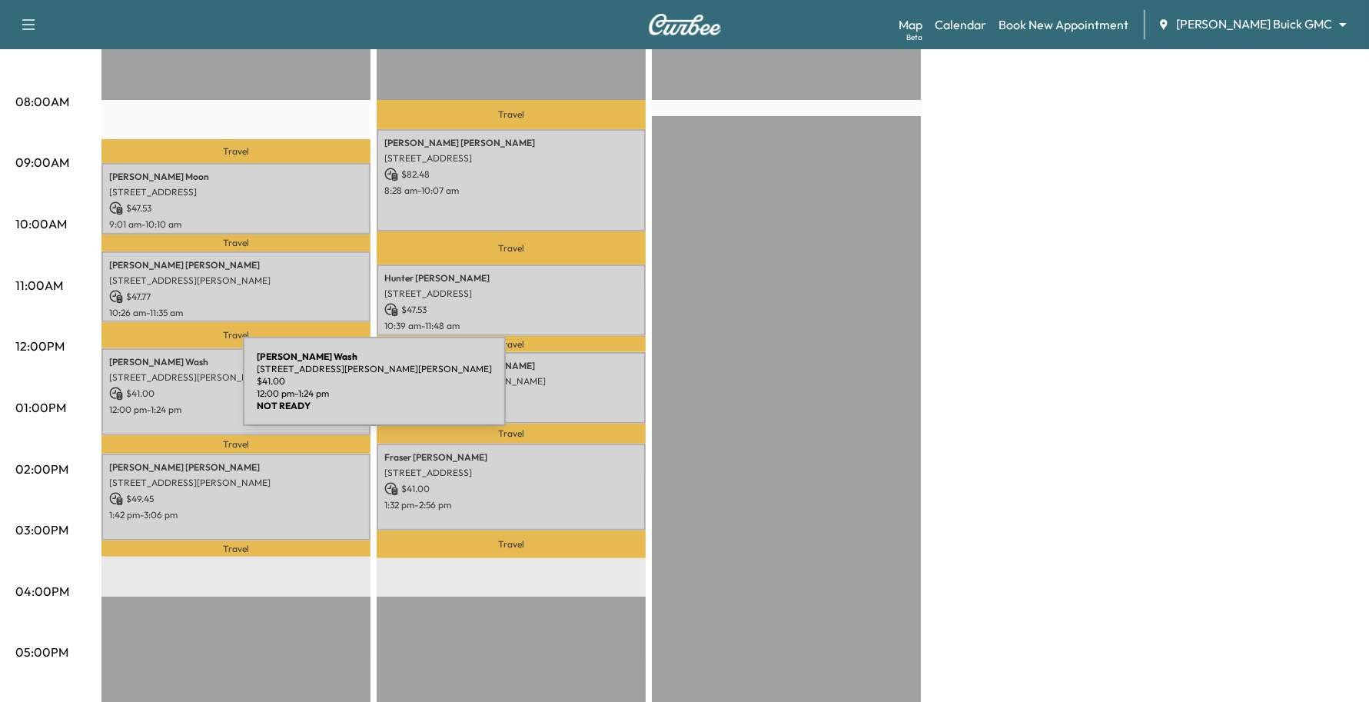
click at [137, 390] on p "$ 41.00" at bounding box center [236, 394] width 254 height 14
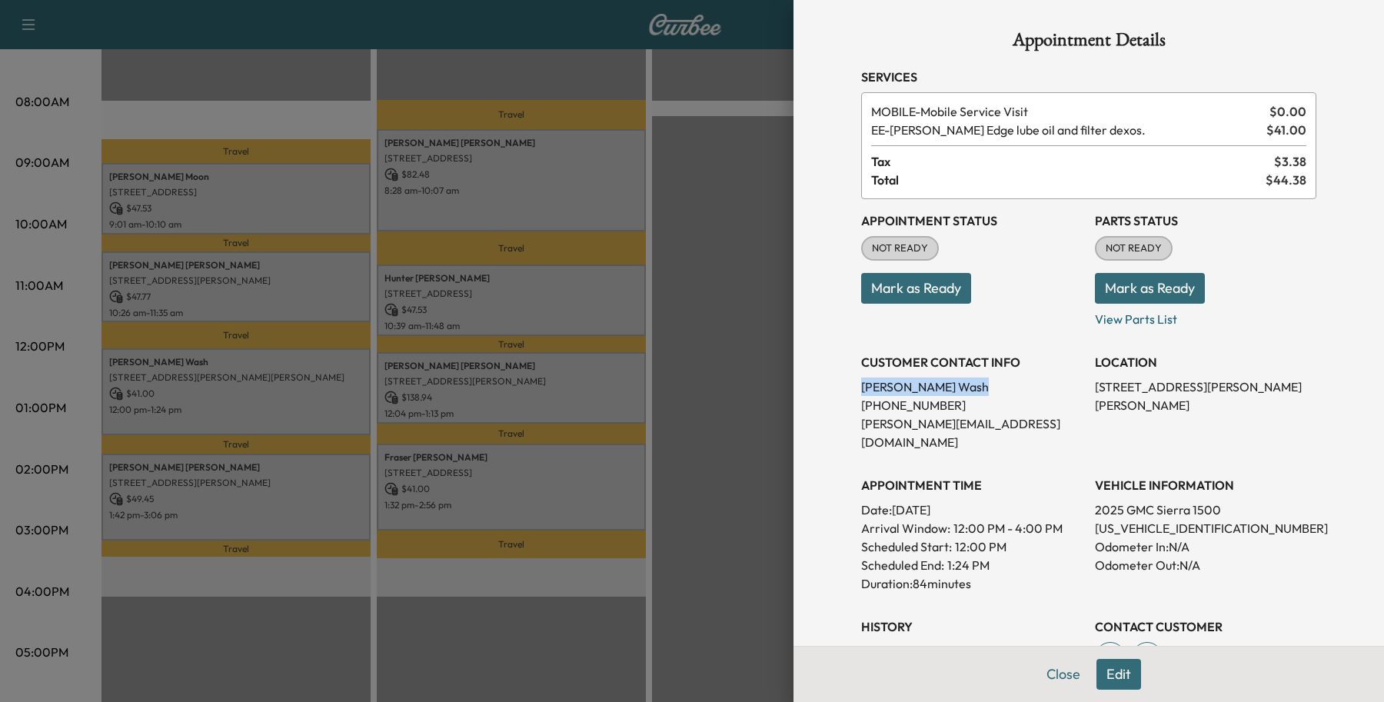
drag, startPoint x: 915, startPoint y: 389, endPoint x: 843, endPoint y: 389, distance: 71.5
click at [843, 389] on div "Appointment Details Services MOBILE - Mobile Service Visit $ 0.00 EE - [PERSON_…" at bounding box center [1089, 499] width 492 height 999
copy p "[PERSON_NAME]"
